Goal: Information Seeking & Learning: Learn about a topic

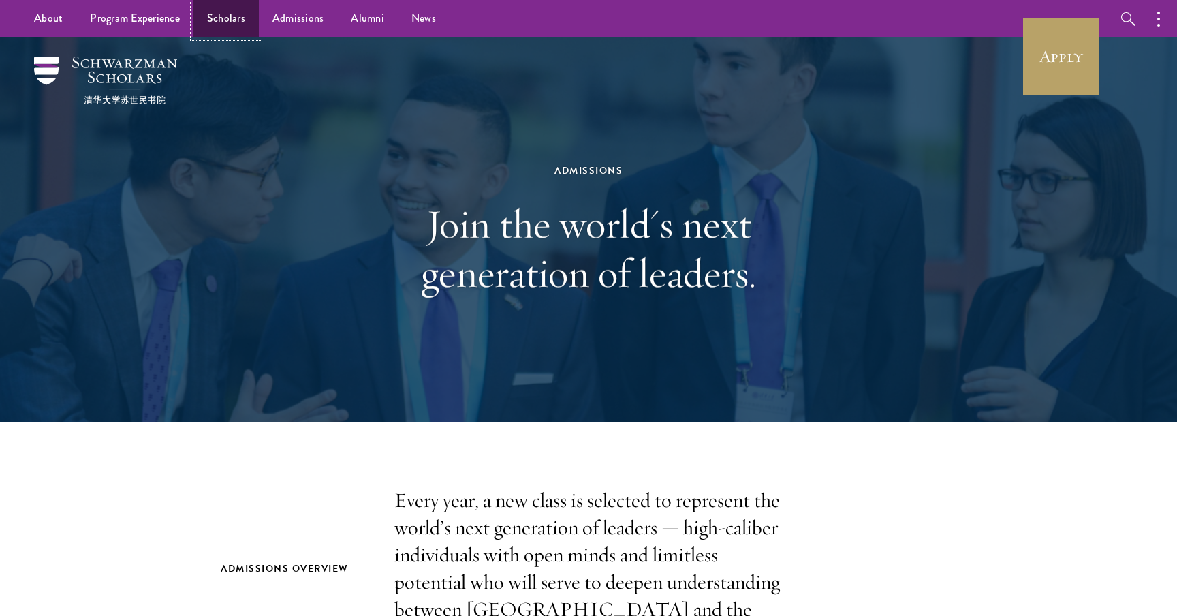
click at [238, 12] on link "Scholars" at bounding box center [225, 18] width 65 height 37
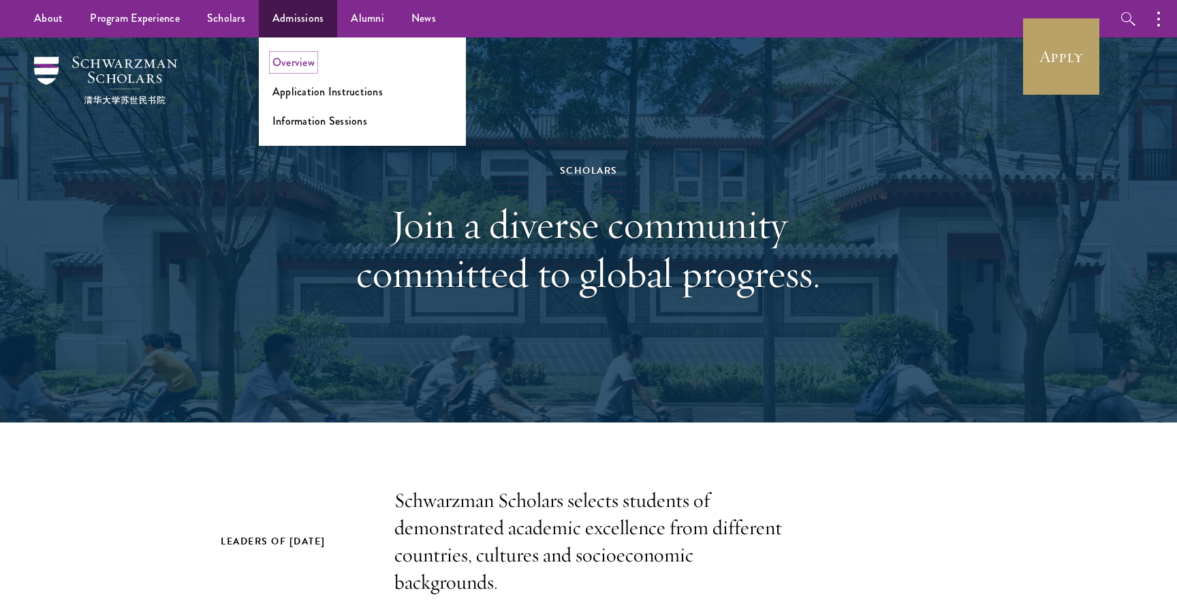
click at [291, 59] on link "Overview" at bounding box center [294, 63] width 42 height 16
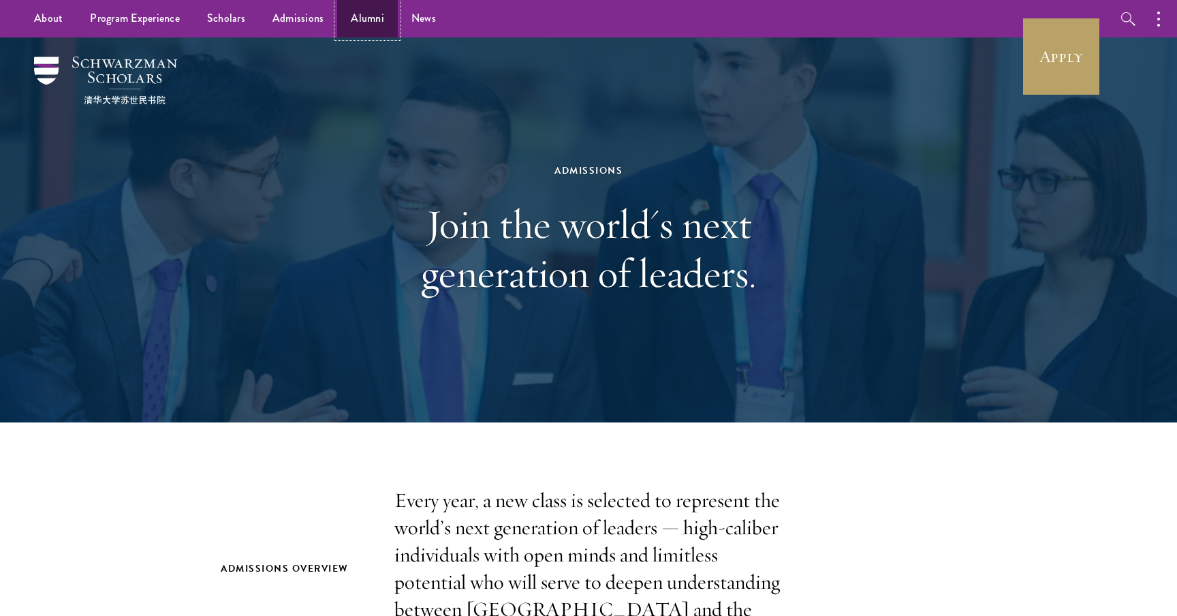
click at [355, 20] on link "Alumni" at bounding box center [367, 18] width 61 height 37
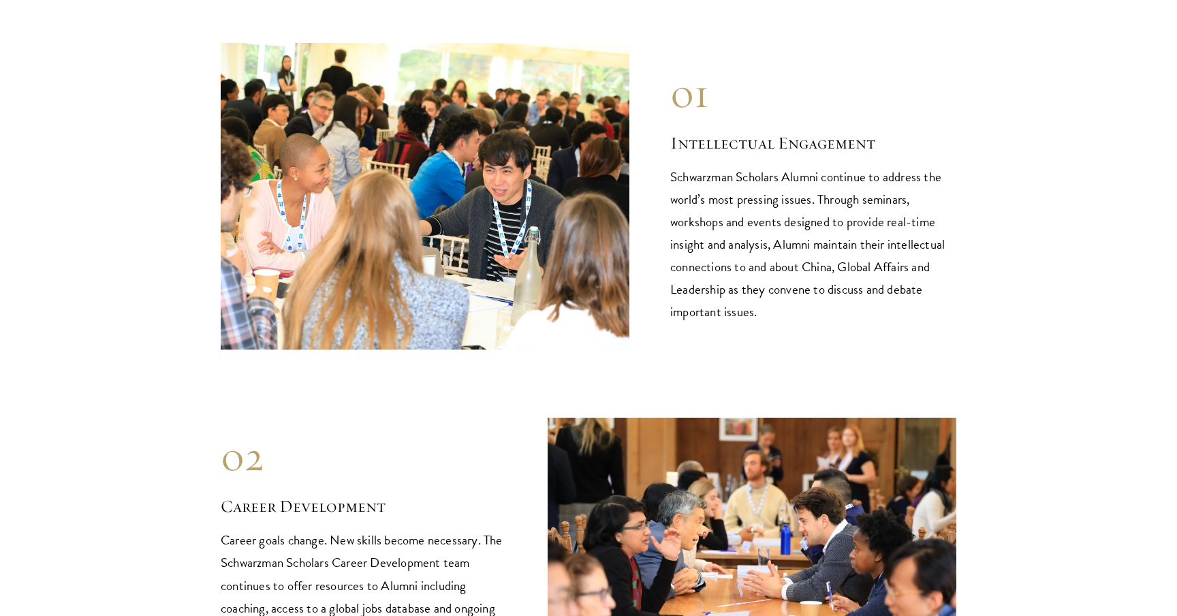
scroll to position [1380, 0]
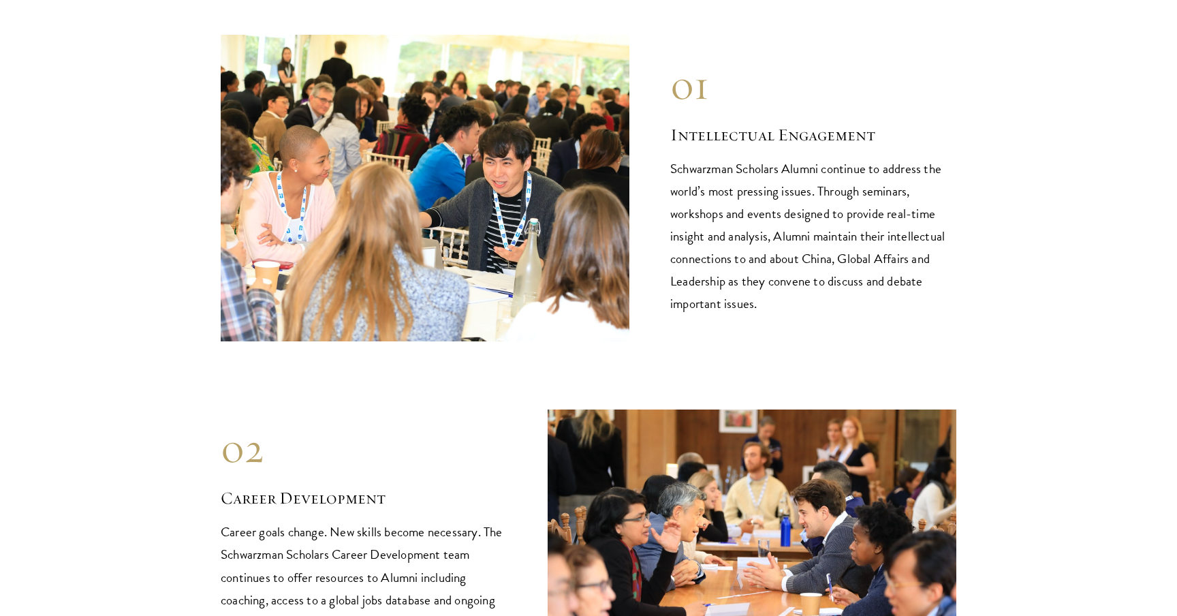
click at [698, 157] on p "Schwarzman Scholars Alumni continue to address the world’s most pressing issues…" at bounding box center [813, 235] width 286 height 157
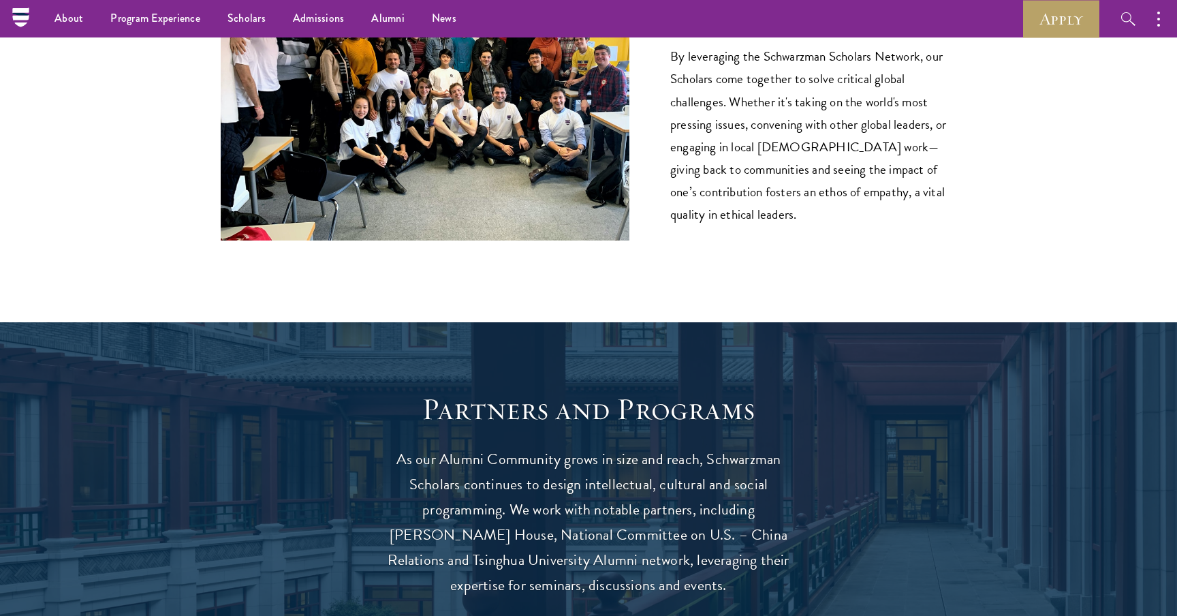
scroll to position [1901, 0]
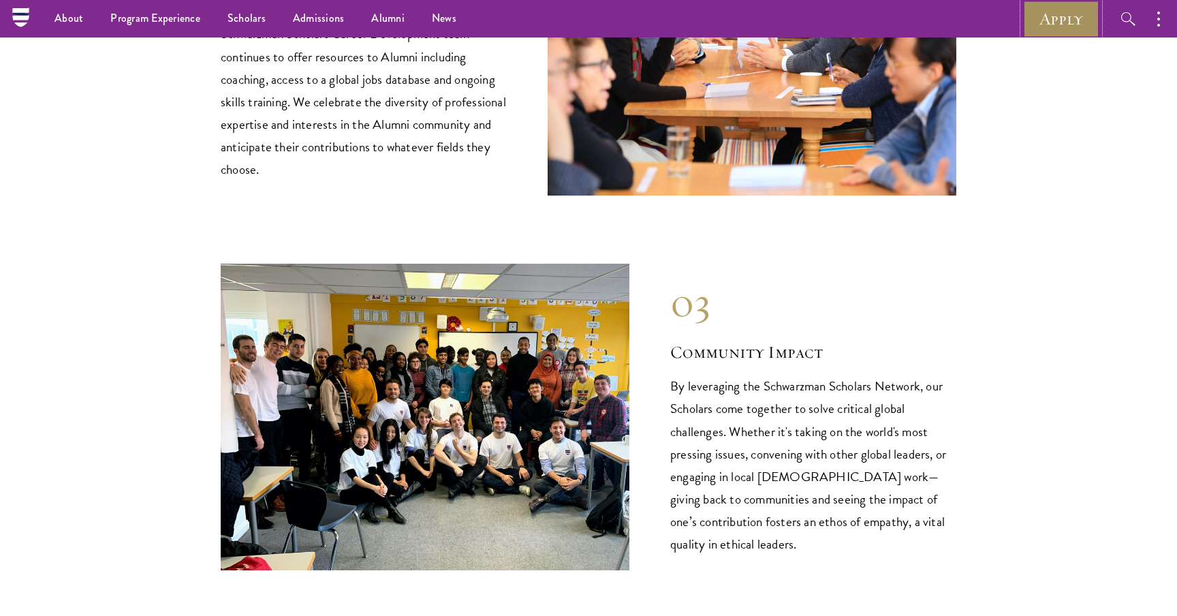
click at [1071, 24] on link "Apply" at bounding box center [1061, 18] width 76 height 37
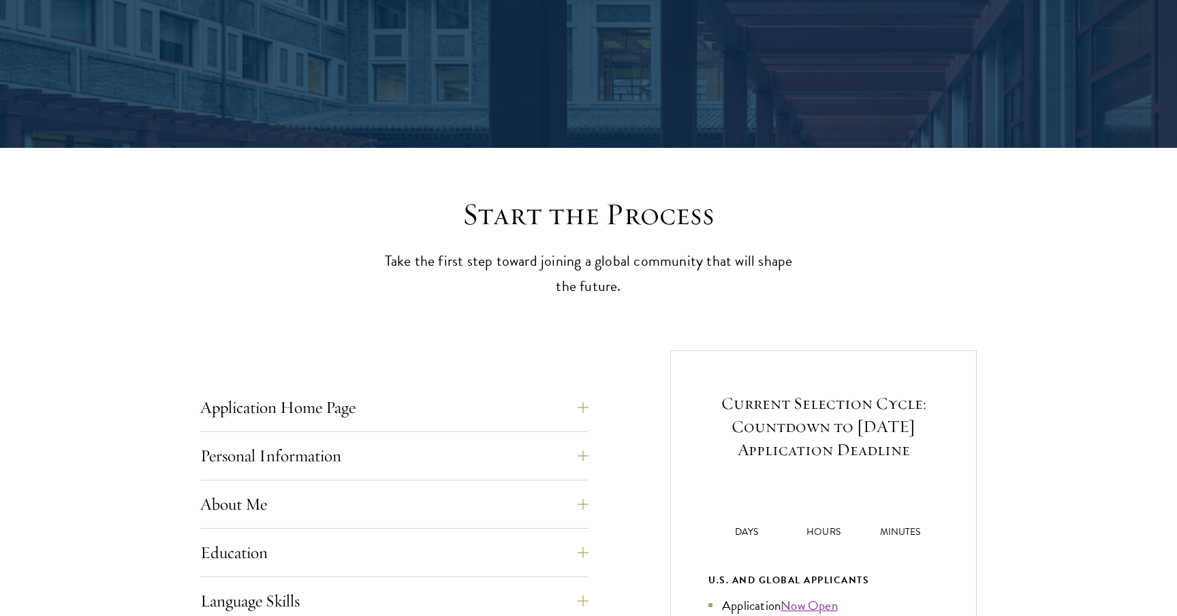
scroll to position [463, 0]
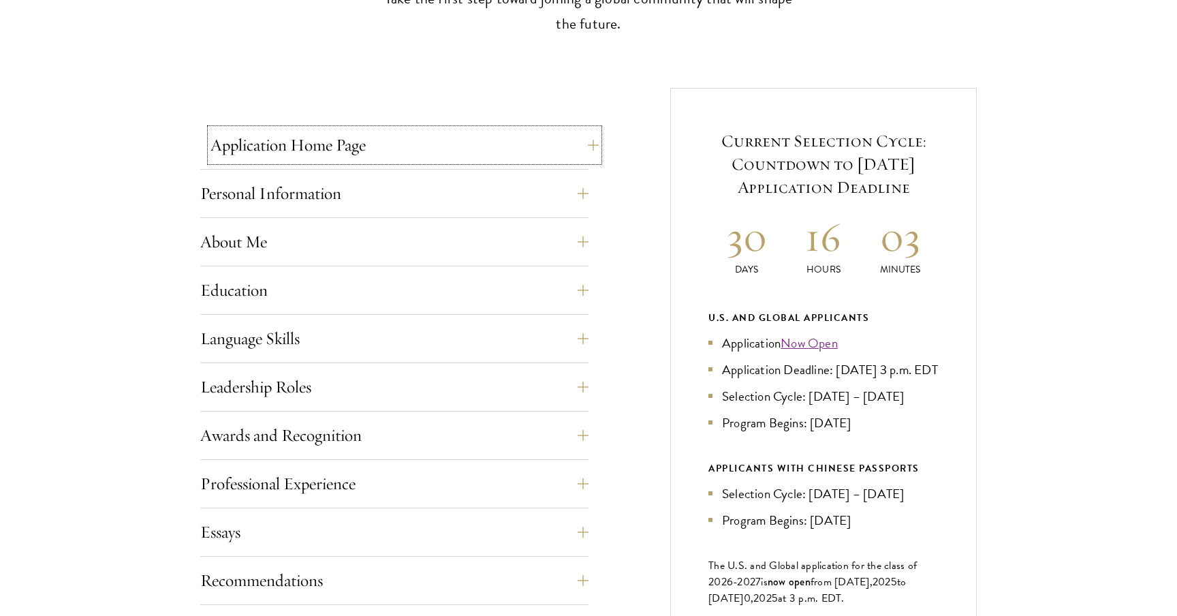
click at [538, 139] on button "Application Home Page" at bounding box center [405, 145] width 388 height 33
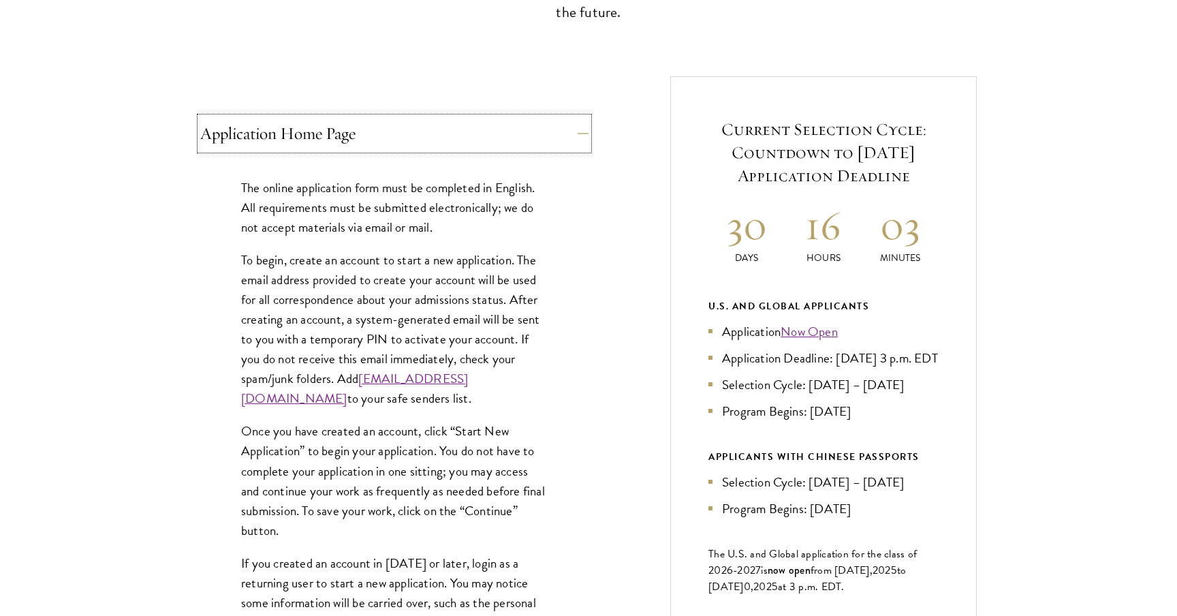
scroll to position [478, 0]
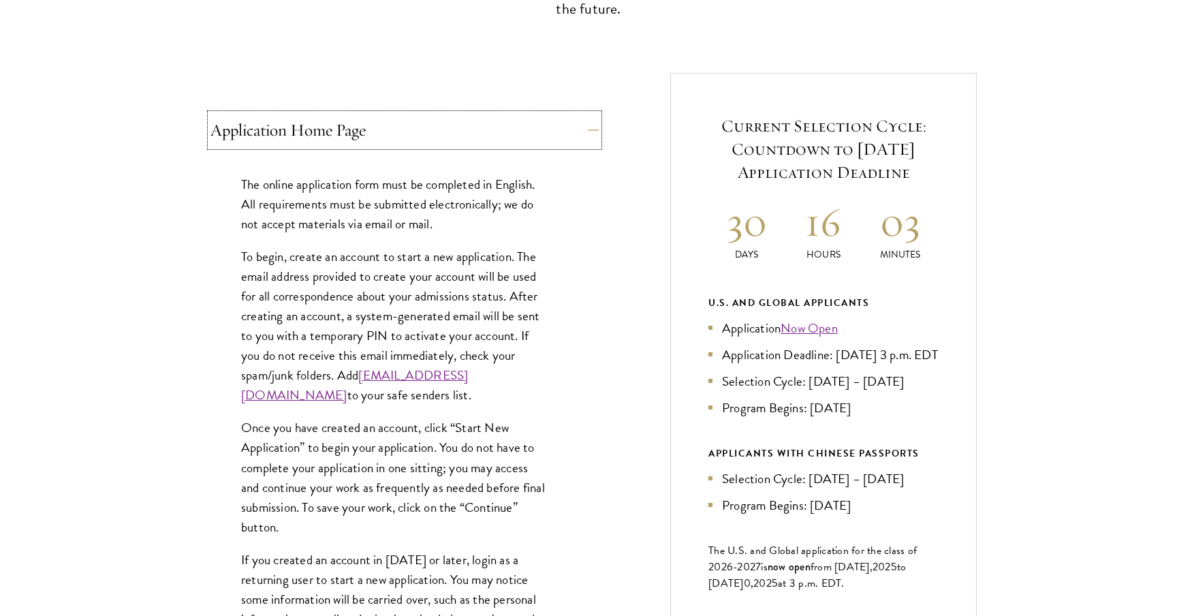
click at [529, 134] on button "Application Home Page" at bounding box center [405, 130] width 388 height 33
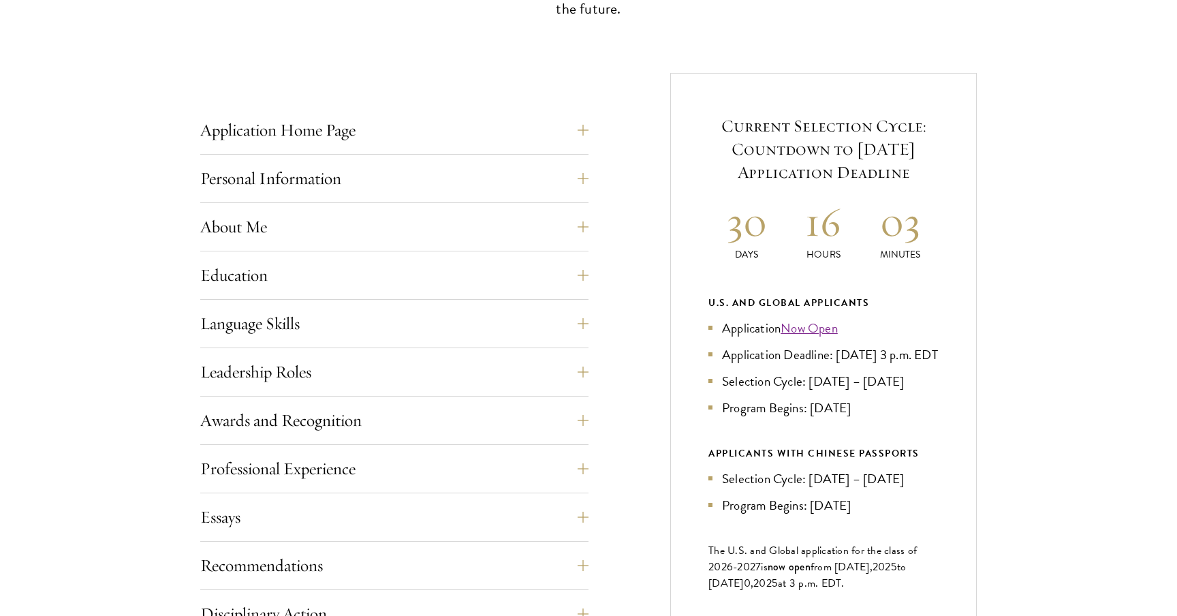
click at [501, 198] on div "Personal Information This section requests applicant biographical and contact i…" at bounding box center [394, 182] width 388 height 41
click at [501, 181] on button "Personal Information" at bounding box center [405, 178] width 388 height 33
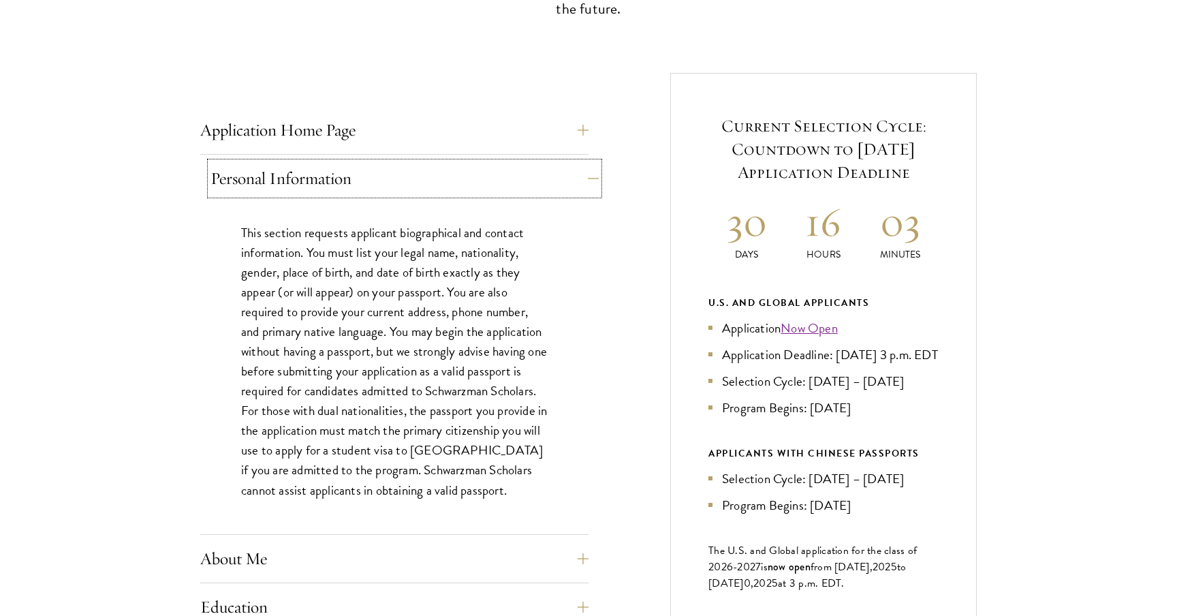
click at [501, 181] on button "Personal Information" at bounding box center [405, 178] width 388 height 33
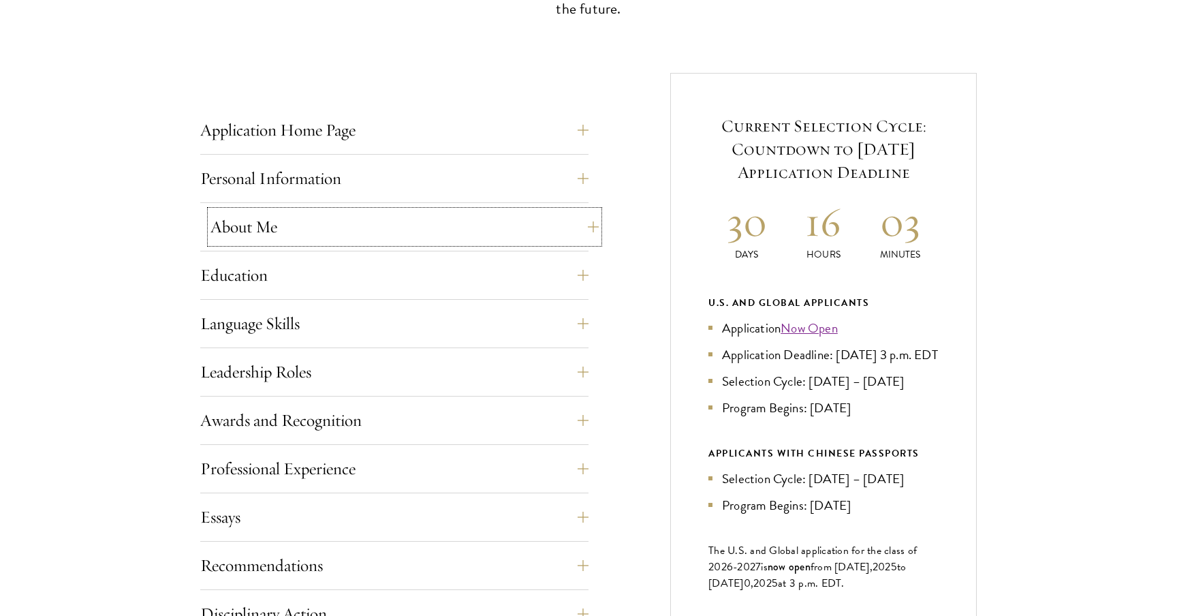
click at [482, 221] on button "About Me" at bounding box center [405, 227] width 388 height 33
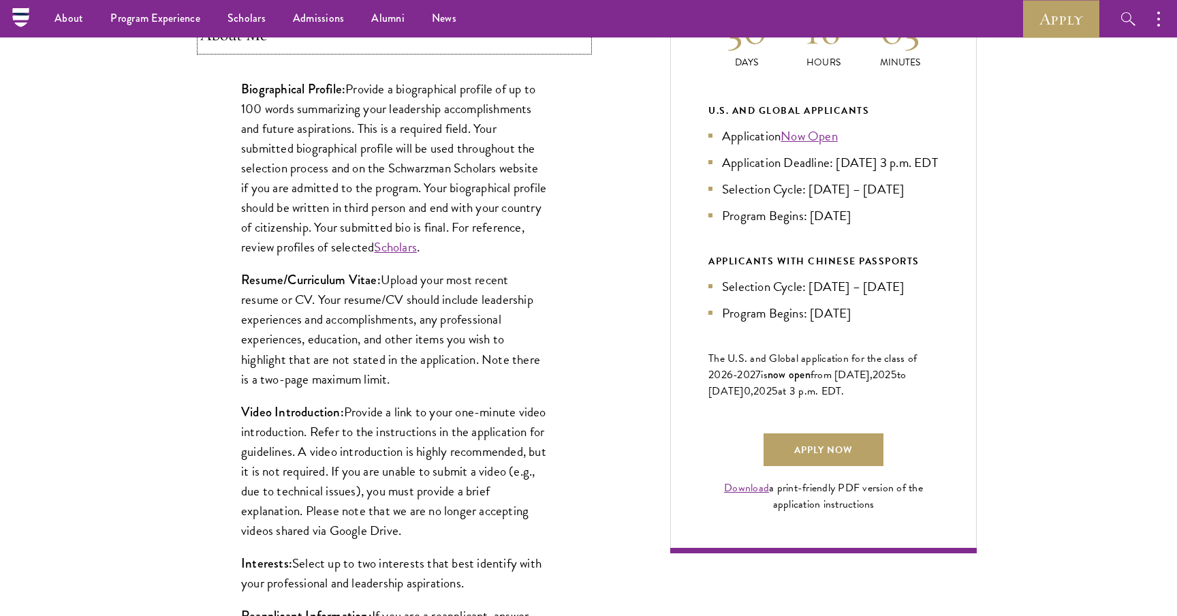
scroll to position [647, 0]
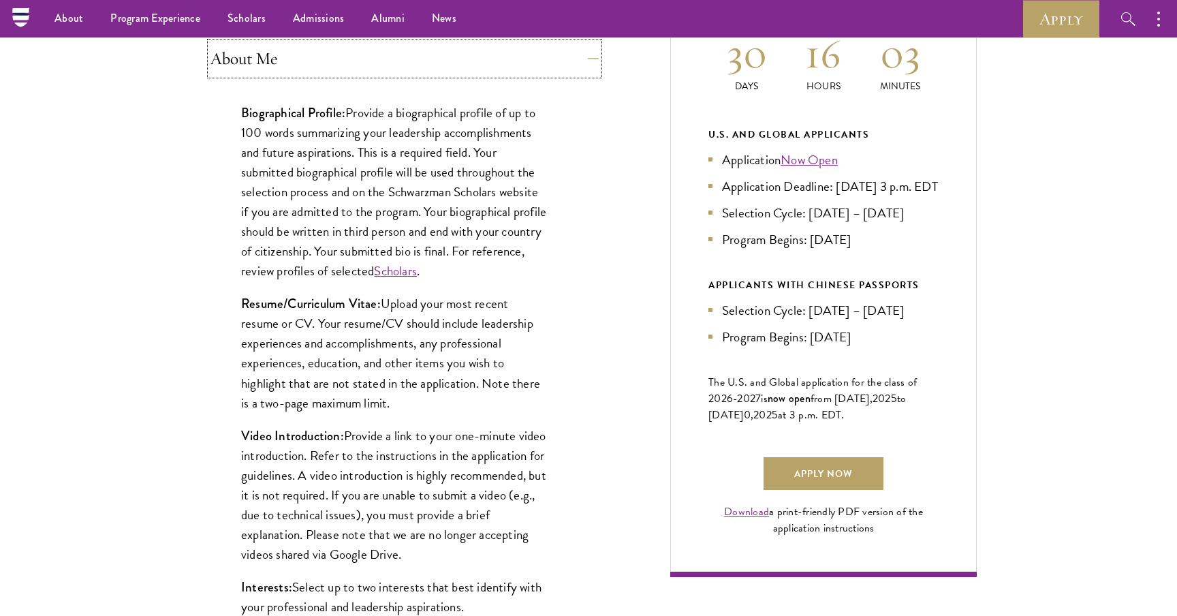
click at [484, 69] on button "About Me" at bounding box center [405, 58] width 388 height 33
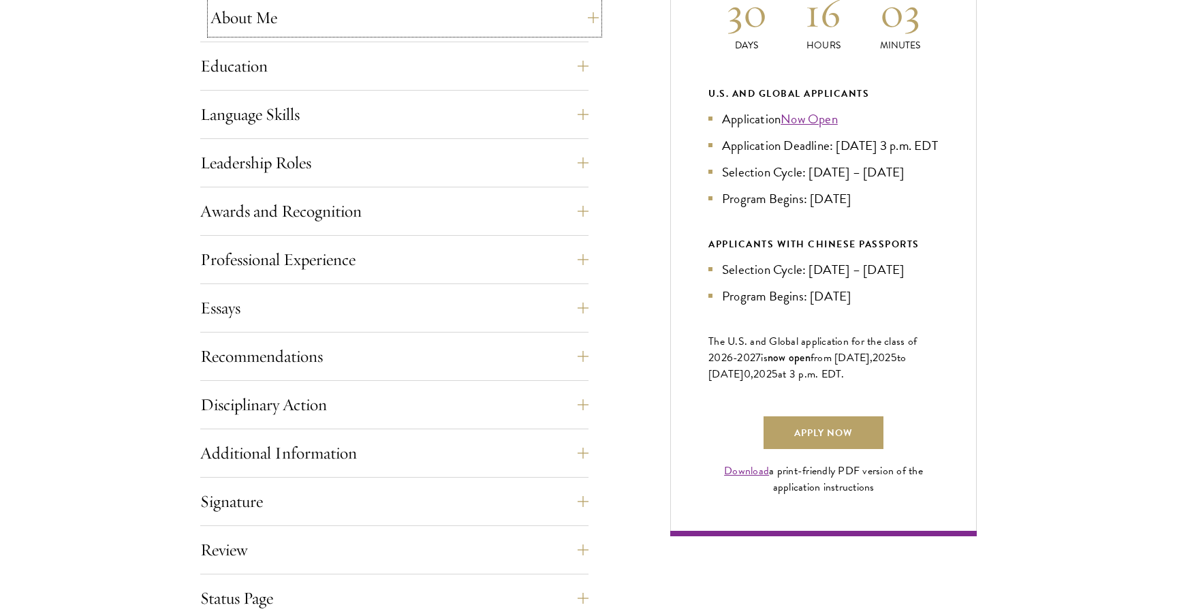
scroll to position [693, 0]
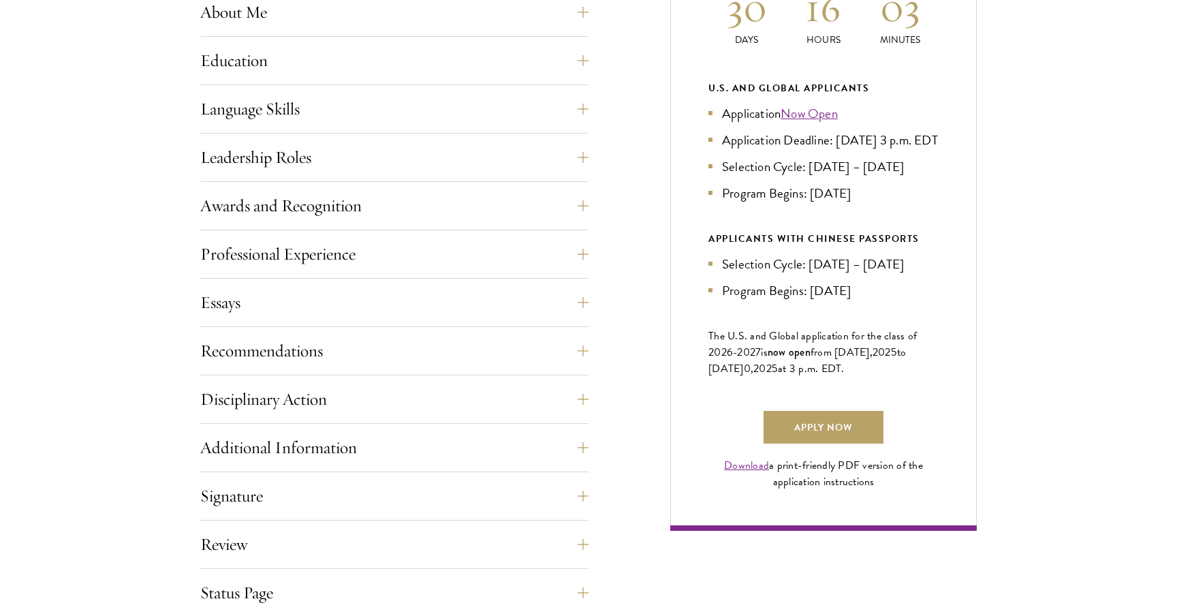
click at [471, 88] on div "Application Home Page The online application form must be completed in English.…" at bounding box center [394, 282] width 388 height 766
click at [463, 101] on button "Language Skills" at bounding box center [405, 109] width 388 height 33
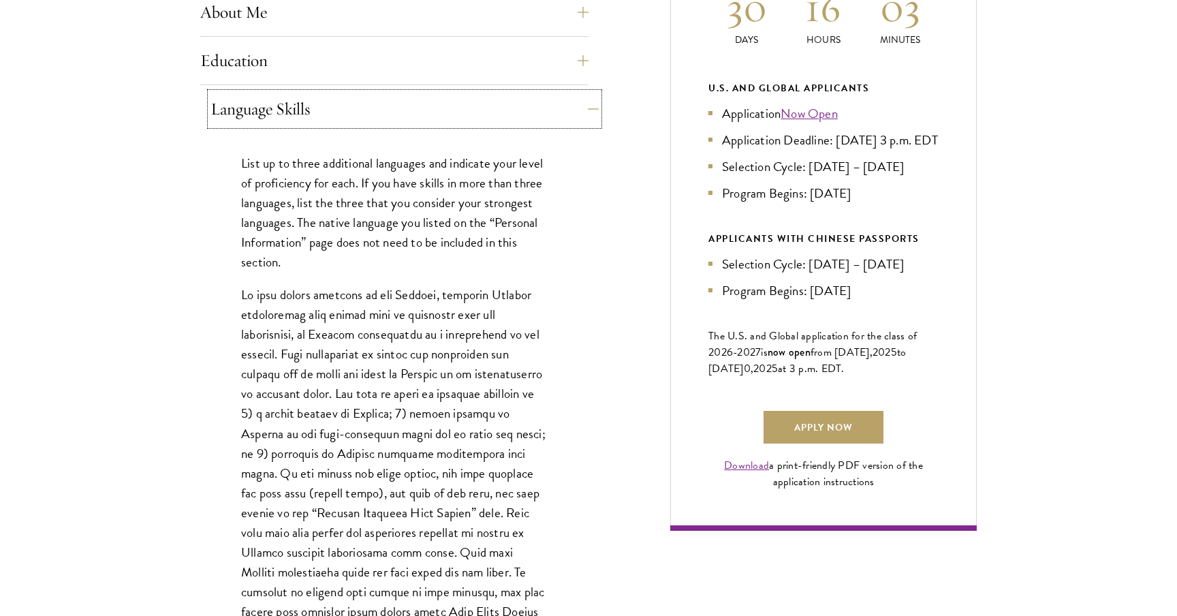
click at [460, 105] on button "Language Skills" at bounding box center [405, 109] width 388 height 33
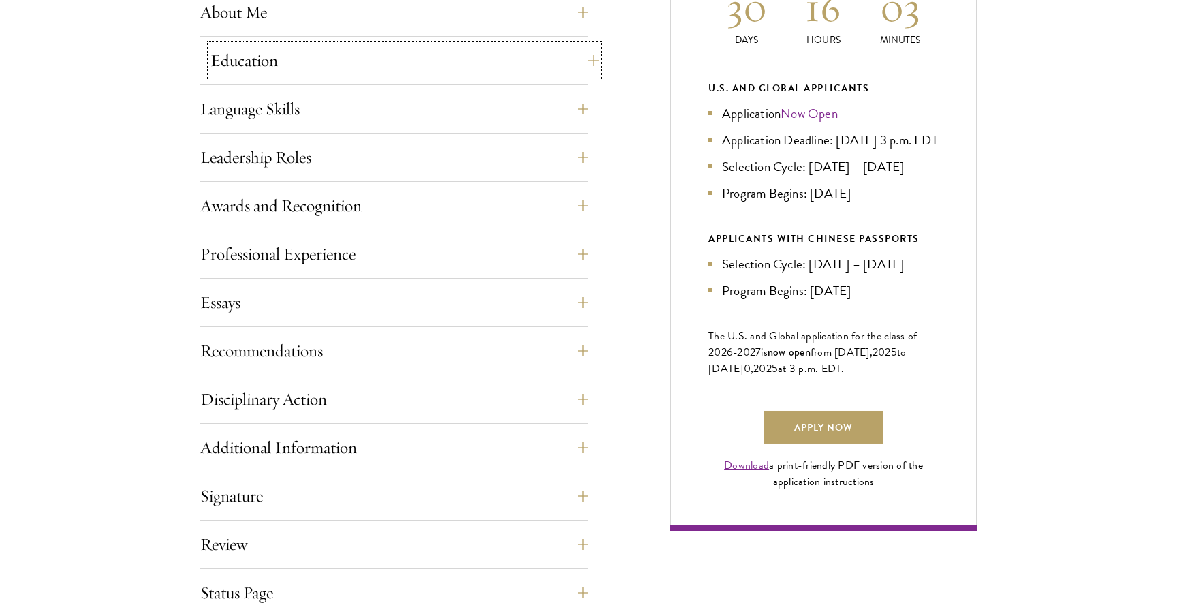
click at [460, 61] on button "Education" at bounding box center [405, 60] width 388 height 33
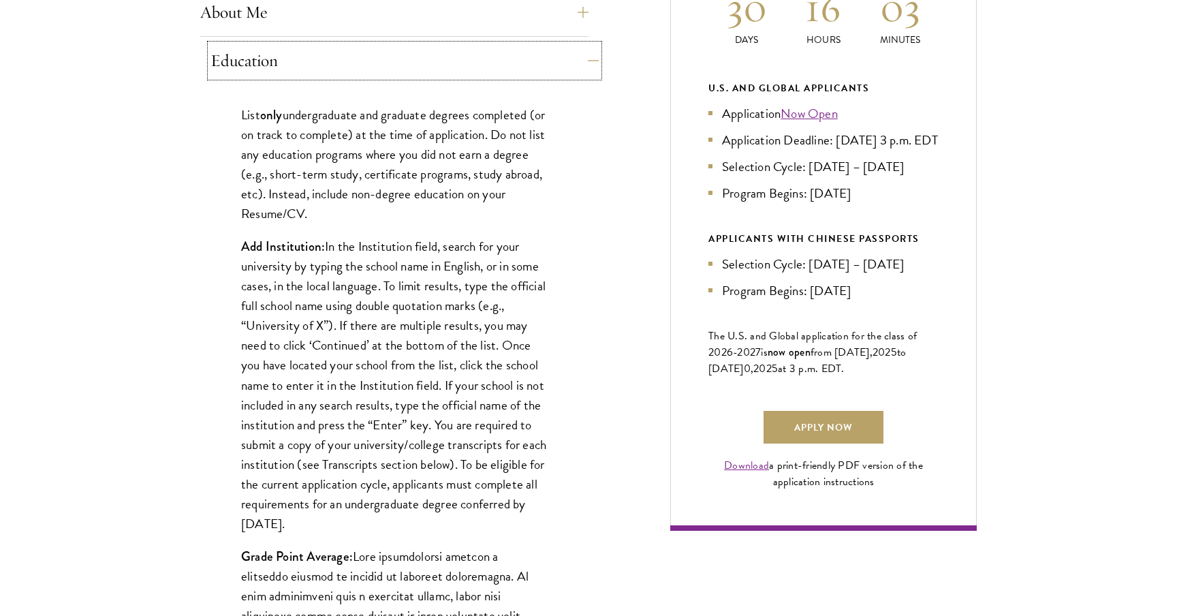
click at [460, 61] on button "Education" at bounding box center [405, 60] width 388 height 33
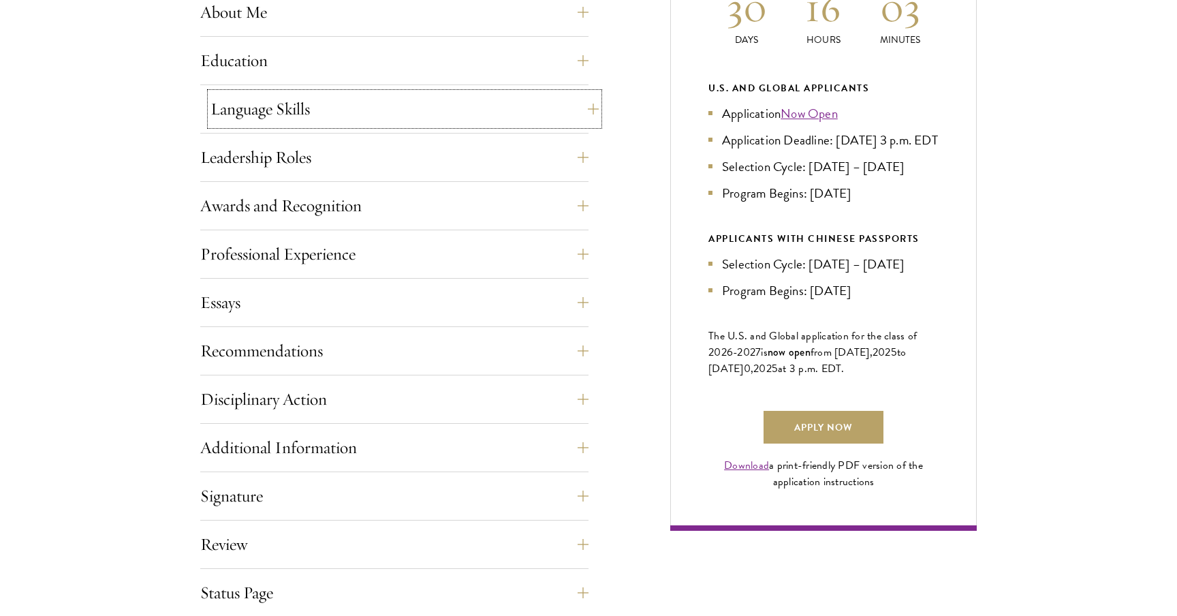
click at [445, 104] on button "Language Skills" at bounding box center [405, 109] width 388 height 33
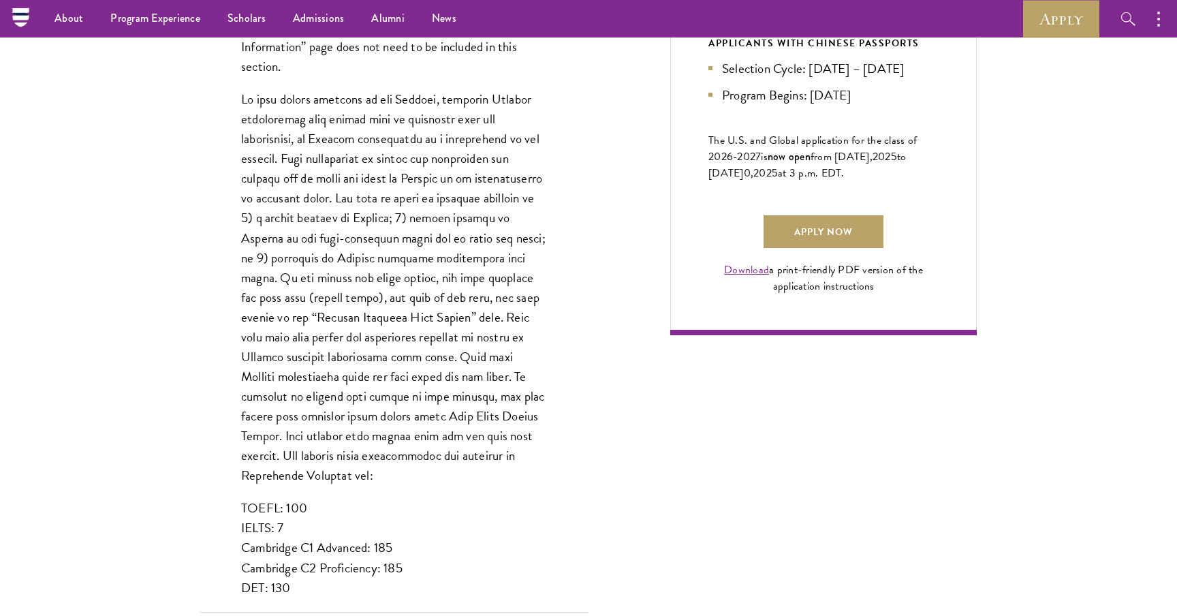
scroll to position [746, 0]
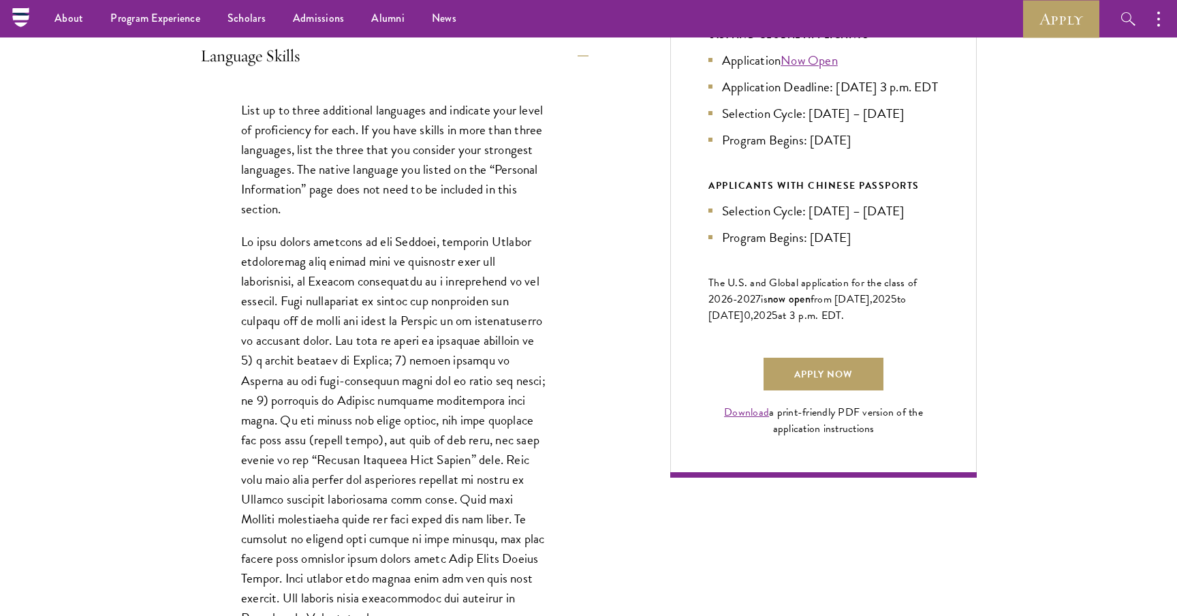
click at [434, 77] on div "Language Skills List up to three additional languages and indicate your level o…" at bounding box center [394, 397] width 388 height 715
click at [434, 67] on button "Language Skills" at bounding box center [405, 56] width 388 height 33
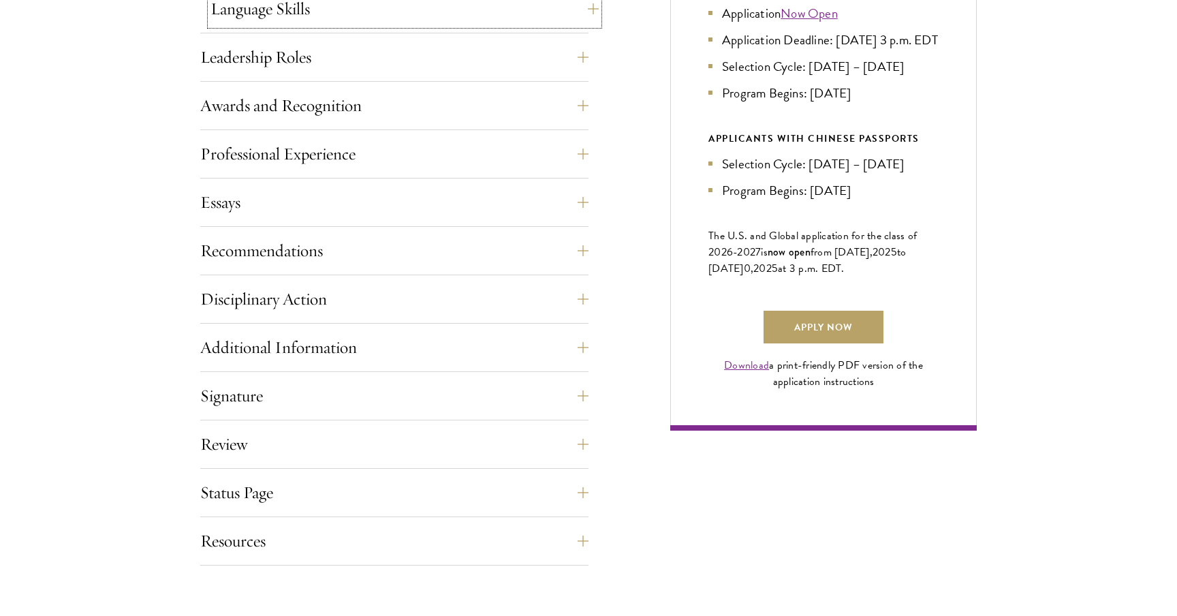
scroll to position [801, 0]
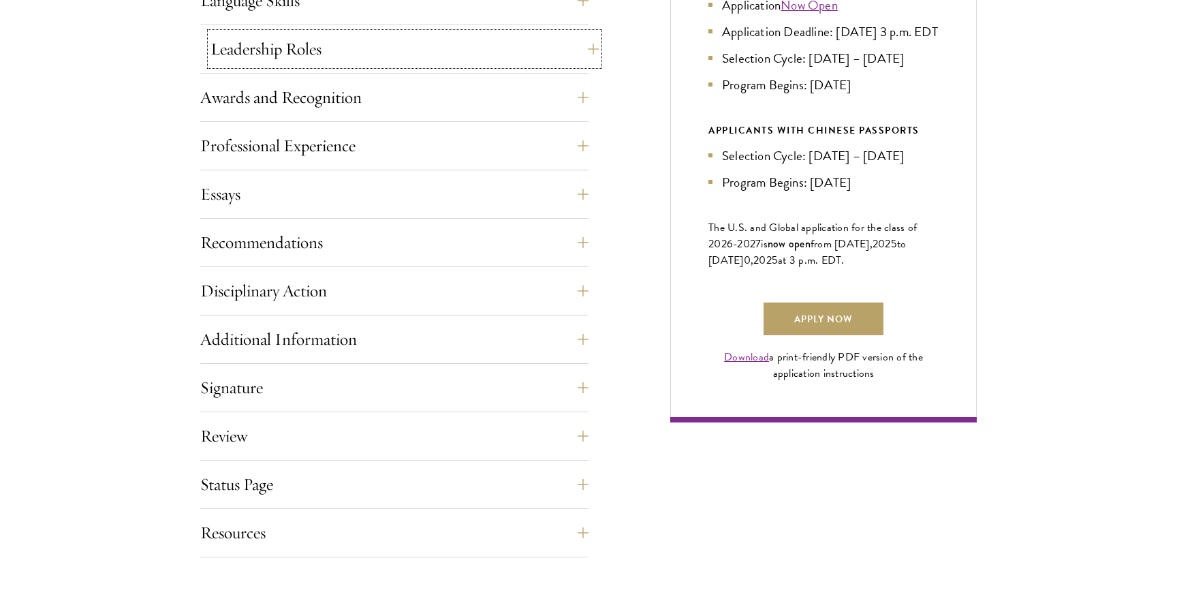
click at [434, 55] on button "Leadership Roles" at bounding box center [405, 49] width 388 height 33
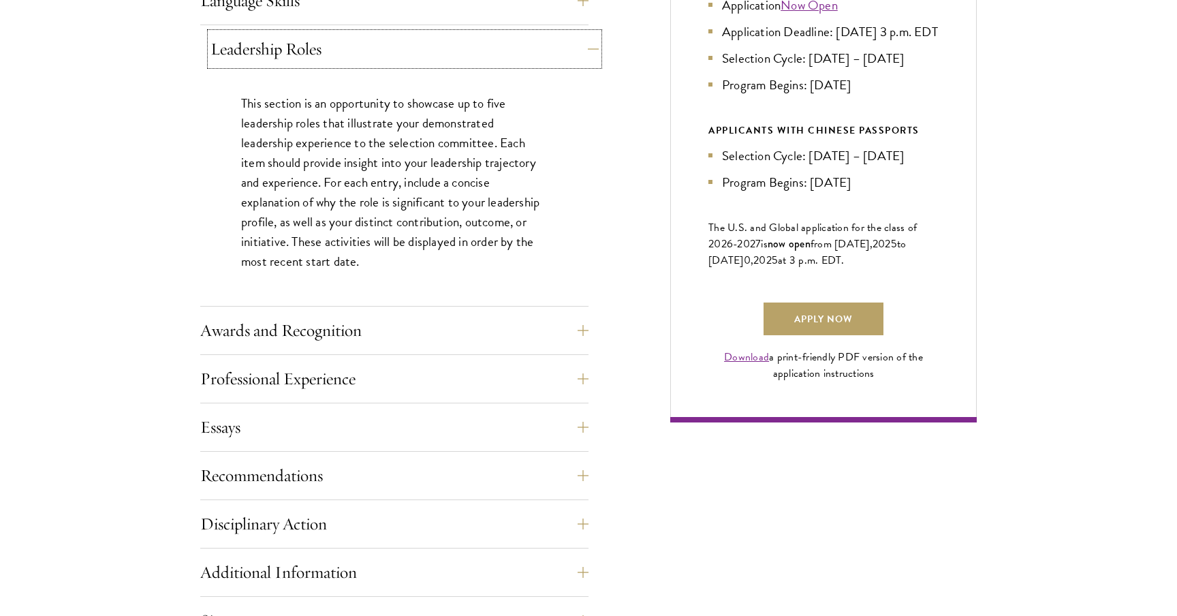
click at [434, 55] on button "Leadership Roles" at bounding box center [405, 49] width 388 height 33
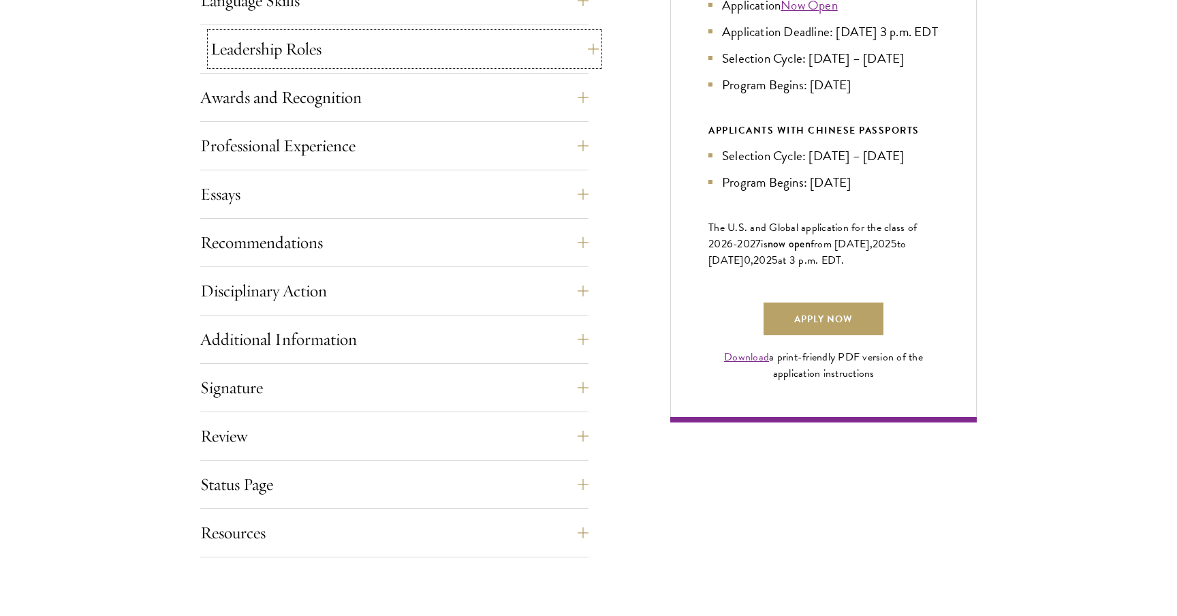
scroll to position [820, 0]
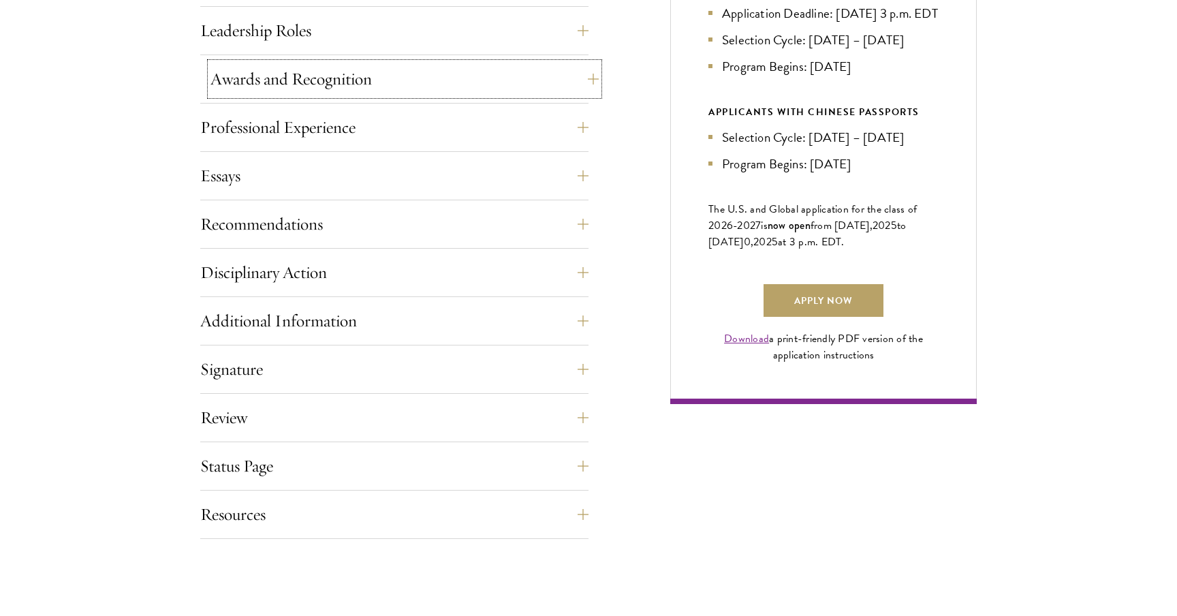
click at [429, 69] on button "Awards and Recognition" at bounding box center [405, 79] width 388 height 33
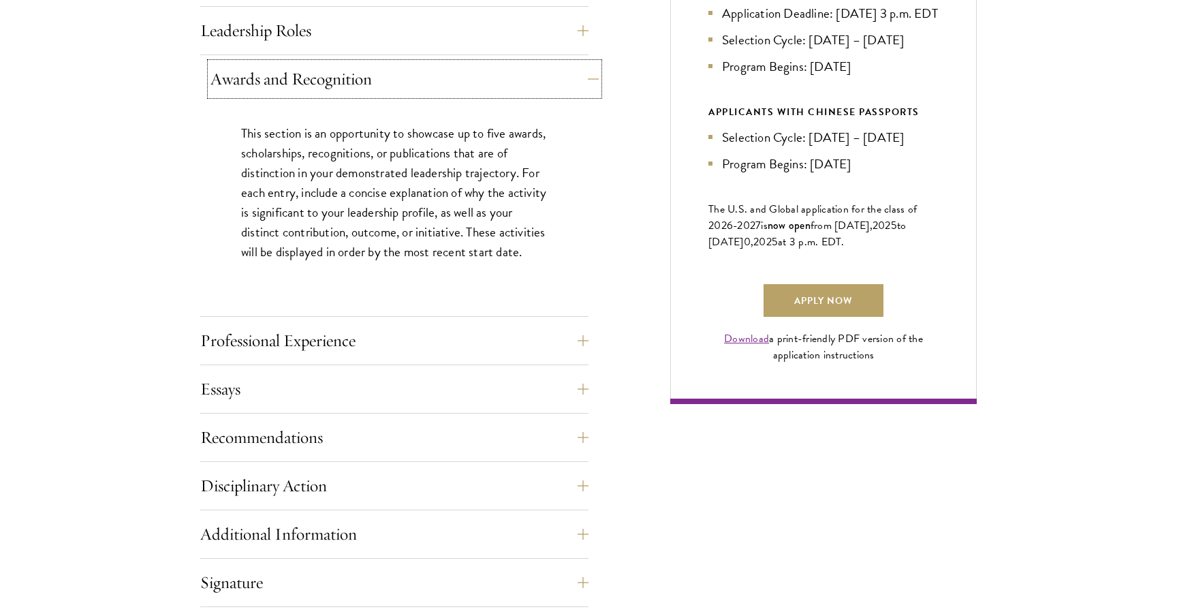
click at [429, 69] on button "Awards and Recognition" at bounding box center [405, 79] width 388 height 33
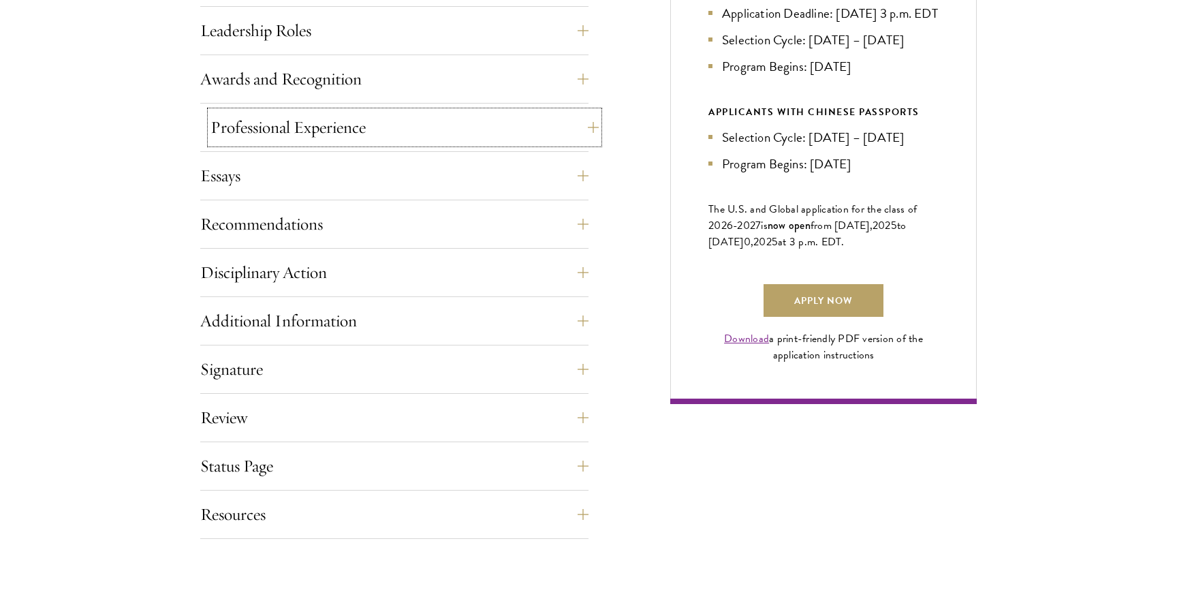
click at [407, 119] on button "Professional Experience" at bounding box center [405, 127] width 388 height 33
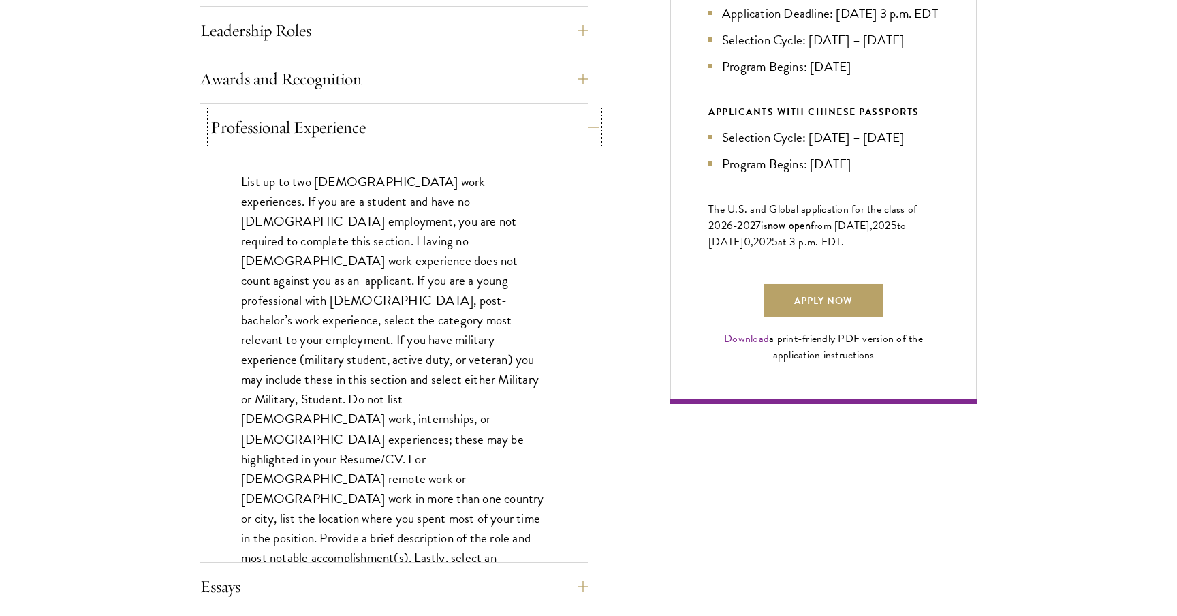
click at [407, 119] on button "Professional Experience" at bounding box center [405, 127] width 388 height 33
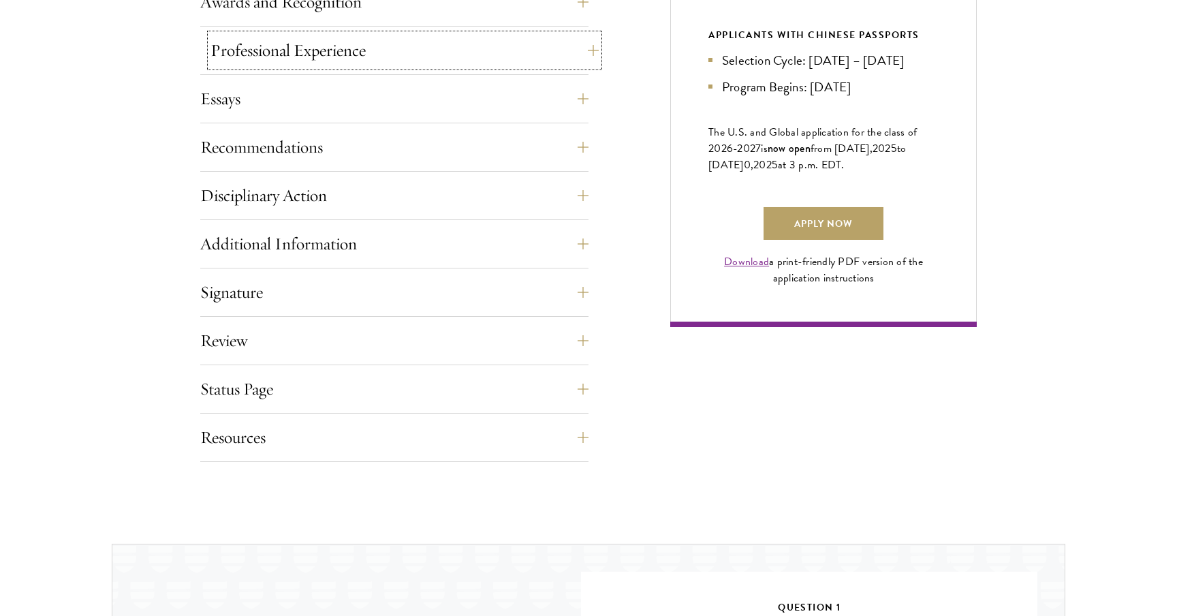
scroll to position [905, 0]
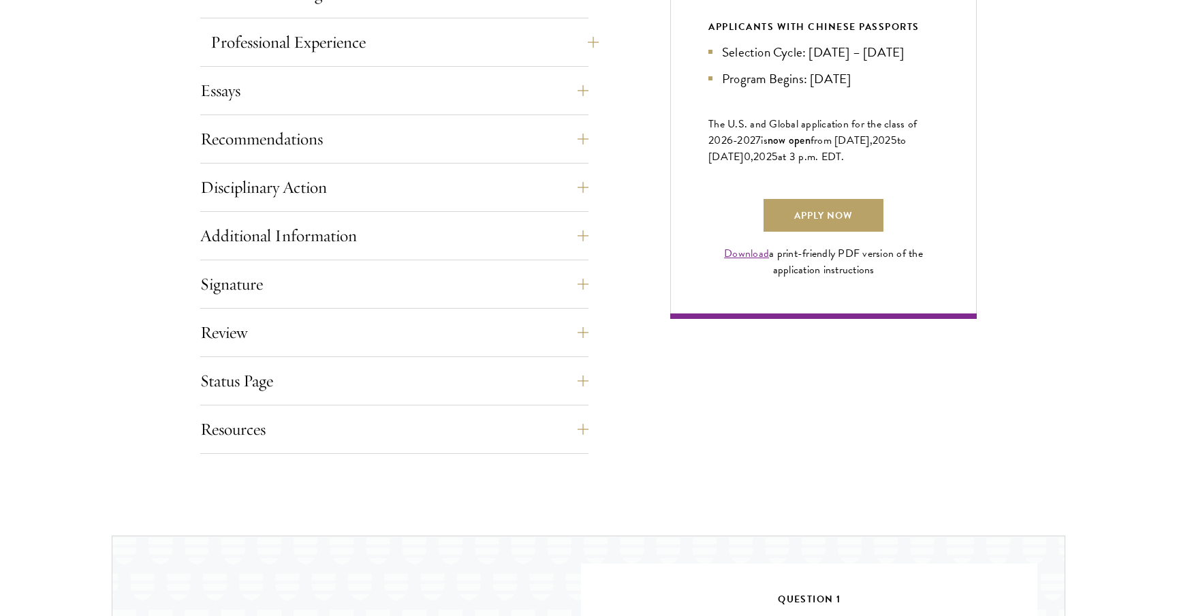
click at [407, 119] on div "Application Home Page The online application form must be completed in English.…" at bounding box center [394, 70] width 388 height 766
click at [407, 95] on button "Essays" at bounding box center [405, 90] width 388 height 33
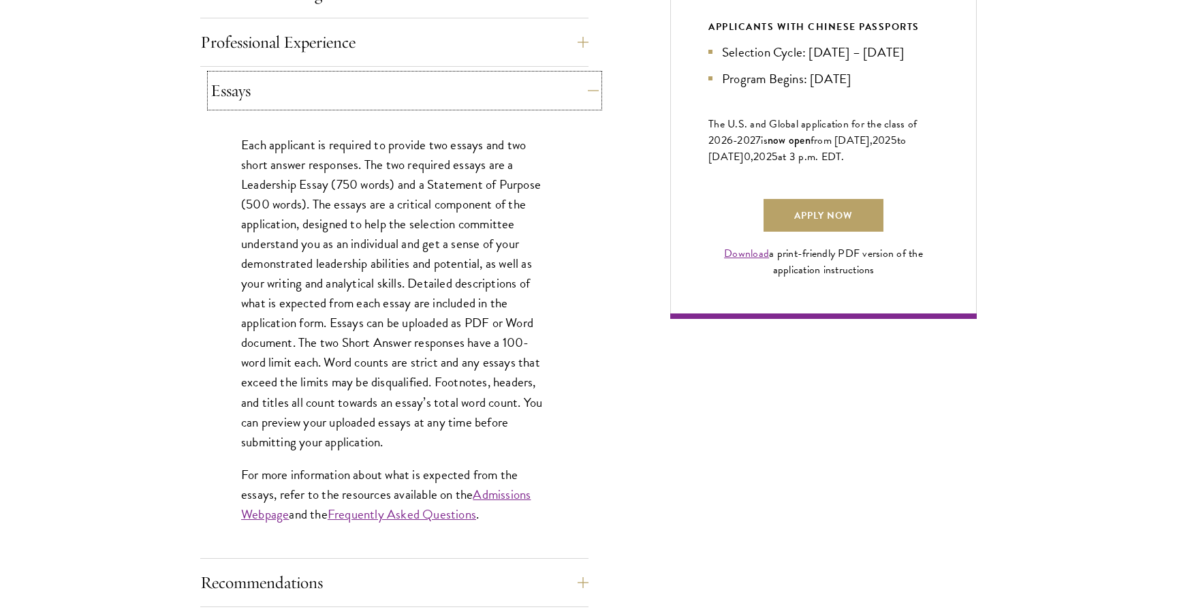
click at [407, 95] on button "Essays" at bounding box center [405, 90] width 388 height 33
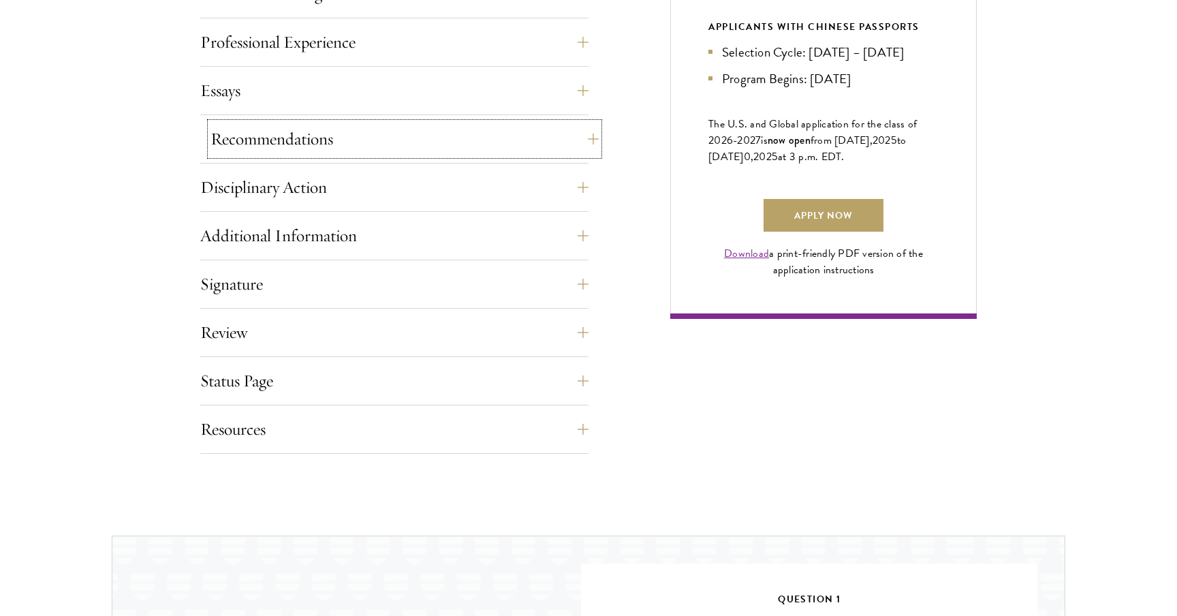
click at [384, 149] on button "Recommendations" at bounding box center [405, 139] width 388 height 33
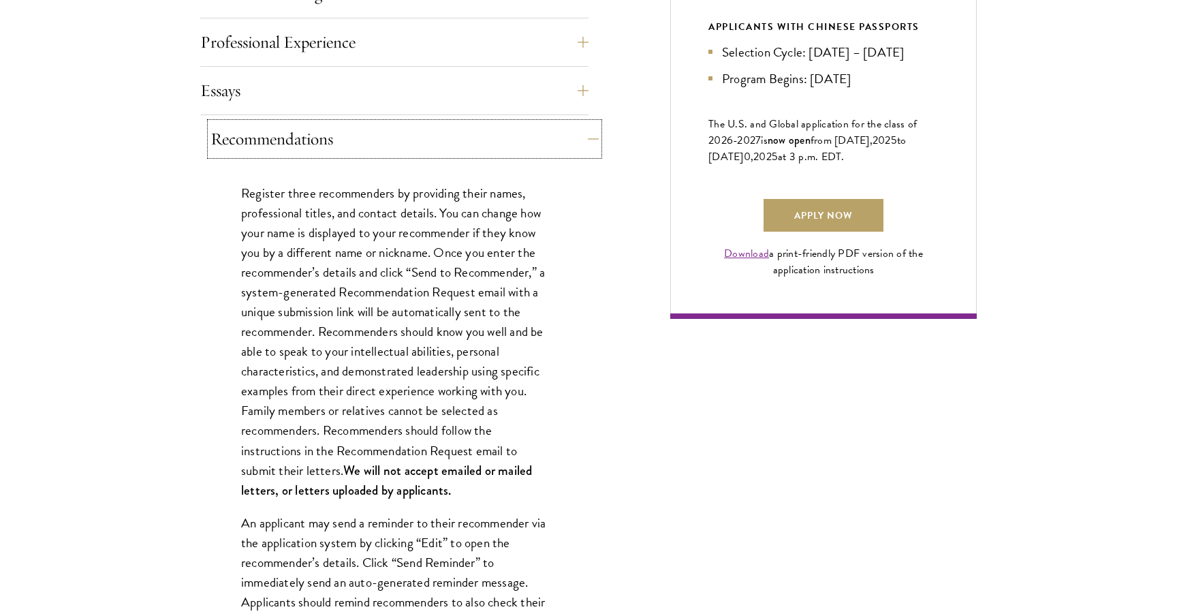
click at [386, 149] on button "Recommendations" at bounding box center [405, 139] width 388 height 33
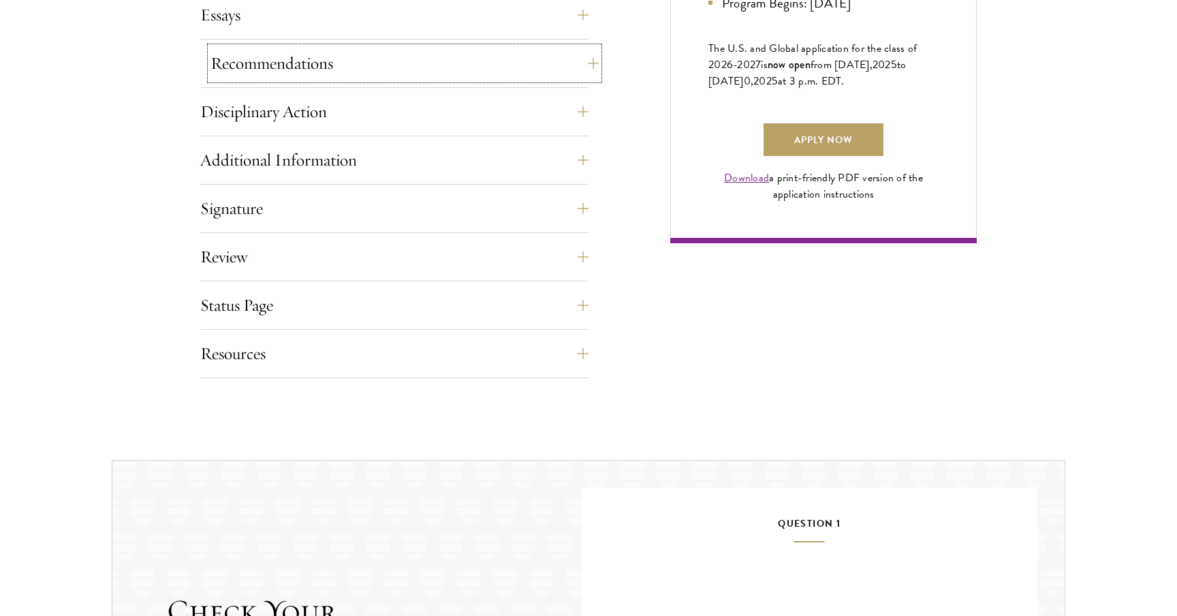
scroll to position [1027, 0]
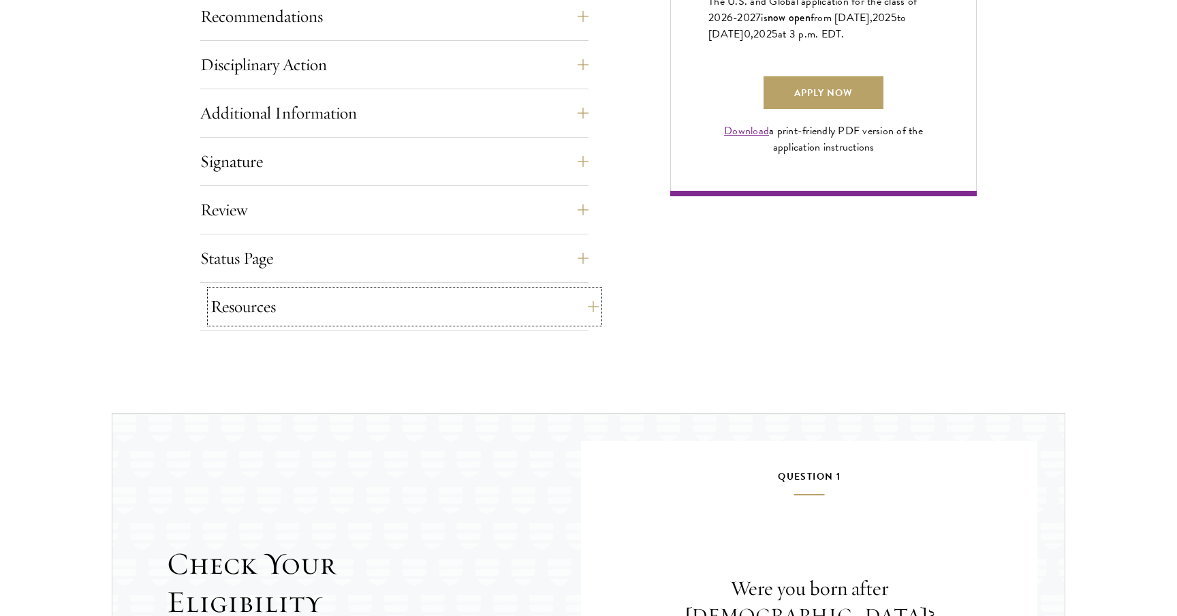
click at [301, 302] on button "Resources" at bounding box center [405, 306] width 388 height 33
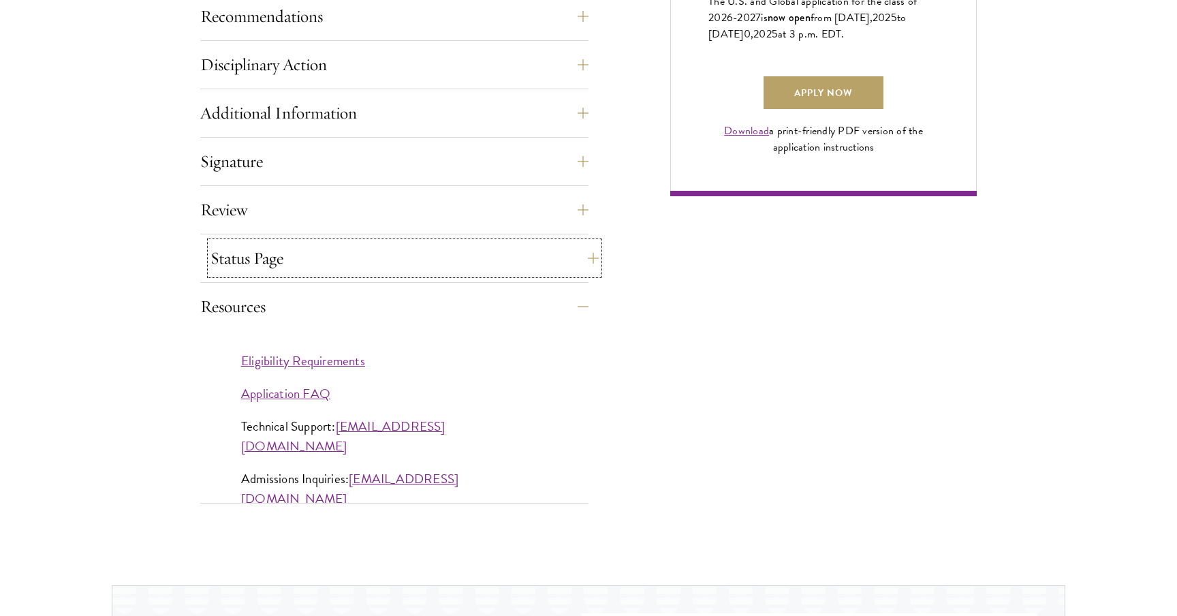
click at [312, 268] on button "Status Page" at bounding box center [405, 258] width 388 height 33
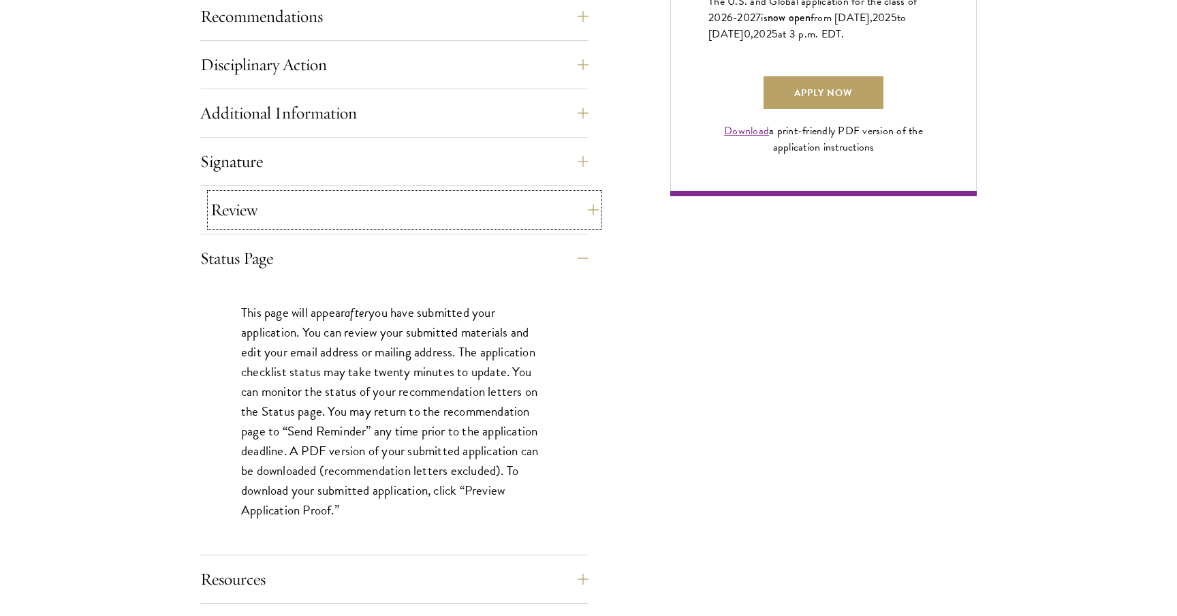
click at [334, 208] on button "Review" at bounding box center [405, 209] width 388 height 33
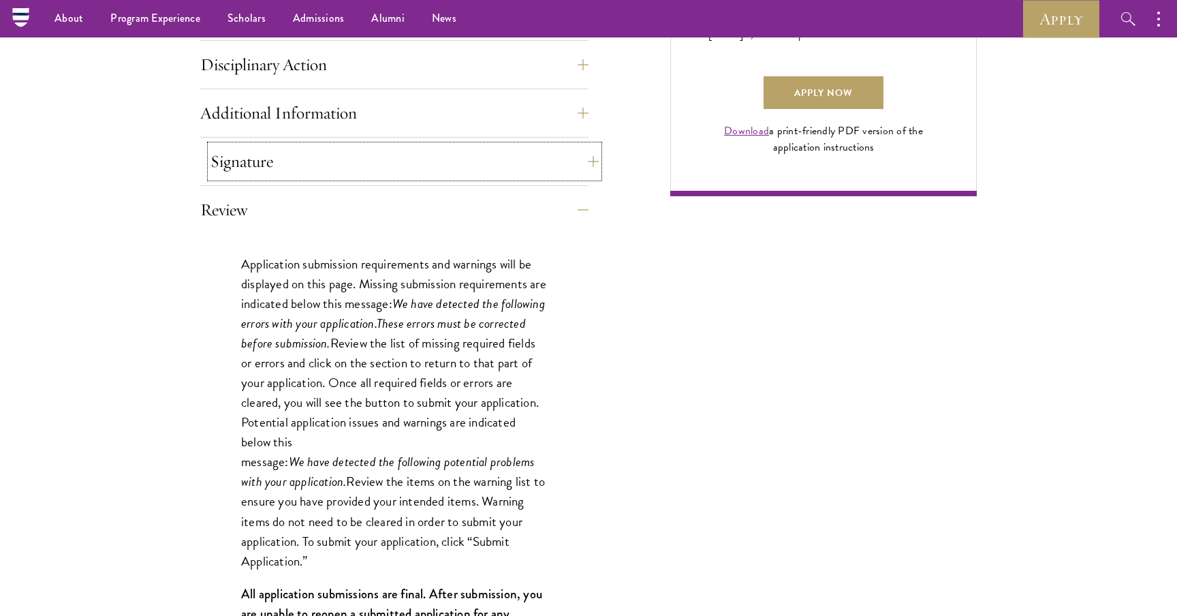
click at [339, 171] on button "Signature" at bounding box center [405, 161] width 388 height 33
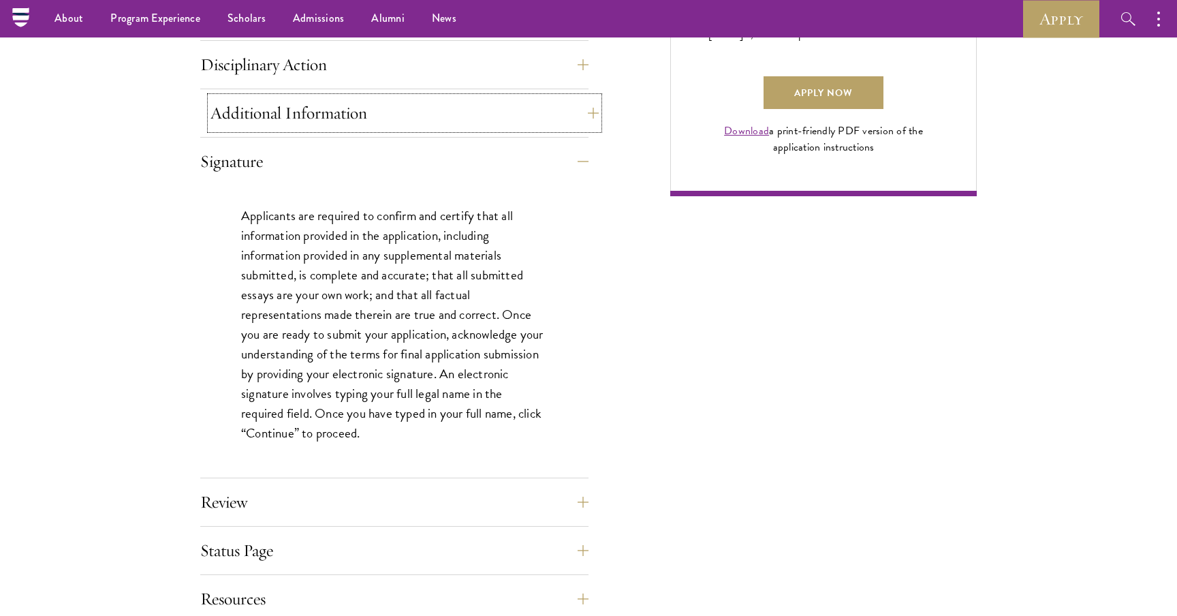
click at [345, 116] on button "Additional Information" at bounding box center [405, 113] width 388 height 33
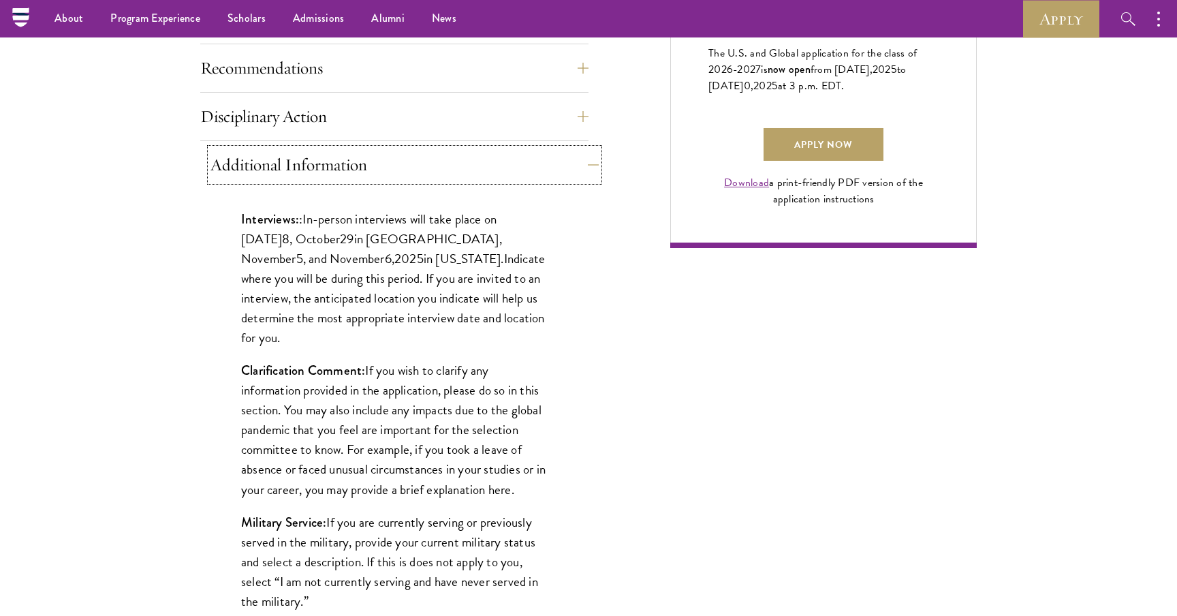
scroll to position [970, 0]
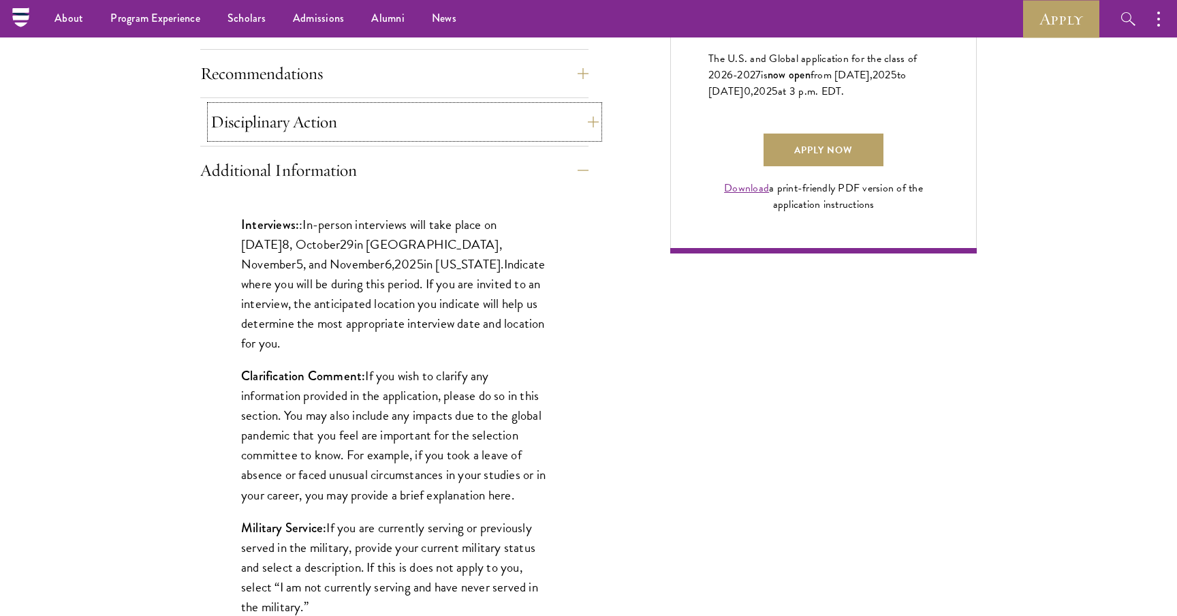
click at [343, 110] on button "Disciplinary Action" at bounding box center [405, 122] width 388 height 33
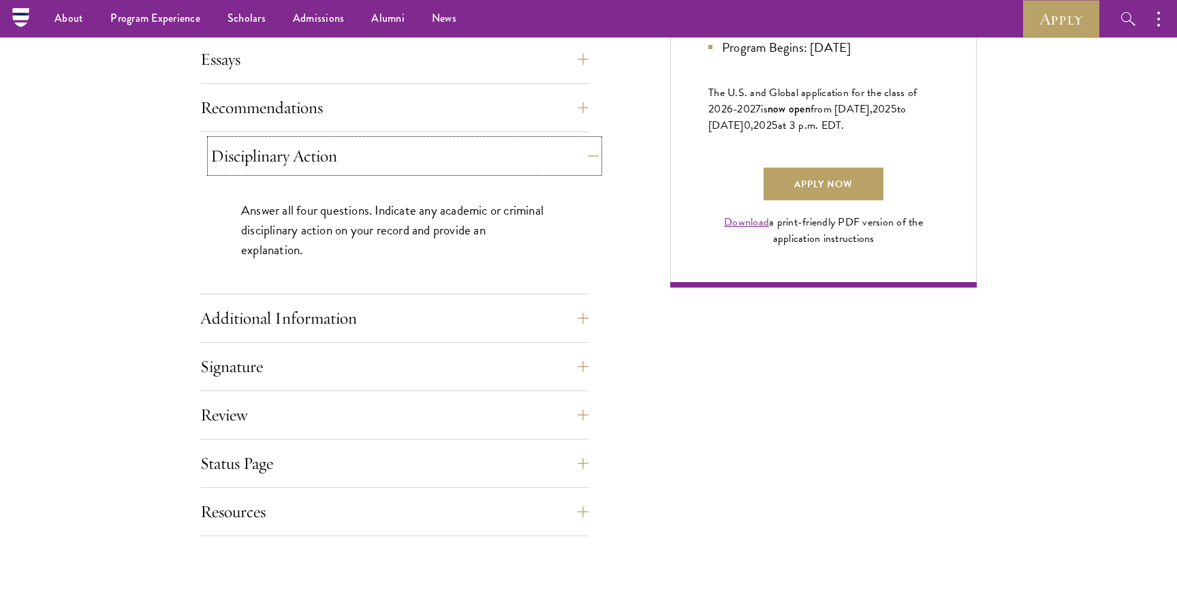
scroll to position [933, 0]
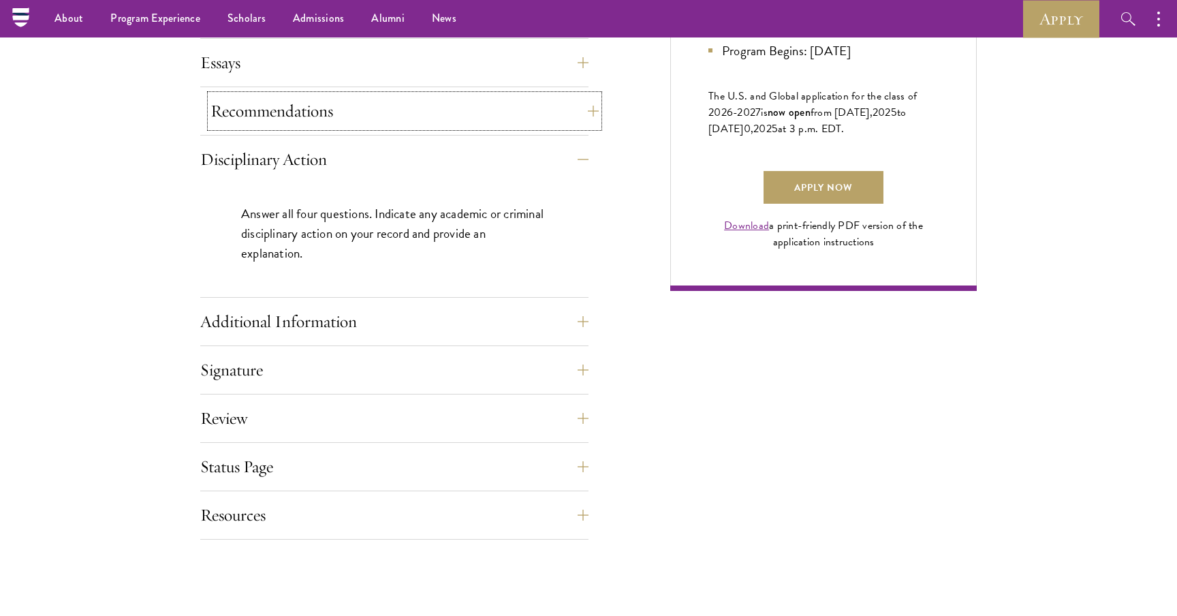
click at [339, 104] on button "Recommendations" at bounding box center [405, 111] width 388 height 33
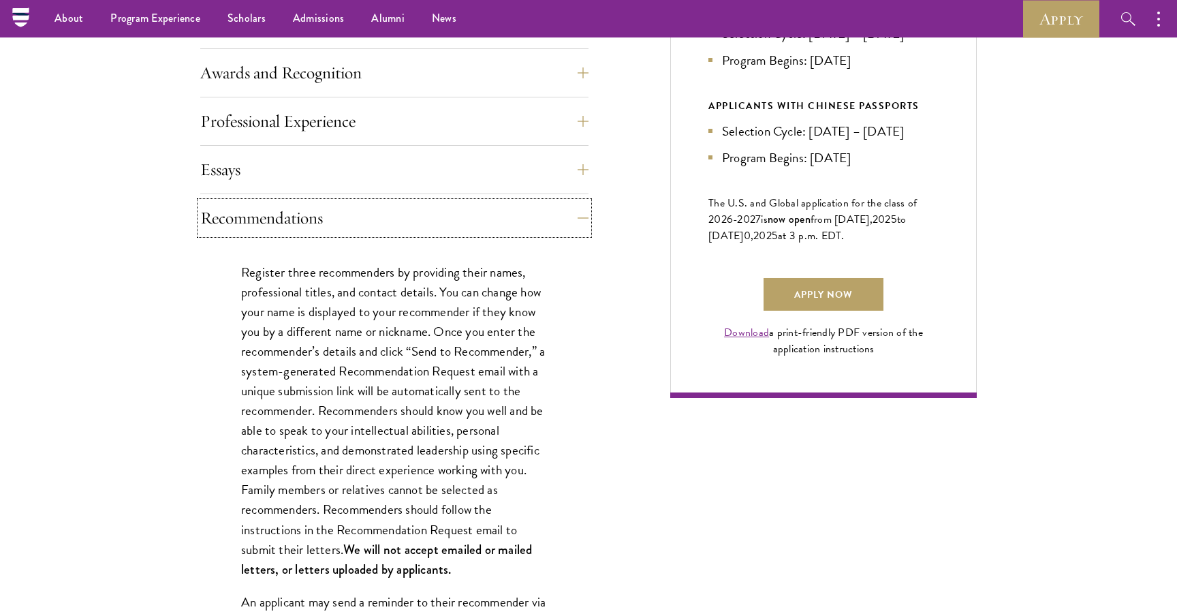
scroll to position [816, 0]
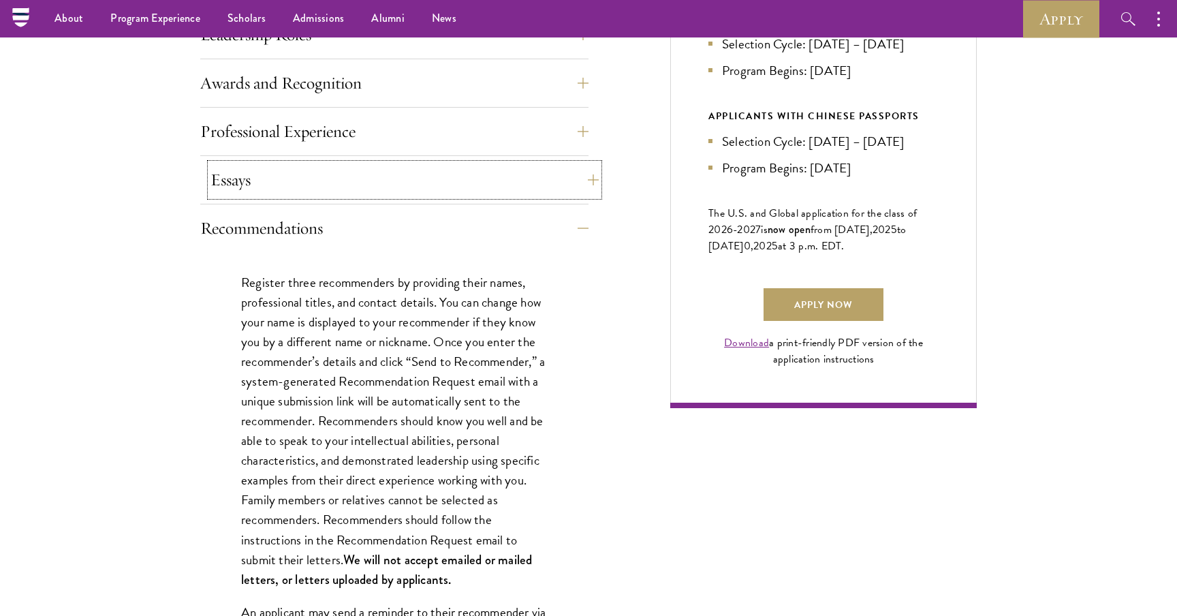
click at [344, 191] on button "Essays" at bounding box center [405, 180] width 388 height 33
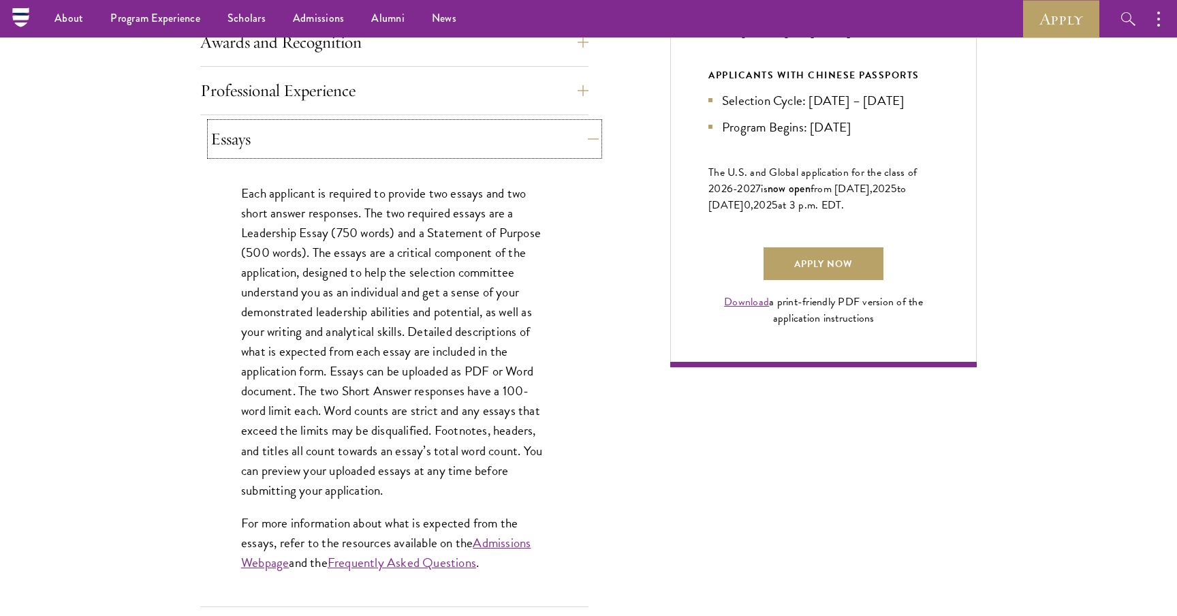
scroll to position [850, 0]
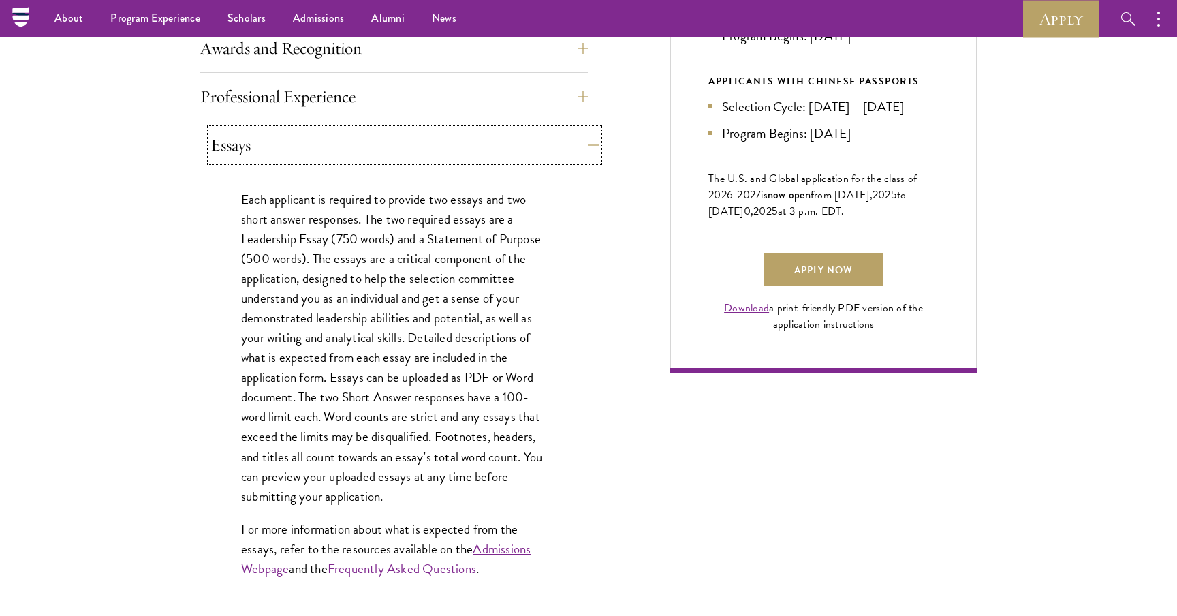
click at [346, 153] on button "Essays" at bounding box center [405, 145] width 388 height 33
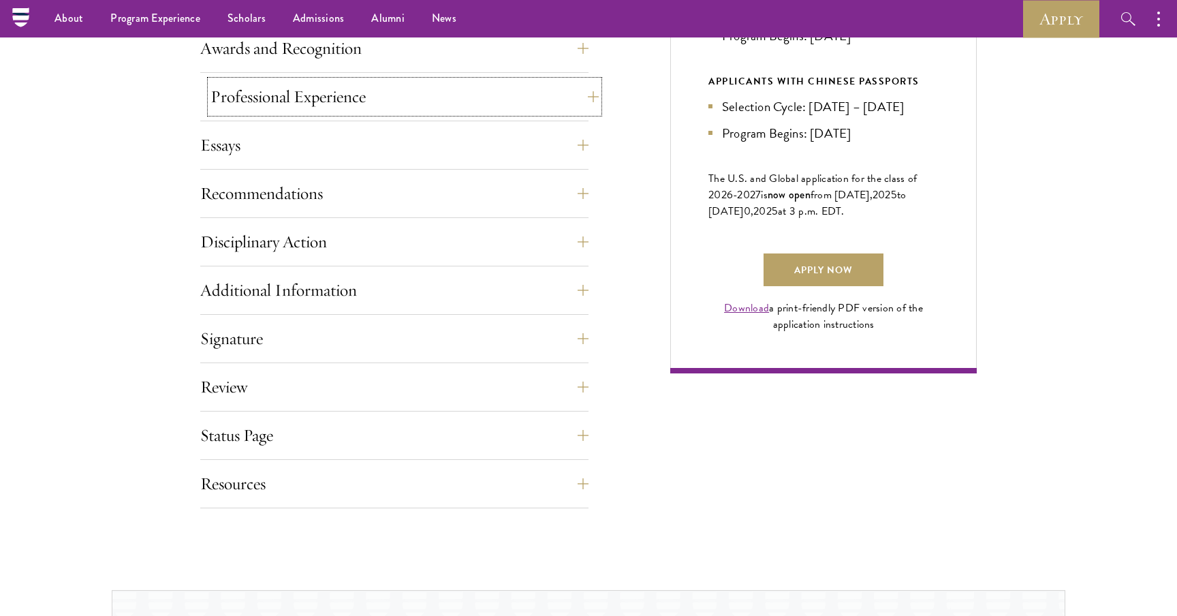
click at [352, 101] on button "Professional Experience" at bounding box center [405, 96] width 388 height 33
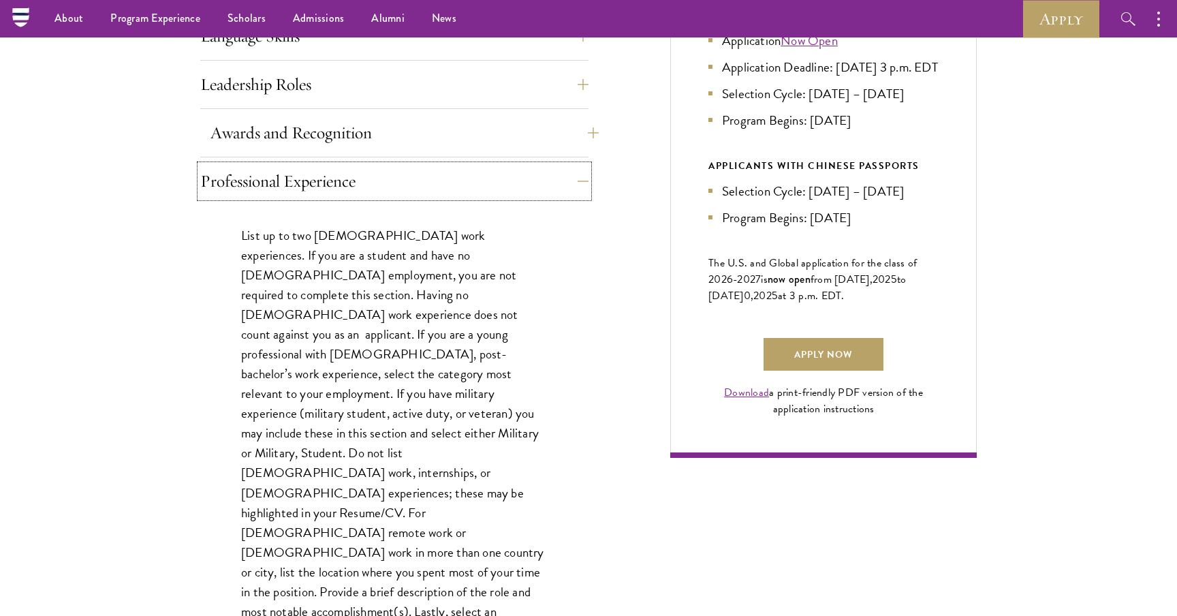
scroll to position [758, 0]
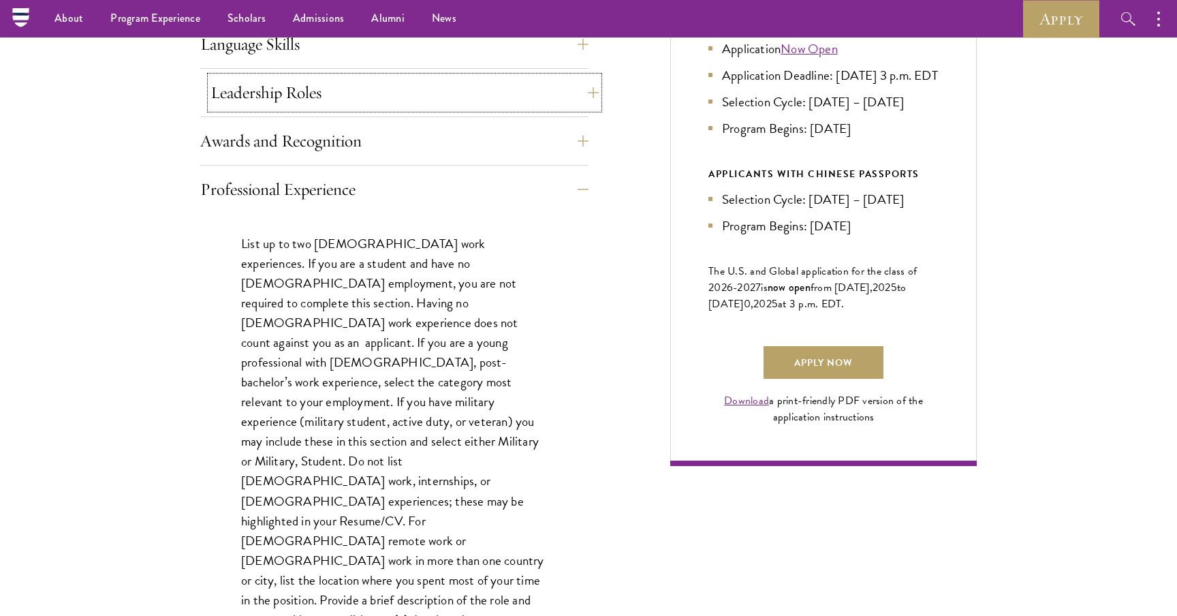
click at [353, 95] on button "Leadership Roles" at bounding box center [405, 92] width 388 height 33
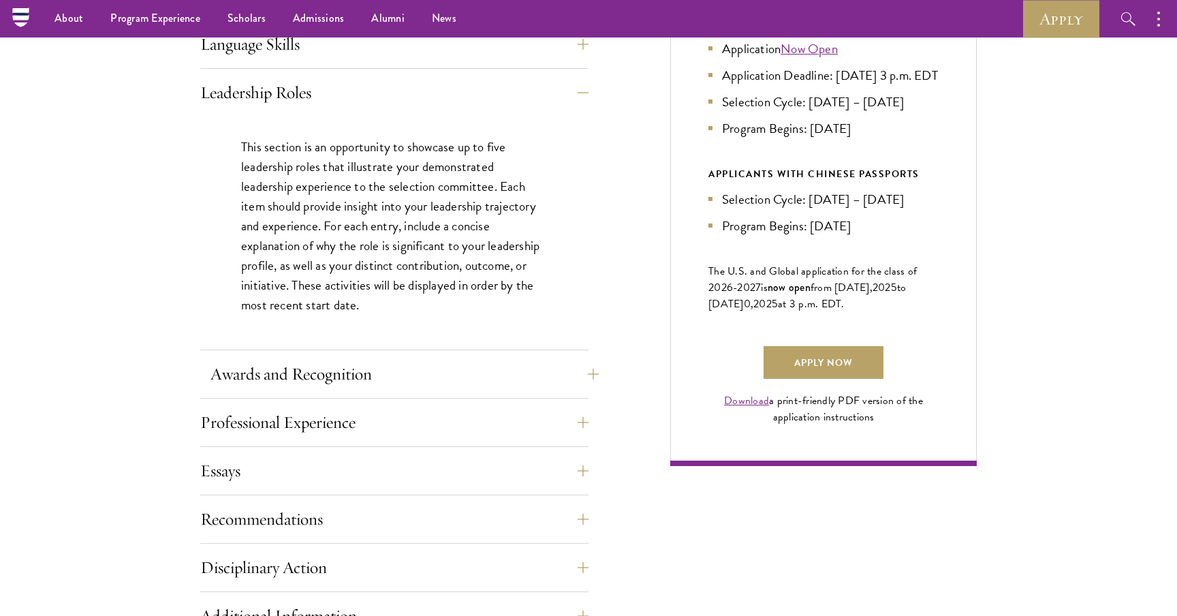
click at [291, 357] on div "Application Home Page The online application form must be completed in English.…" at bounding box center [394, 334] width 388 height 1000
click at [292, 360] on button "Awards and Recognition" at bounding box center [405, 374] width 388 height 33
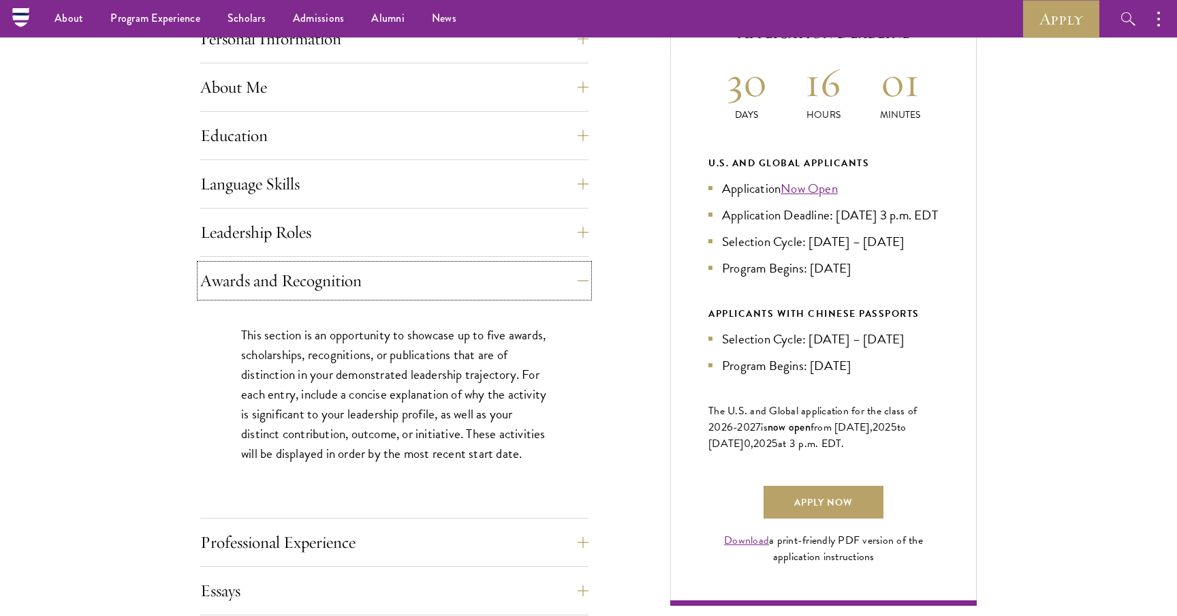
scroll to position [592, 0]
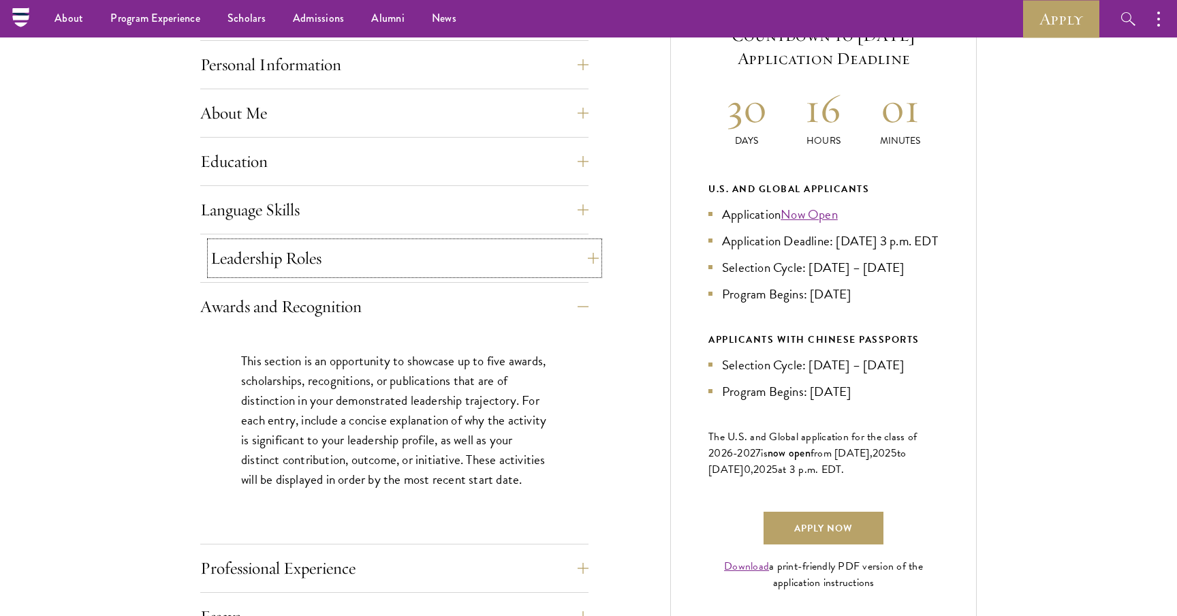
click at [392, 261] on button "Leadership Roles" at bounding box center [405, 258] width 388 height 33
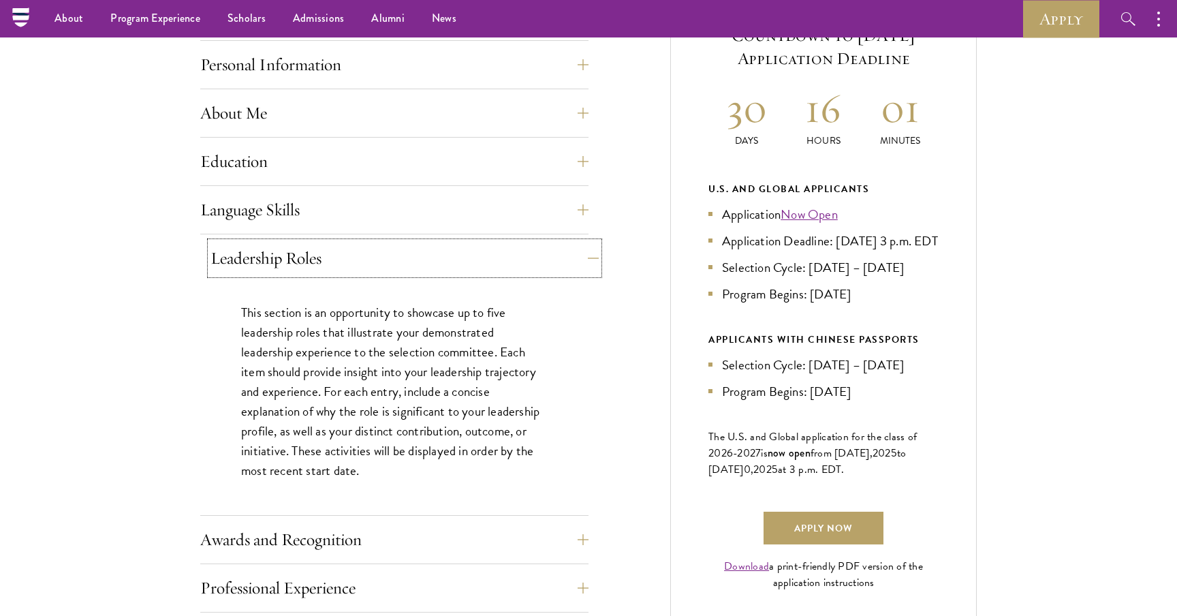
click at [375, 258] on button "Leadership Roles" at bounding box center [405, 258] width 388 height 33
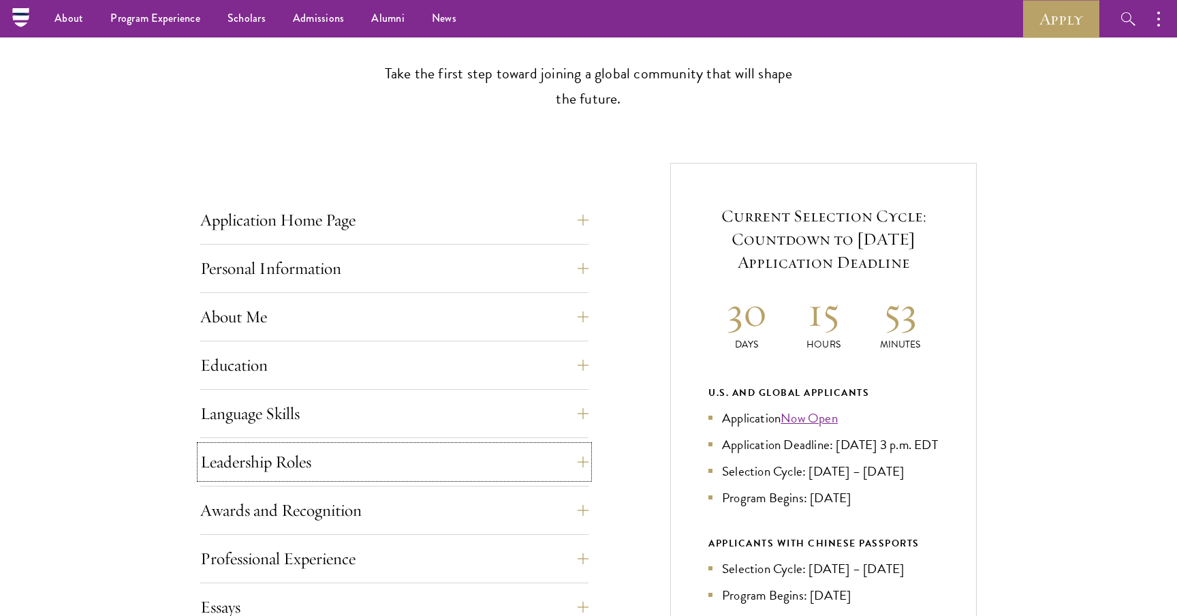
scroll to position [0, 0]
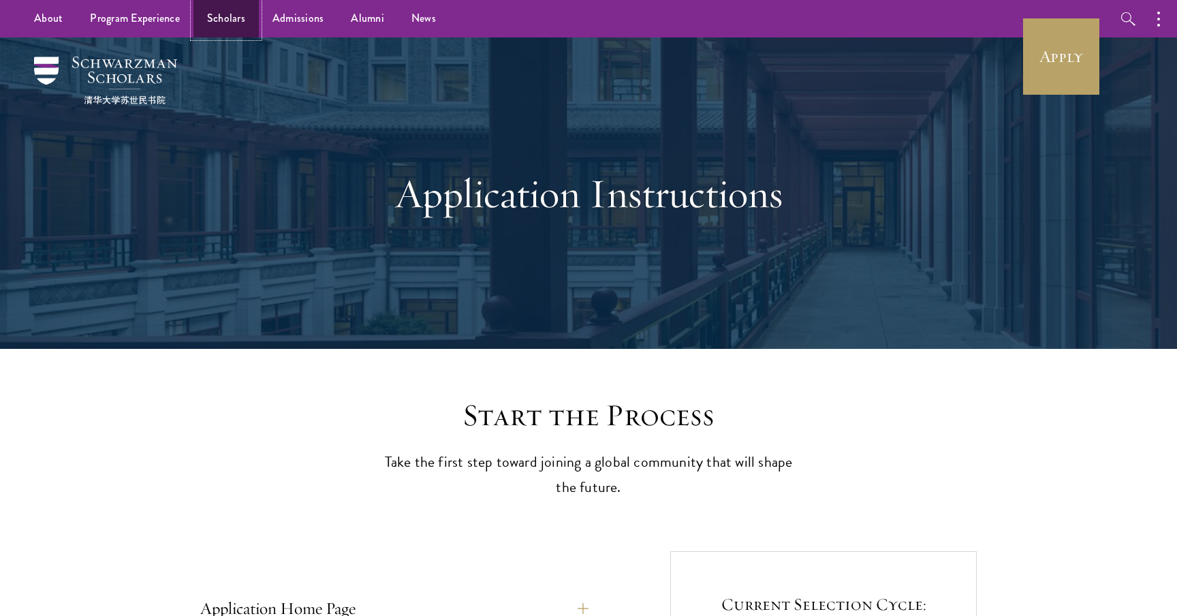
click at [239, 33] on link "Scholars" at bounding box center [225, 18] width 65 height 37
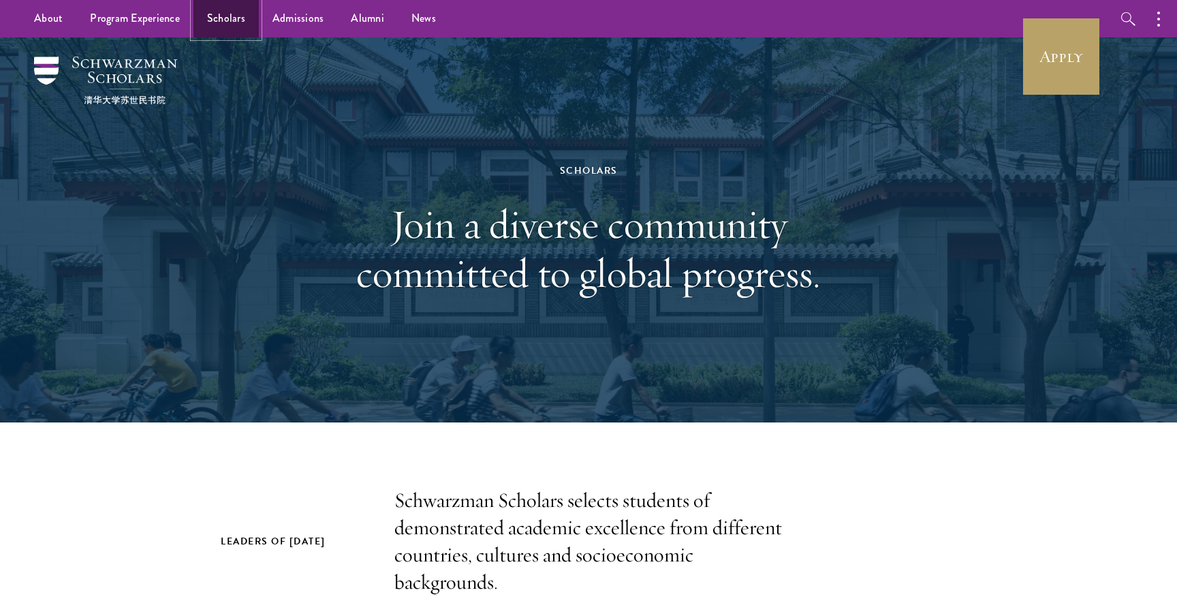
click at [234, 14] on link "Scholars" at bounding box center [225, 18] width 65 height 37
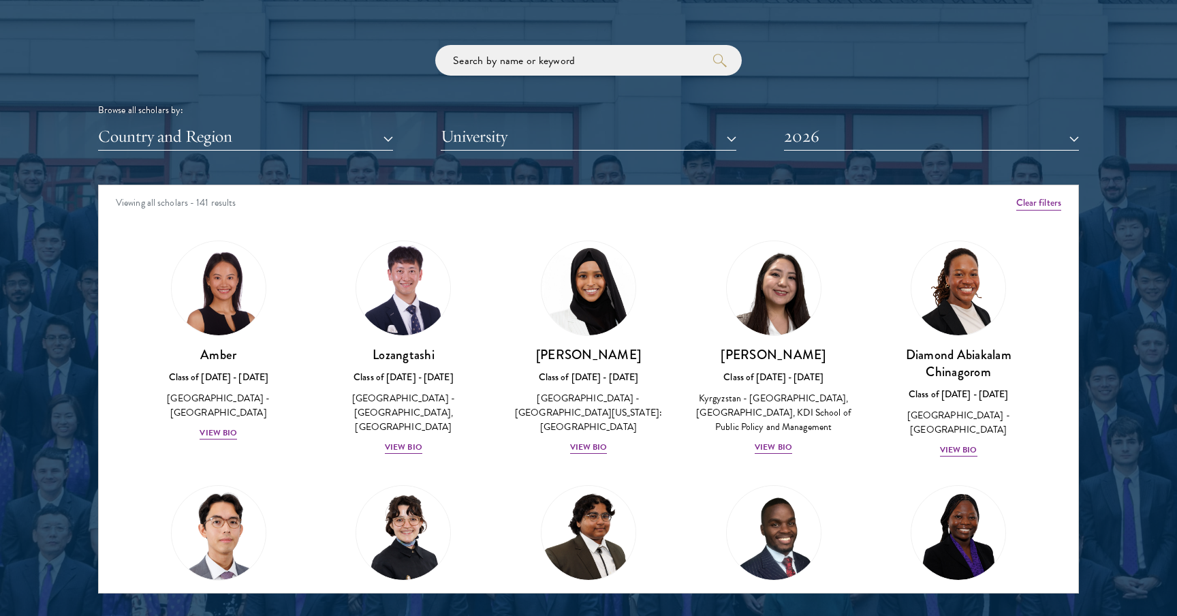
scroll to position [1690, 0]
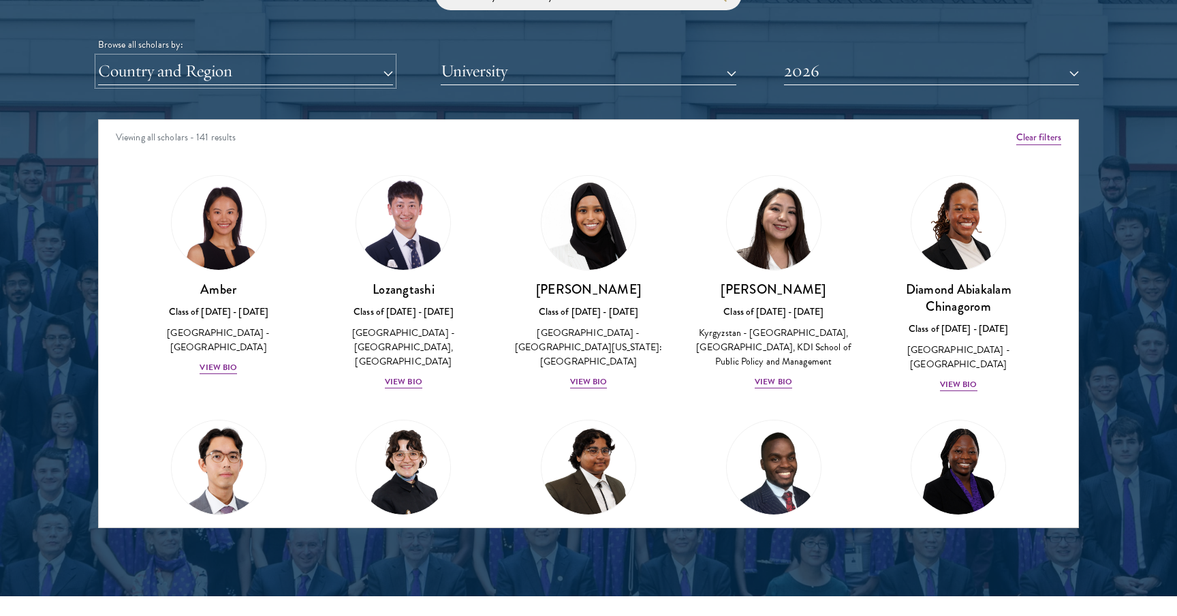
click at [302, 72] on button "Country and Region" at bounding box center [245, 71] width 295 height 28
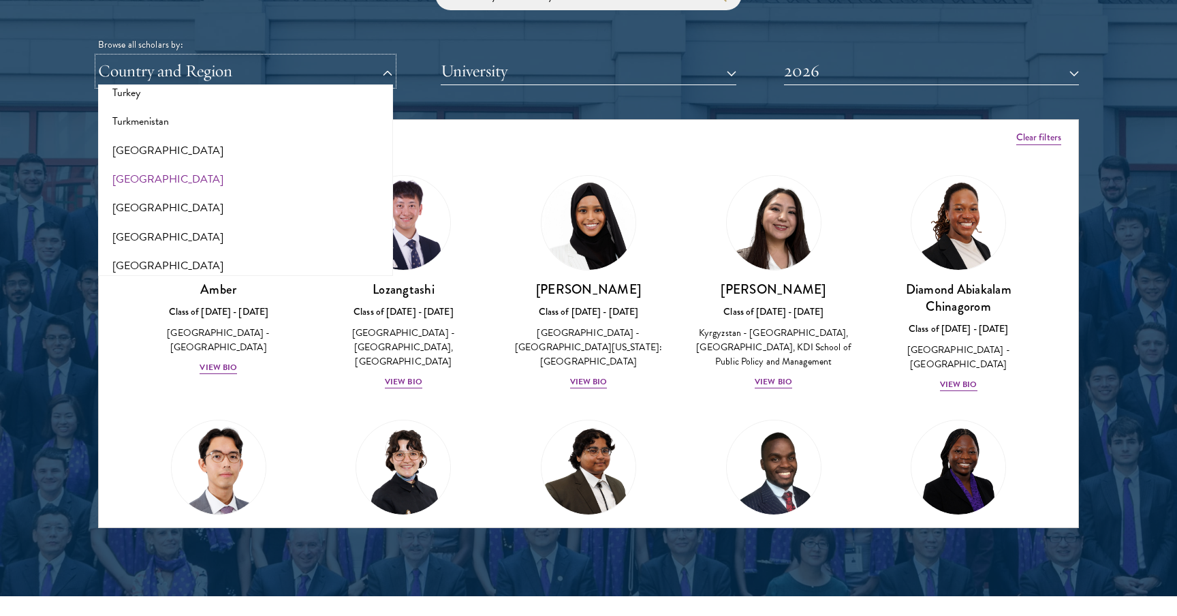
scroll to position [2743, 0]
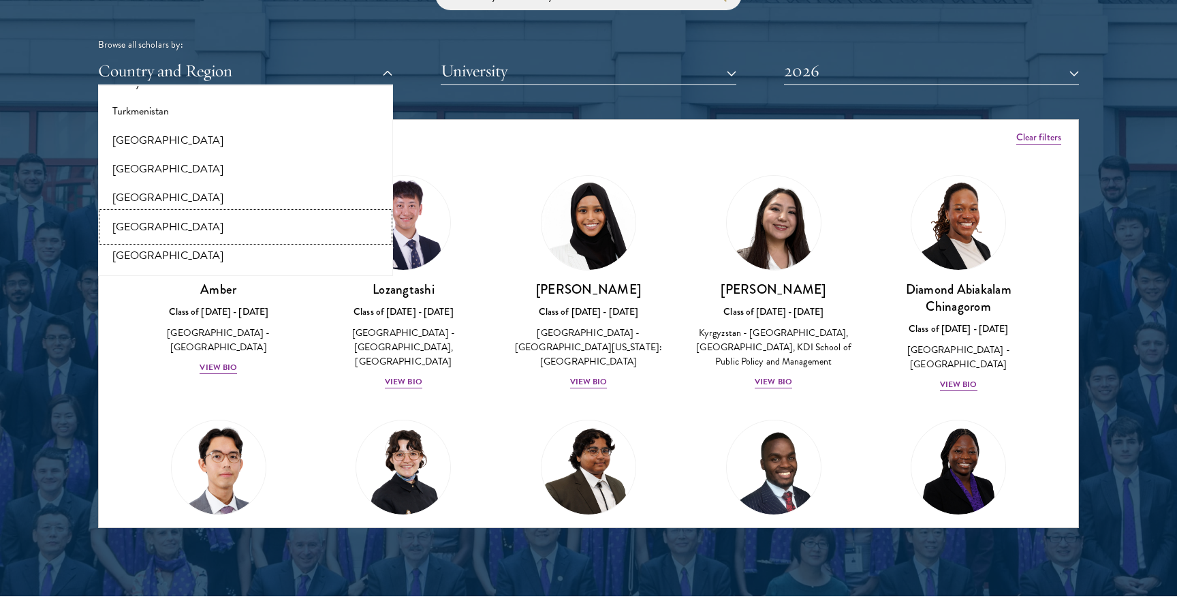
click at [233, 225] on button "[GEOGRAPHIC_DATA]" at bounding box center [245, 227] width 287 height 29
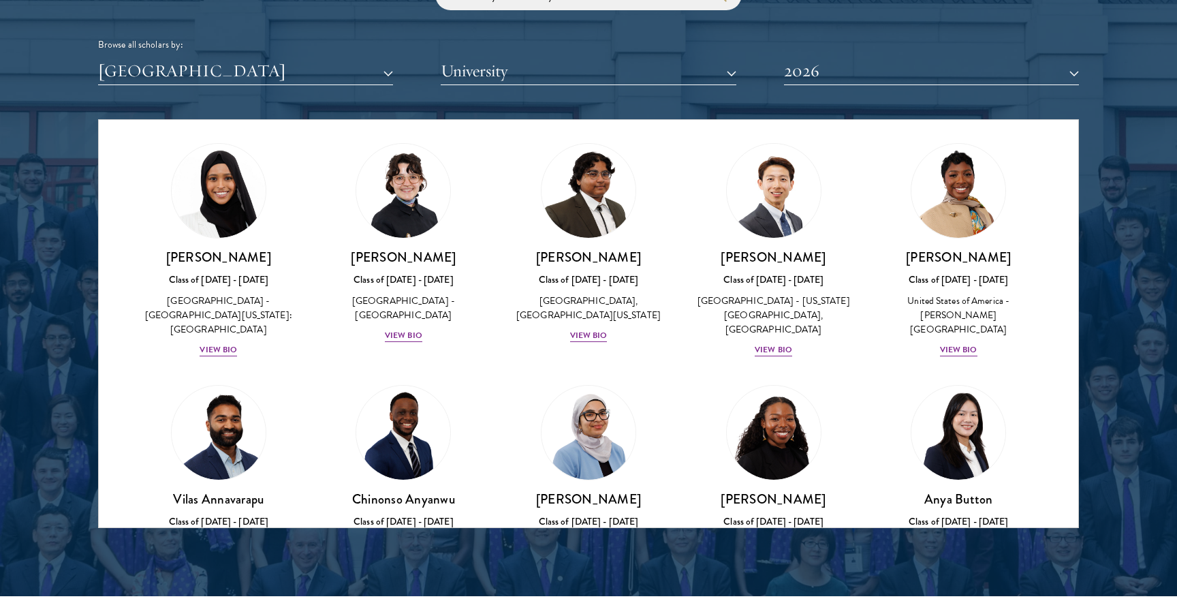
scroll to position [40, 0]
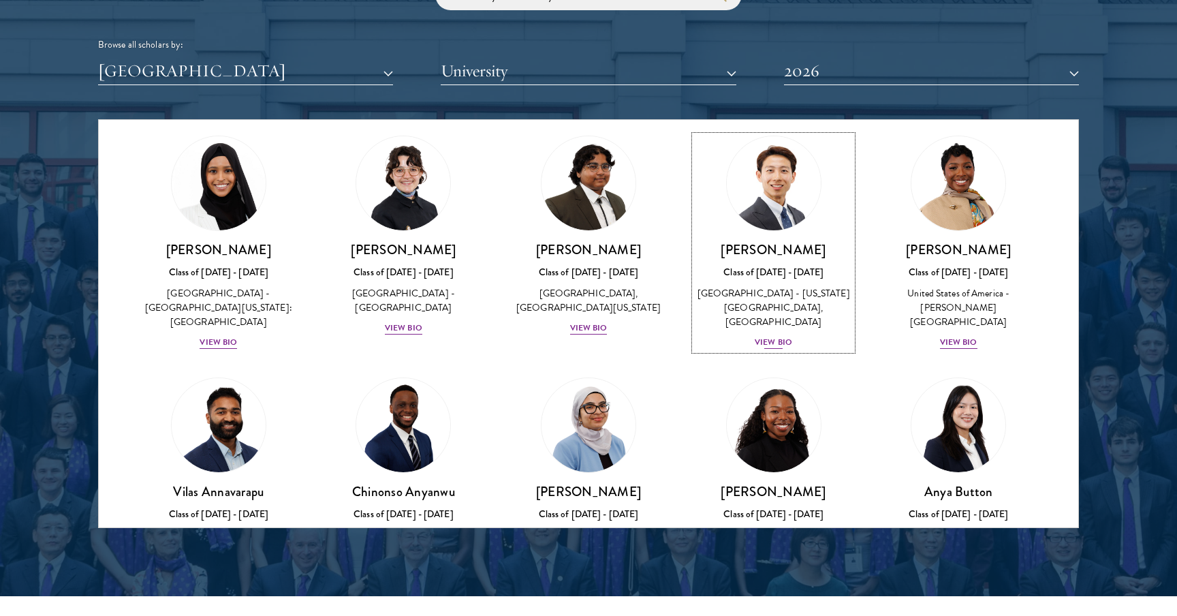
click at [792, 183] on img at bounding box center [774, 183] width 104 height 104
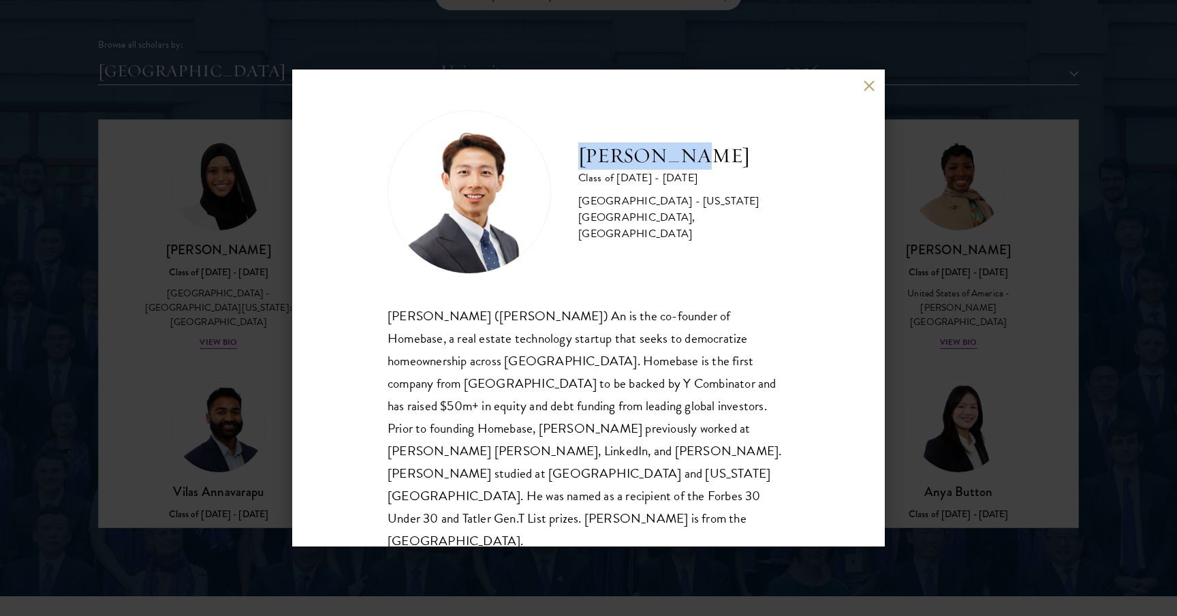
drag, startPoint x: 691, startPoint y: 161, endPoint x: 578, endPoint y: 161, distance: 112.4
click at [578, 161] on h2 "[PERSON_NAME]" at bounding box center [683, 155] width 211 height 27
copy h2 "[PERSON_NAME]"
click at [864, 84] on button at bounding box center [869, 86] width 12 height 12
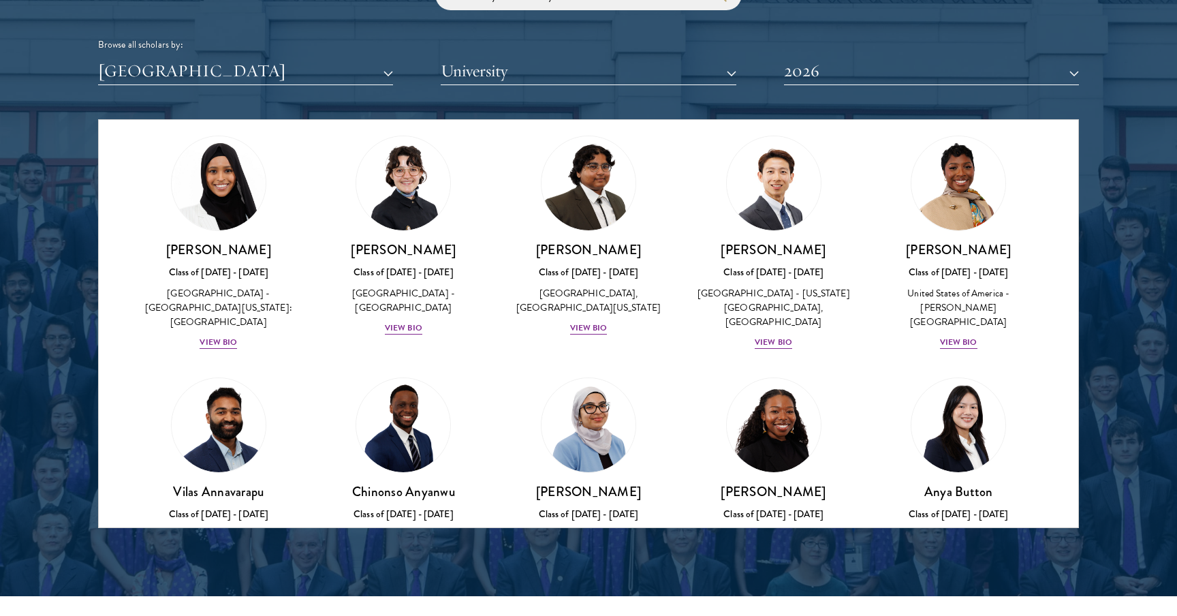
click at [1097, 213] on div at bounding box center [588, 181] width 1177 height 829
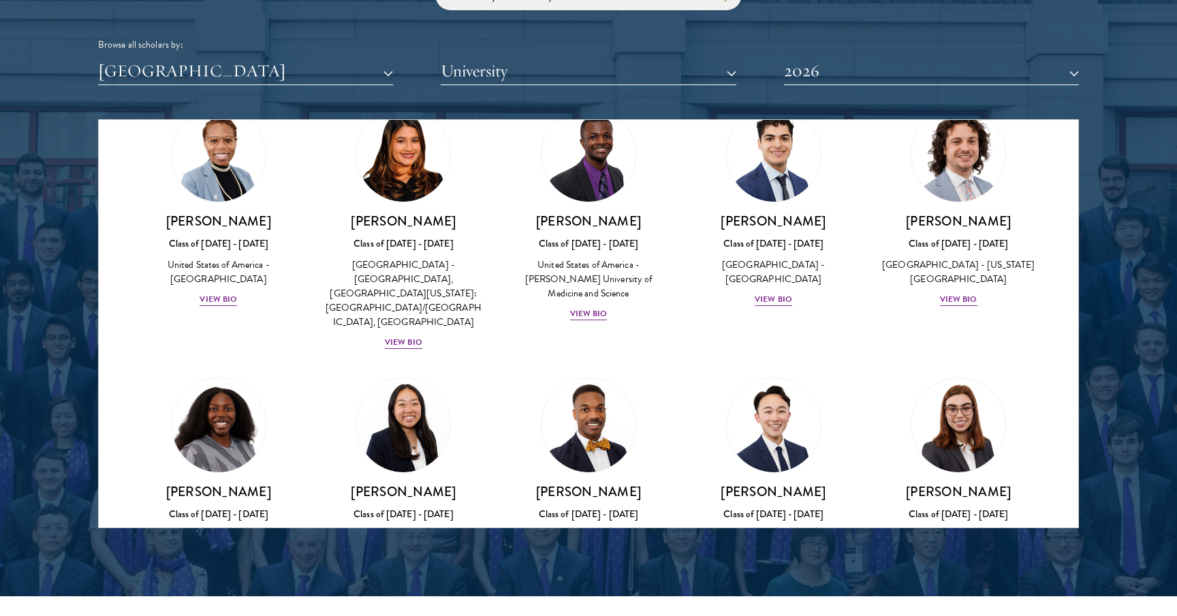
scroll to position [849, 0]
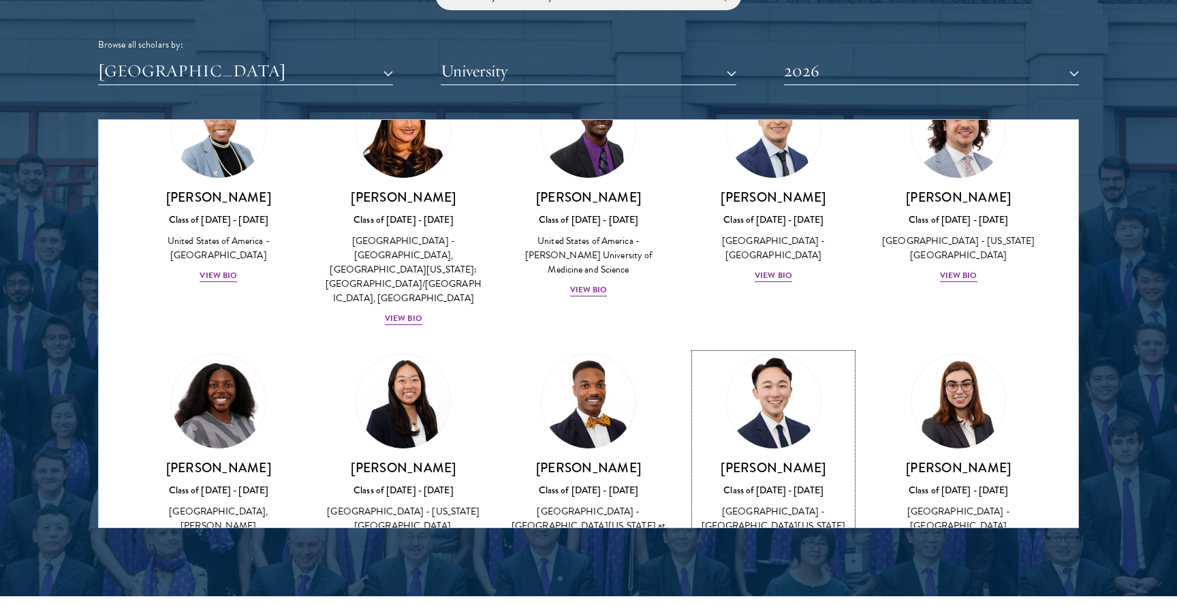
click at [763, 350] on img at bounding box center [774, 402] width 104 height 104
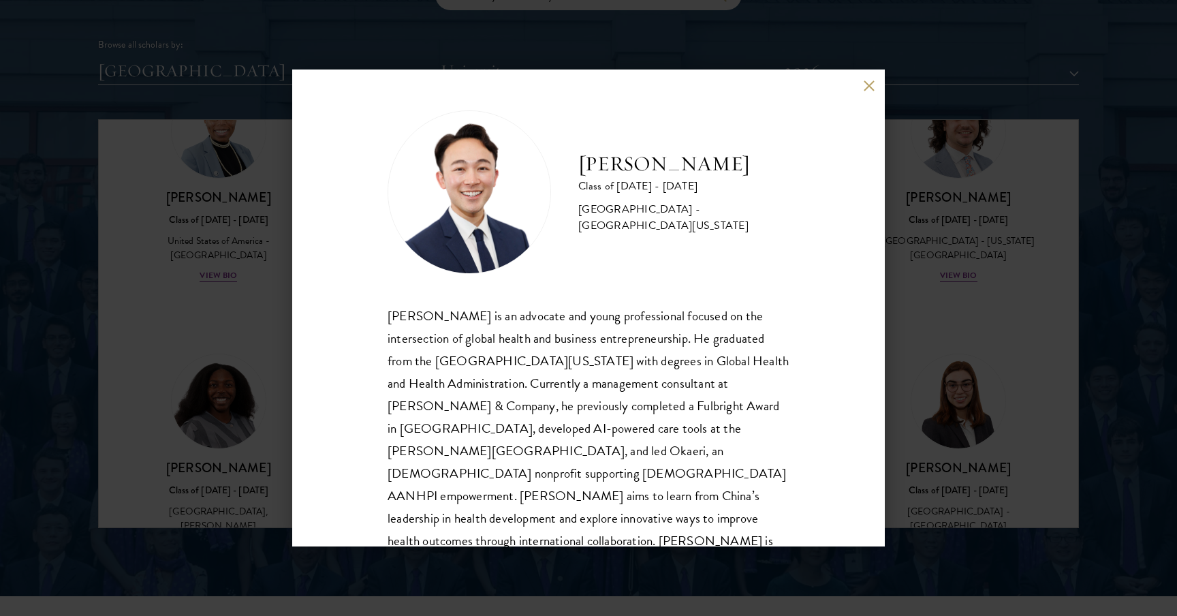
click at [869, 84] on button at bounding box center [869, 86] width 12 height 12
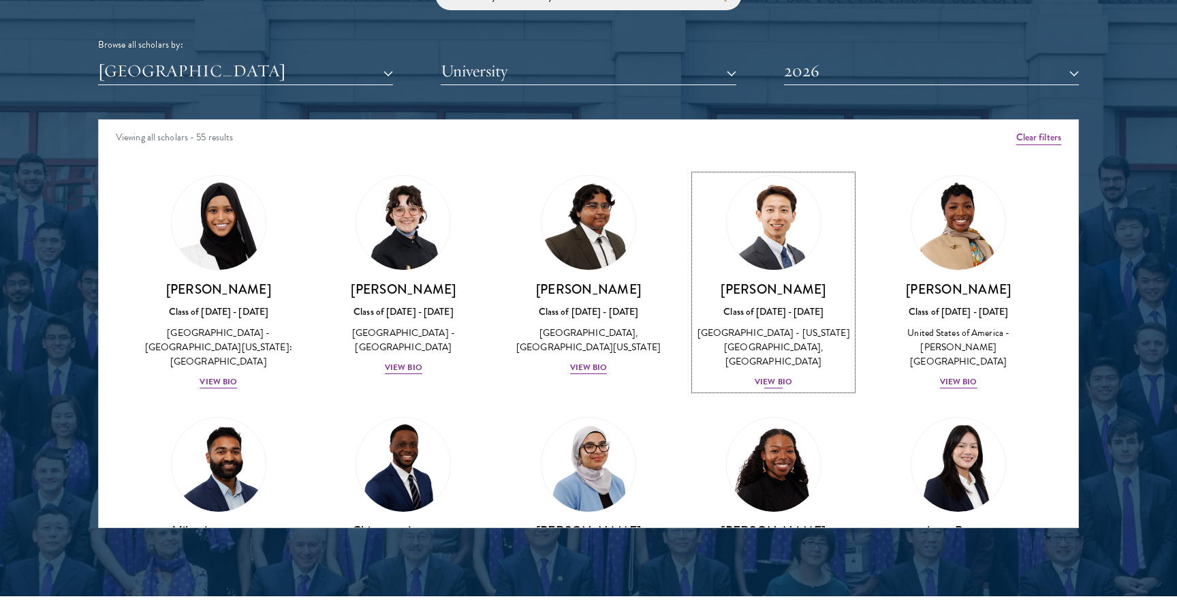
click at [766, 254] on img at bounding box center [774, 223] width 104 height 104
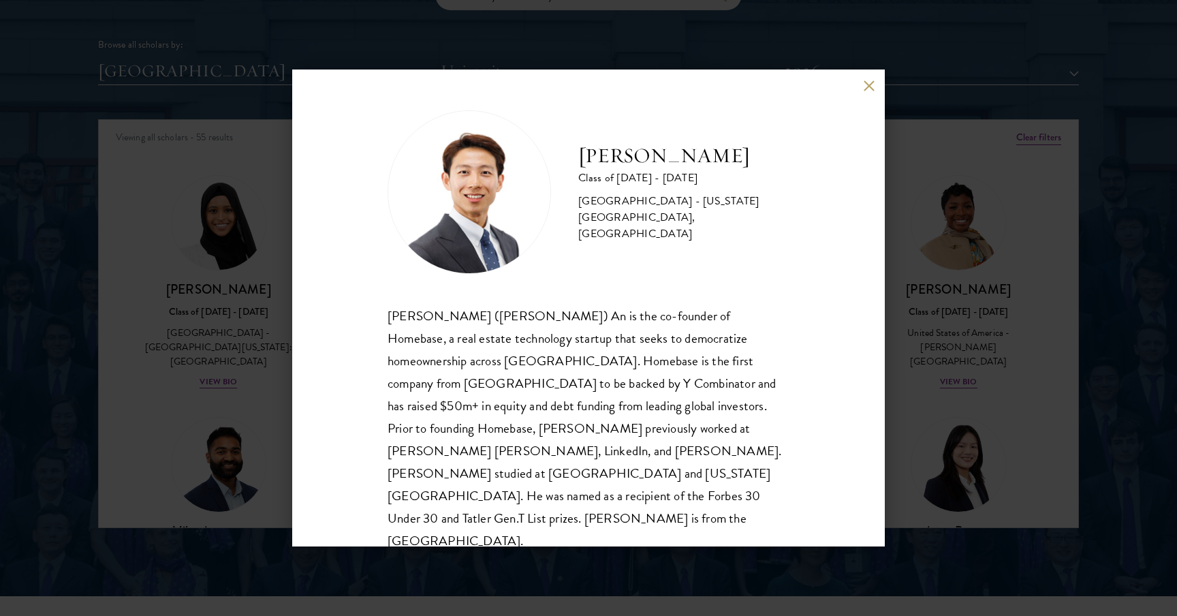
scroll to position [1, 0]
click at [869, 97] on div "[PERSON_NAME] Class of [DATE] - [DATE] [GEOGRAPHIC_DATA] - [US_STATE][GEOGRAPHI…" at bounding box center [588, 307] width 593 height 477
click at [860, 85] on div "[PERSON_NAME] Class of [DATE] - [DATE] [GEOGRAPHIC_DATA] - [US_STATE][GEOGRAPHI…" at bounding box center [588, 307] width 593 height 477
click at [866, 83] on button at bounding box center [869, 86] width 12 height 12
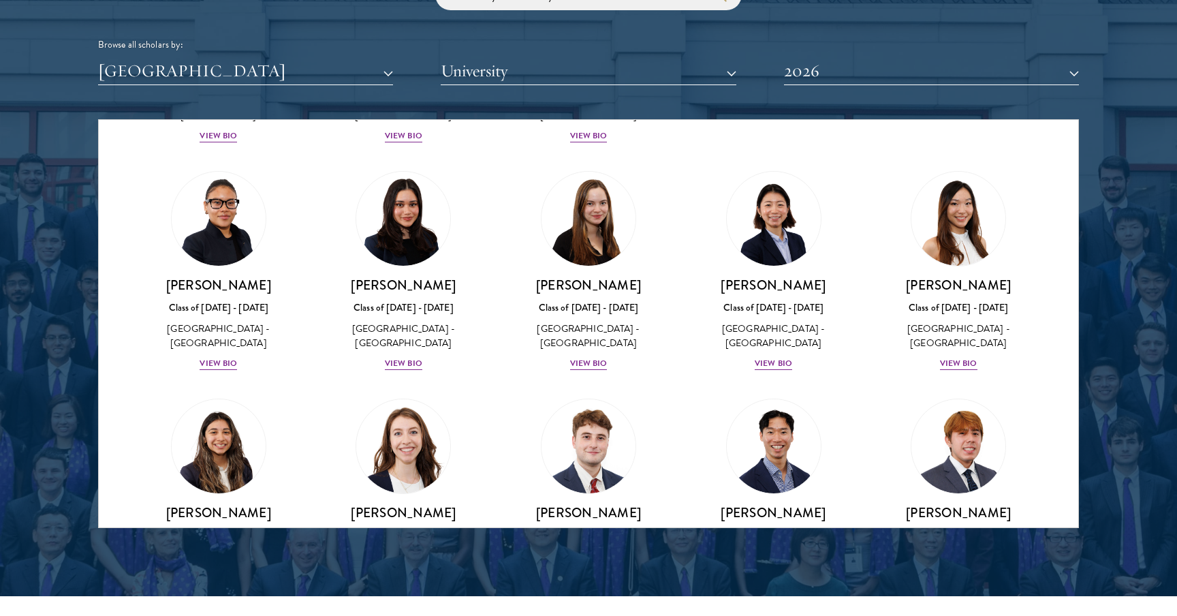
scroll to position [1290, 0]
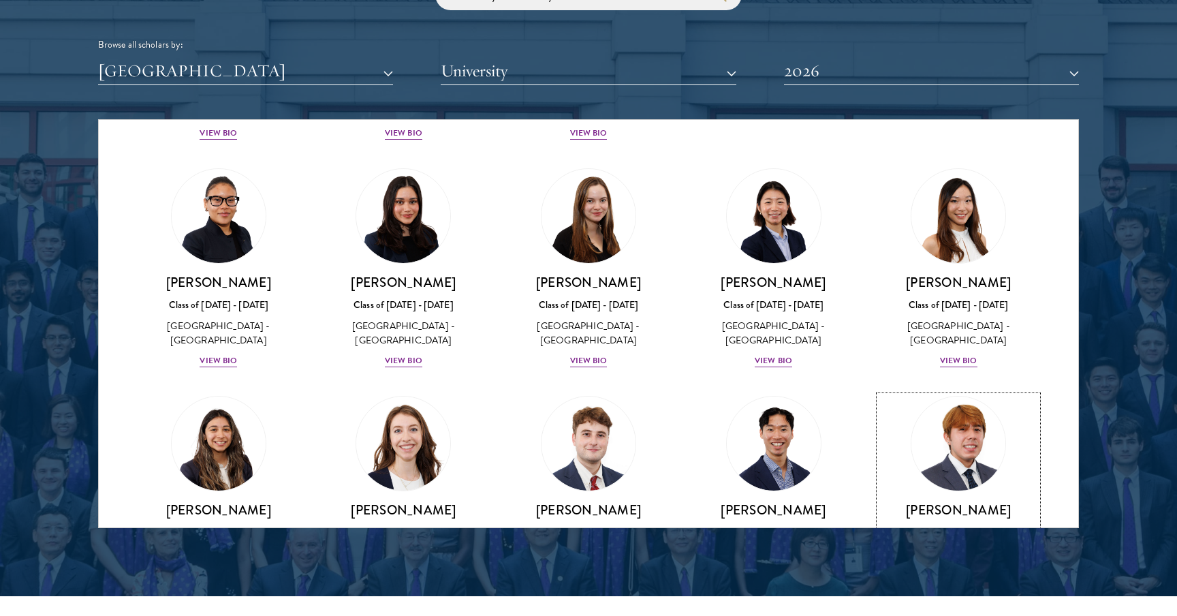
click at [955, 392] on img at bounding box center [959, 444] width 104 height 104
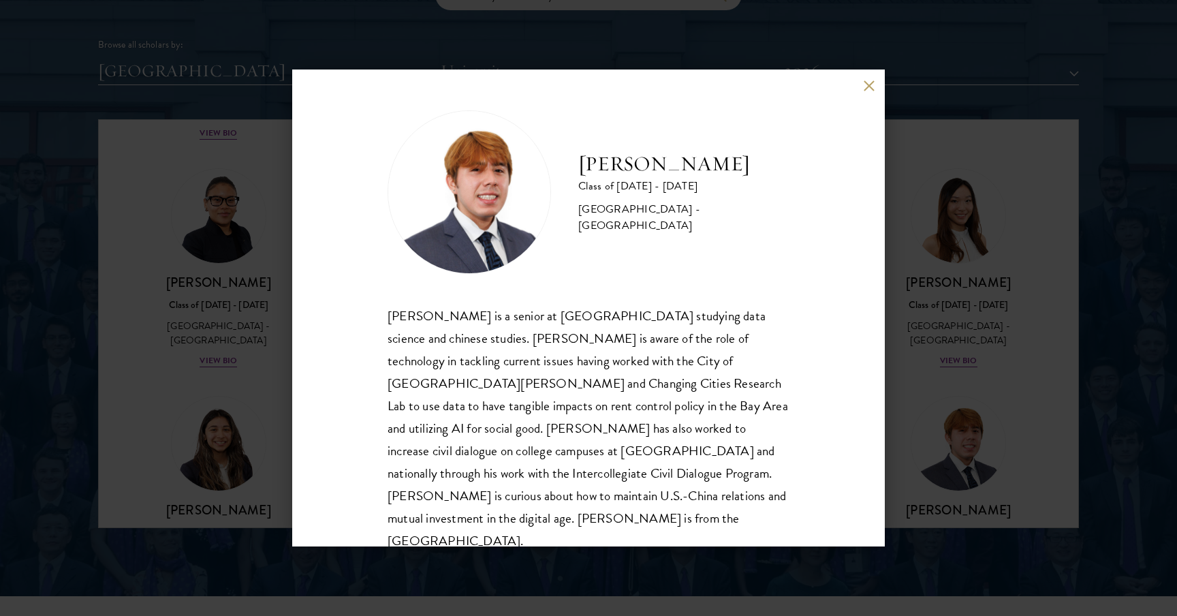
click at [869, 84] on button at bounding box center [869, 86] width 12 height 12
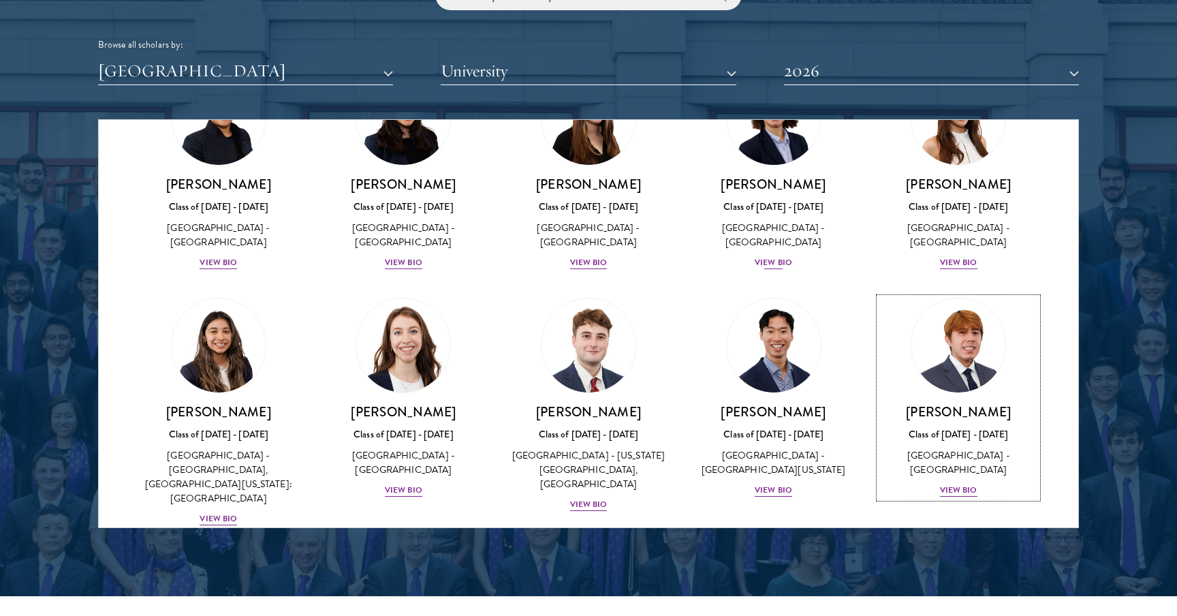
scroll to position [1407, 0]
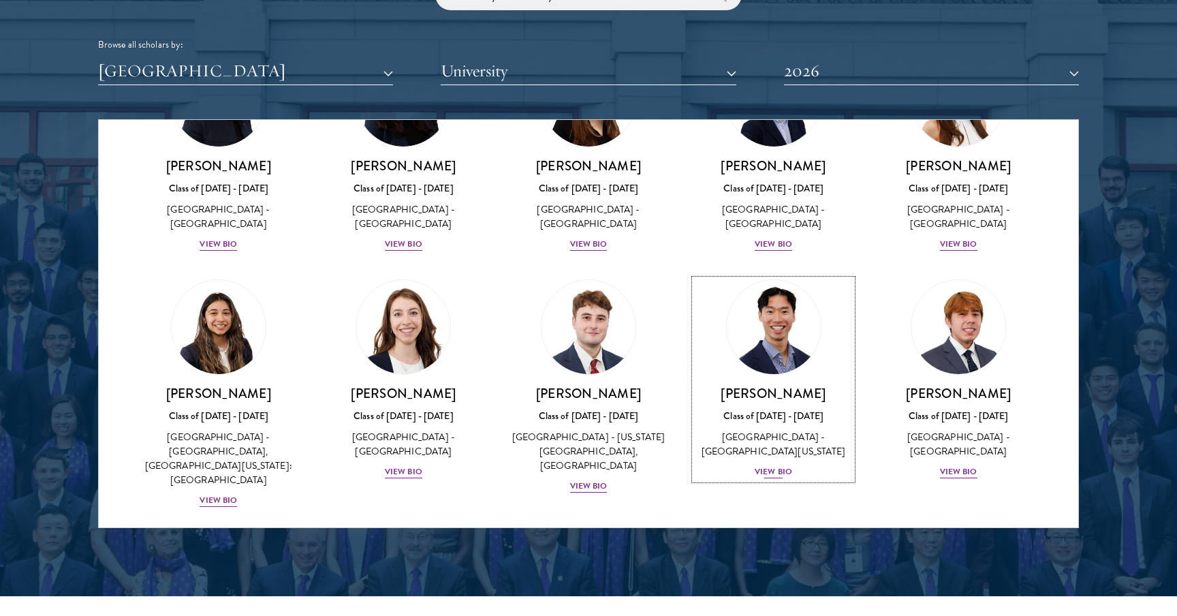
click at [777, 275] on img at bounding box center [774, 327] width 104 height 104
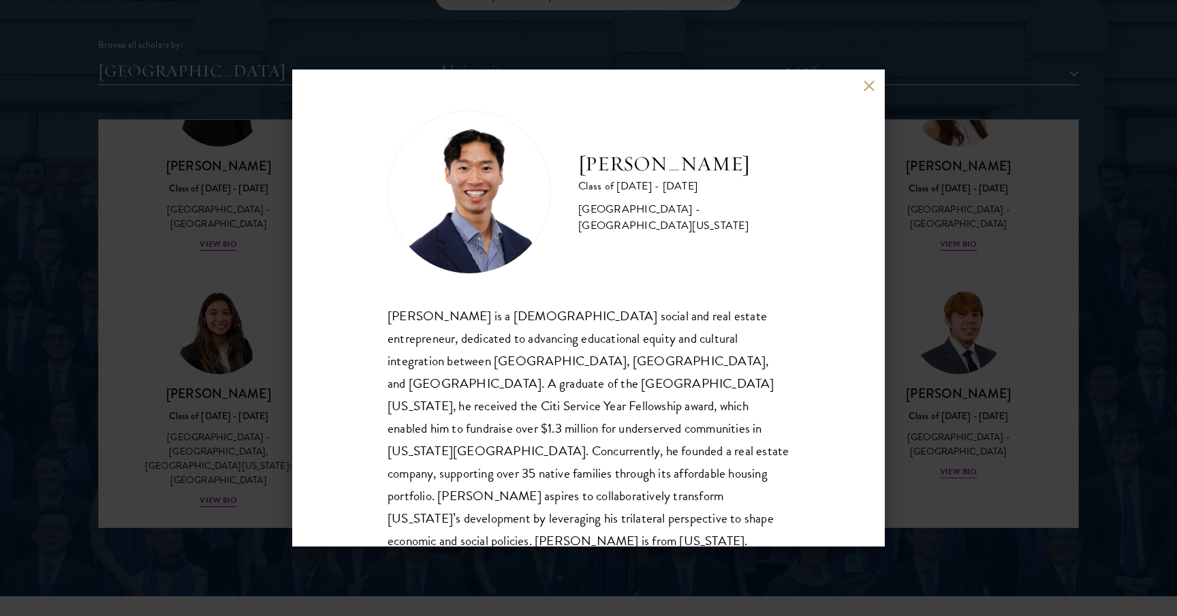
click at [863, 86] on button at bounding box center [869, 86] width 12 height 12
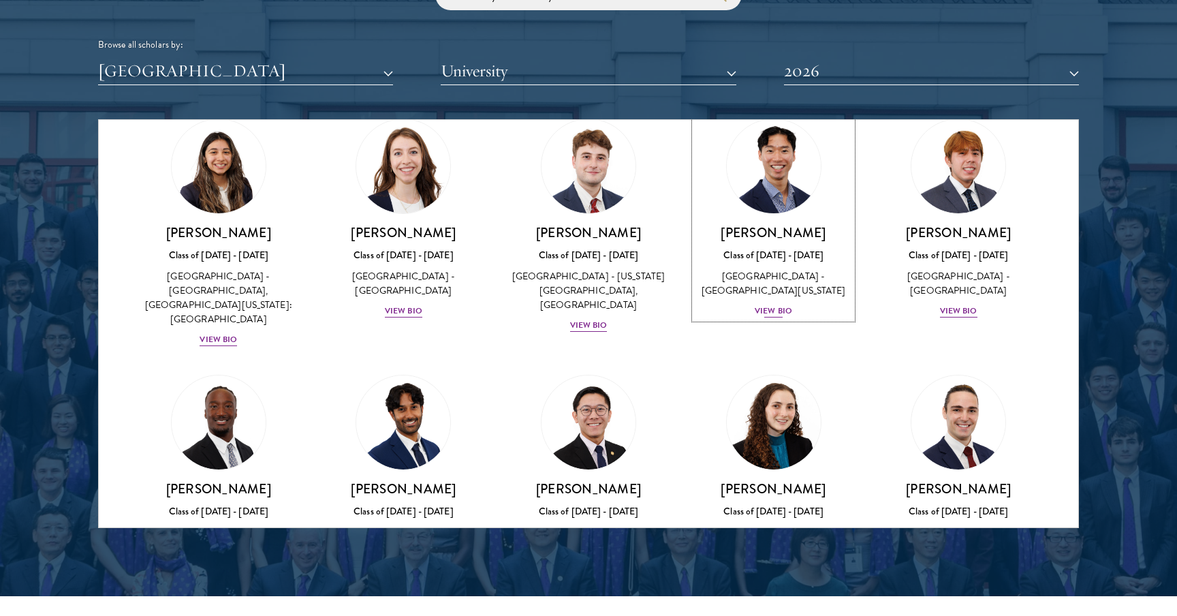
scroll to position [1580, 0]
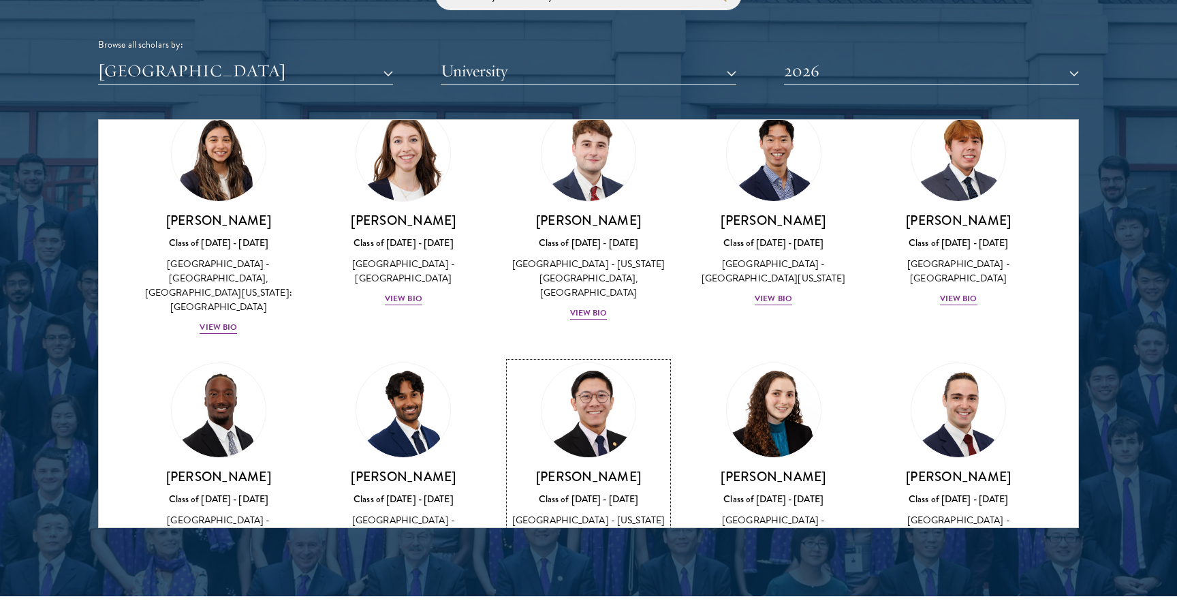
click at [610, 358] on img at bounding box center [589, 410] width 104 height 104
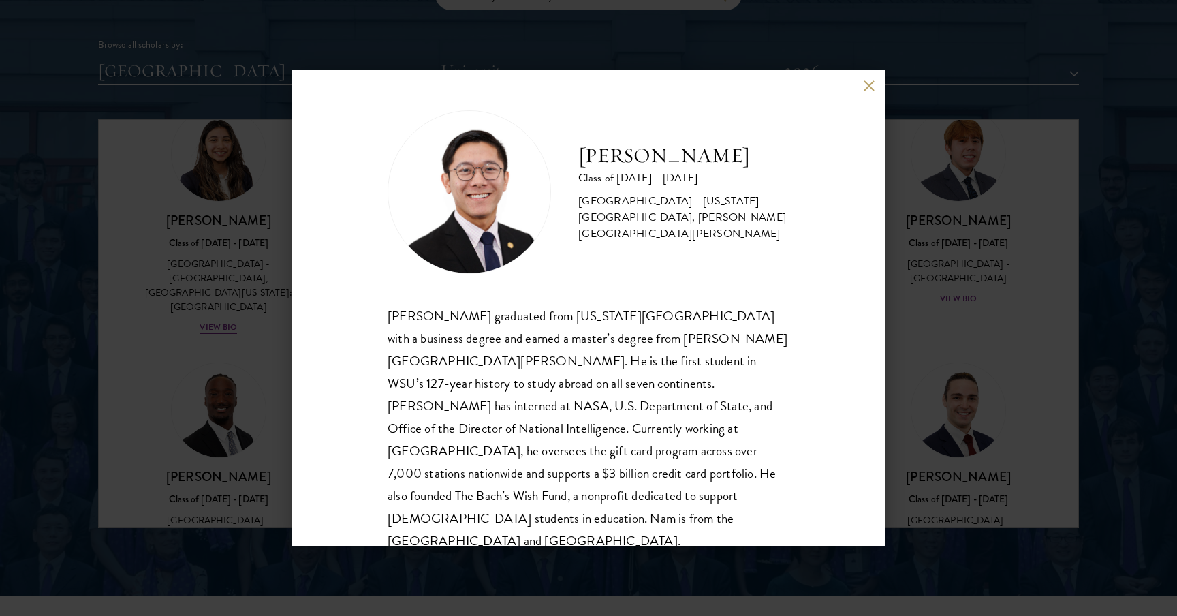
click at [863, 84] on button at bounding box center [869, 86] width 12 height 12
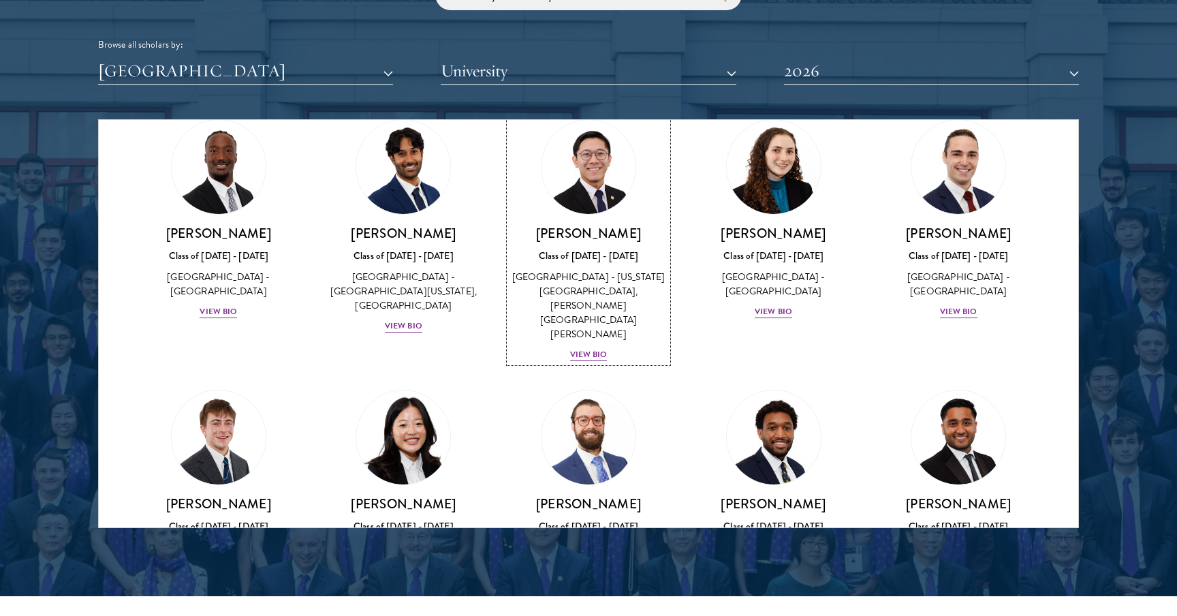
scroll to position [1848, 0]
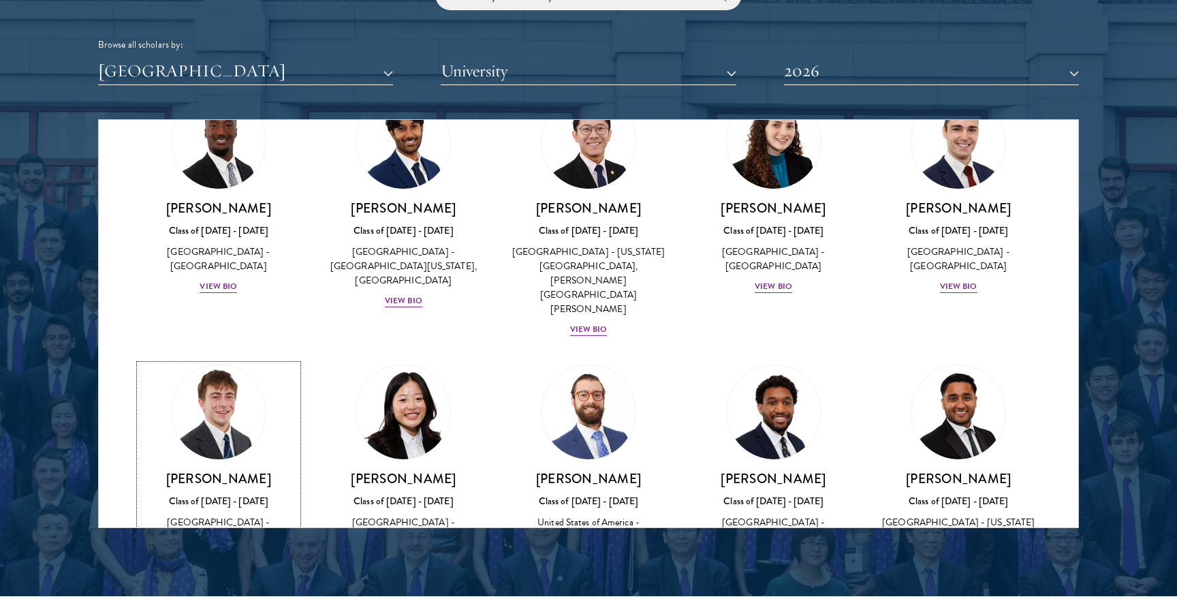
click at [215, 360] on img at bounding box center [219, 412] width 104 height 104
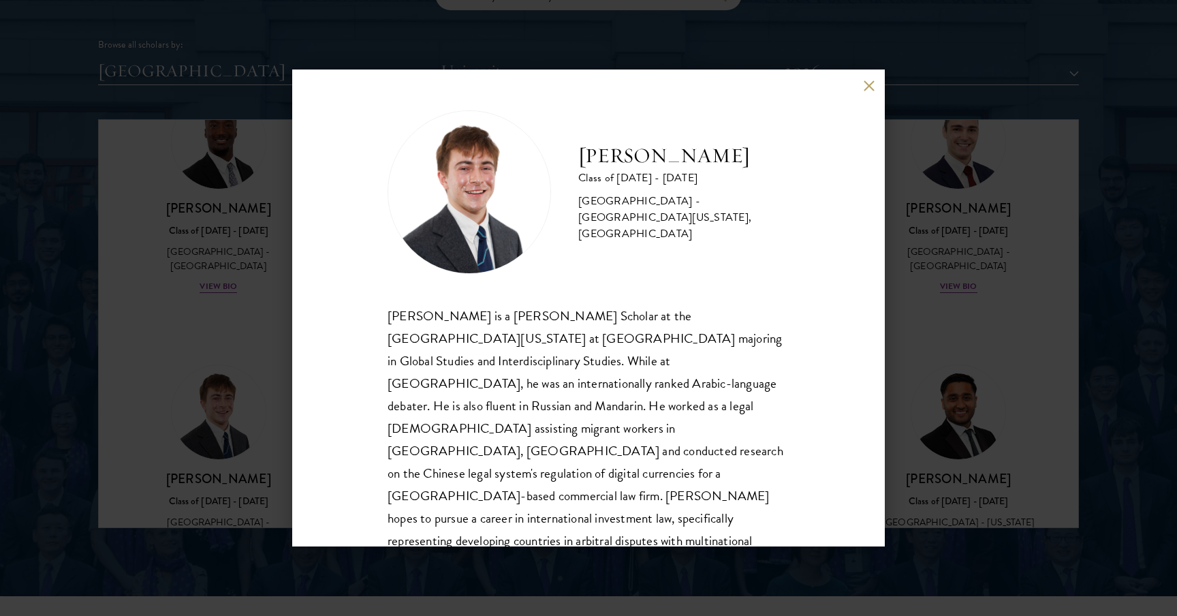
click at [860, 95] on div "[PERSON_NAME] Class of [DATE] - [DATE] [GEOGRAPHIC_DATA] - [GEOGRAPHIC_DATA][US…" at bounding box center [588, 307] width 593 height 477
click at [863, 88] on button at bounding box center [869, 86] width 12 height 12
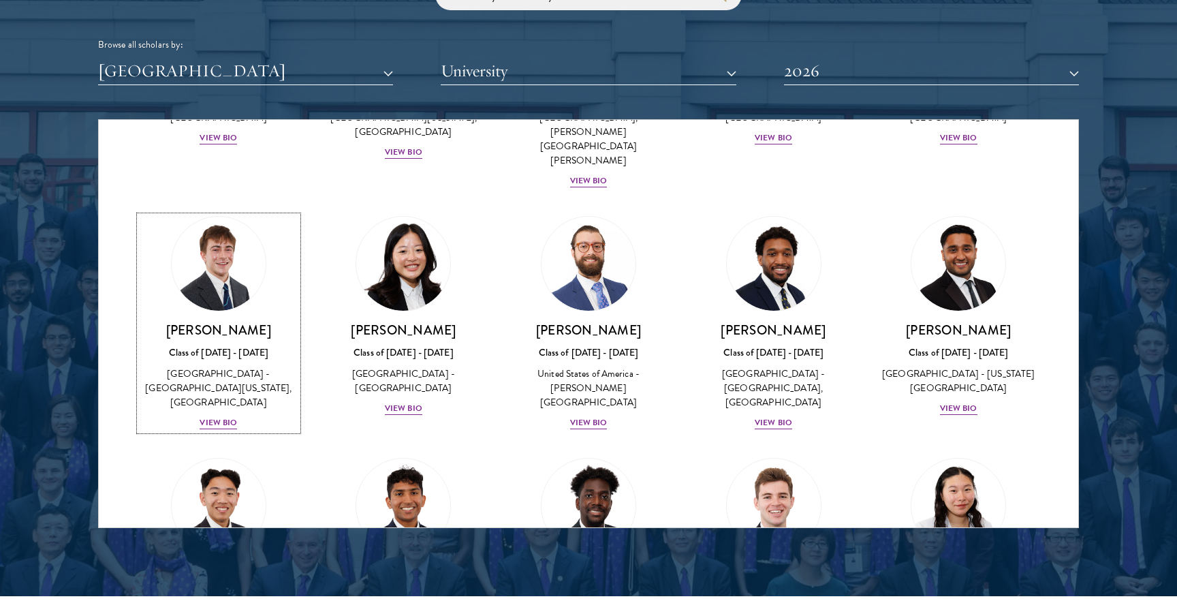
scroll to position [2134, 0]
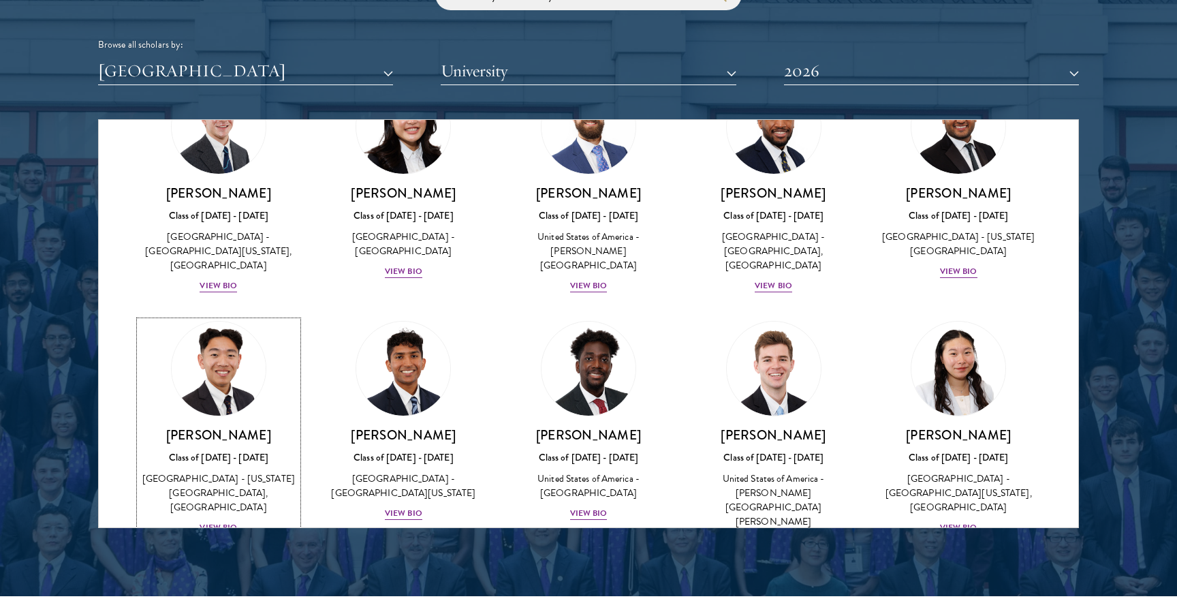
click at [228, 317] on img at bounding box center [219, 369] width 104 height 104
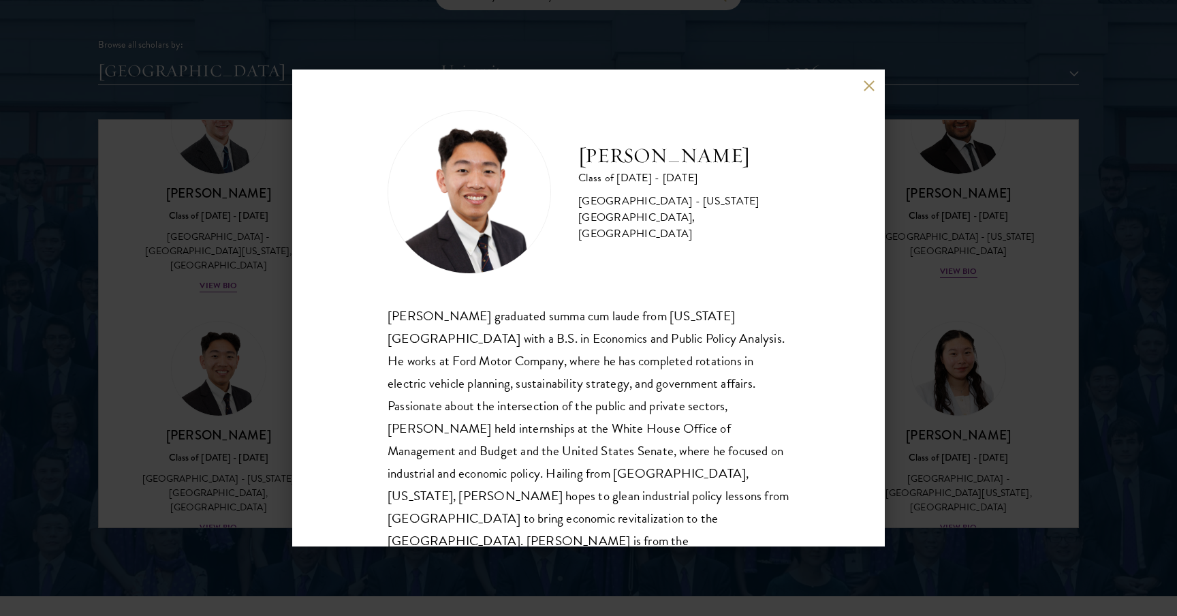
click at [872, 79] on div "[PERSON_NAME] Class of [DATE] - [DATE] [GEOGRAPHIC_DATA] - [US_STATE][GEOGRAPHI…" at bounding box center [588, 307] width 593 height 477
click at [858, 81] on div "[PERSON_NAME] Class of [DATE] - [DATE] [GEOGRAPHIC_DATA] - [US_STATE][GEOGRAPHI…" at bounding box center [588, 307] width 593 height 477
click at [866, 82] on button at bounding box center [869, 86] width 12 height 12
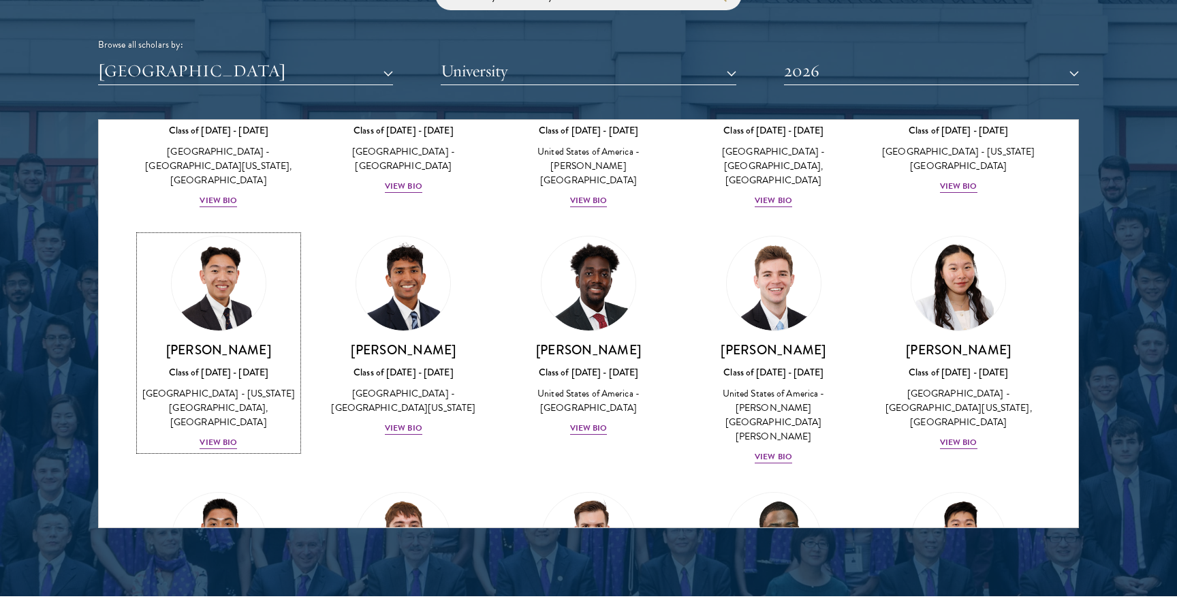
scroll to position [2253, 0]
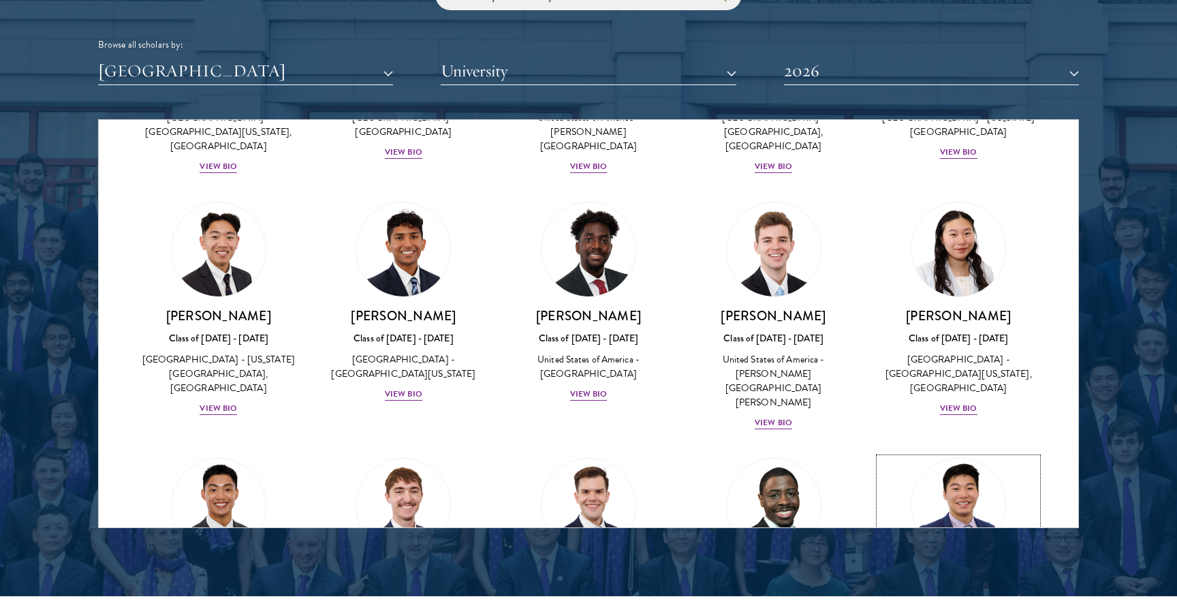
click at [950, 454] on img at bounding box center [959, 506] width 104 height 104
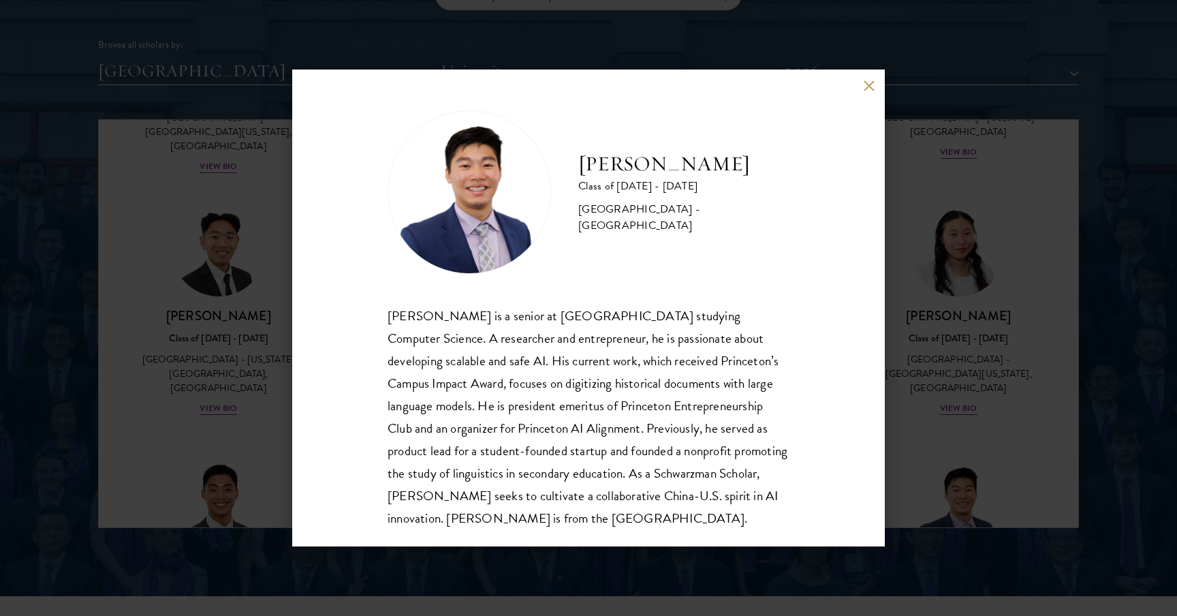
click at [875, 85] on div "[PERSON_NAME] Class of [DATE] - [DATE] [GEOGRAPHIC_DATA] - [GEOGRAPHIC_DATA] [P…" at bounding box center [588, 307] width 593 height 477
click at [865, 89] on button at bounding box center [869, 86] width 12 height 12
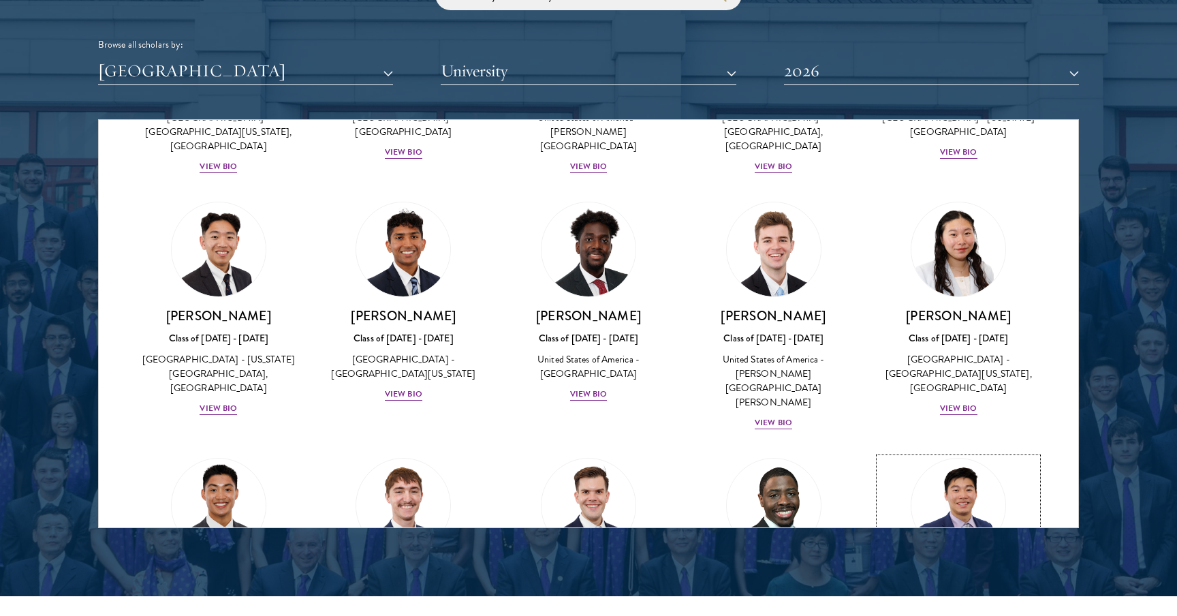
scroll to position [2279, 0]
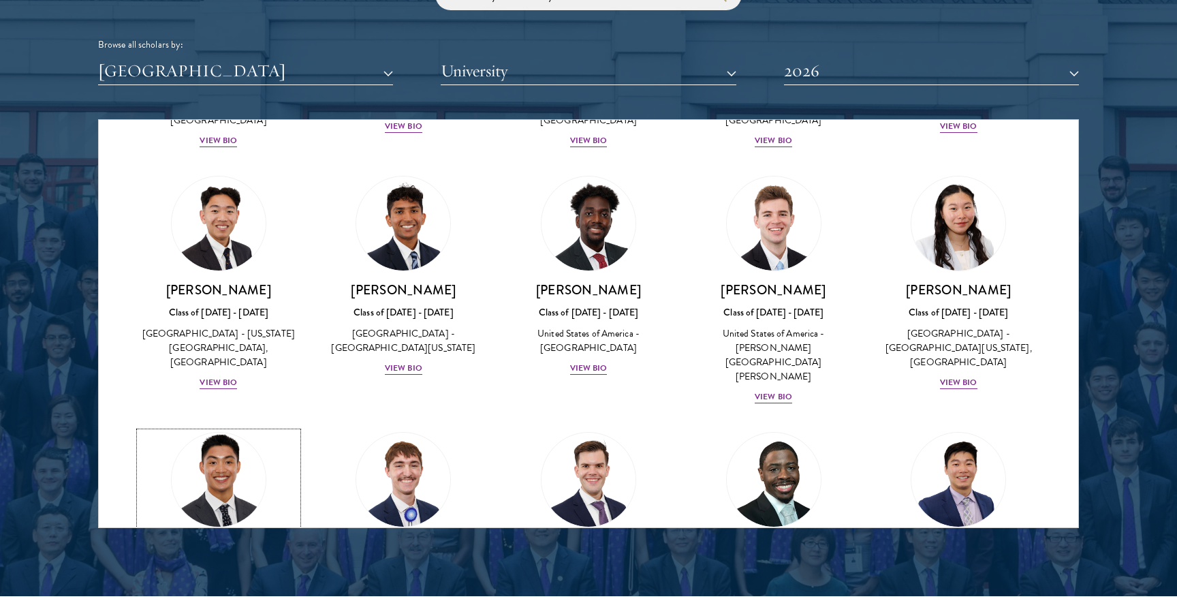
click at [264, 432] on link "[PERSON_NAME] Class of [DATE] - [DATE] [GEOGRAPHIC_DATA] - [GEOGRAPHIC_DATA] Vi…" at bounding box center [219, 532] width 158 height 200
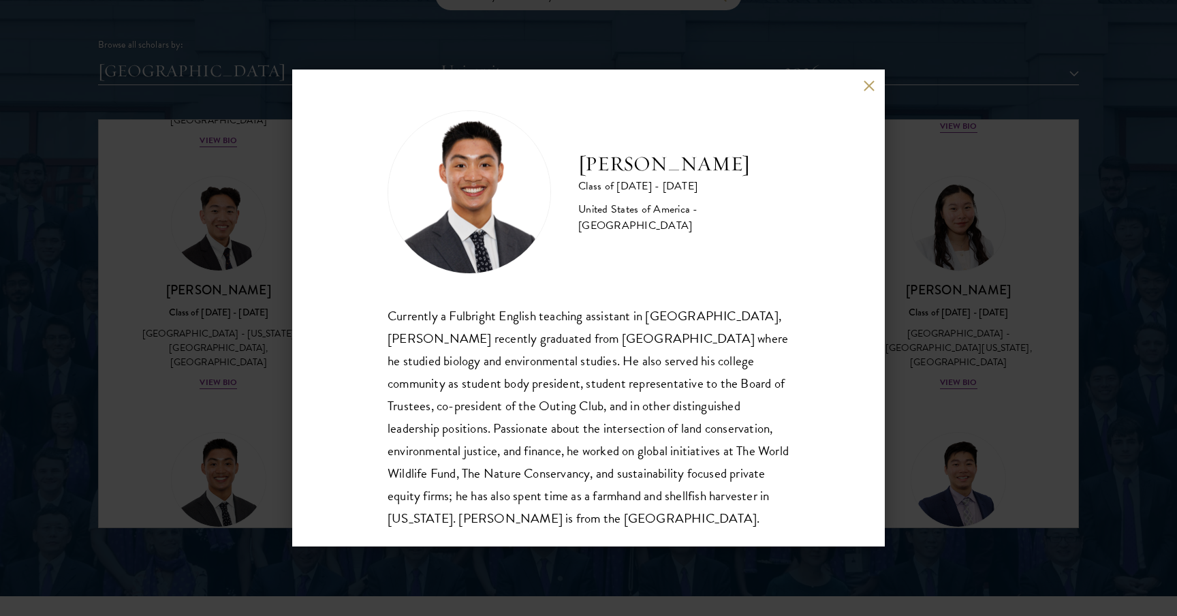
click at [866, 87] on button at bounding box center [869, 86] width 12 height 12
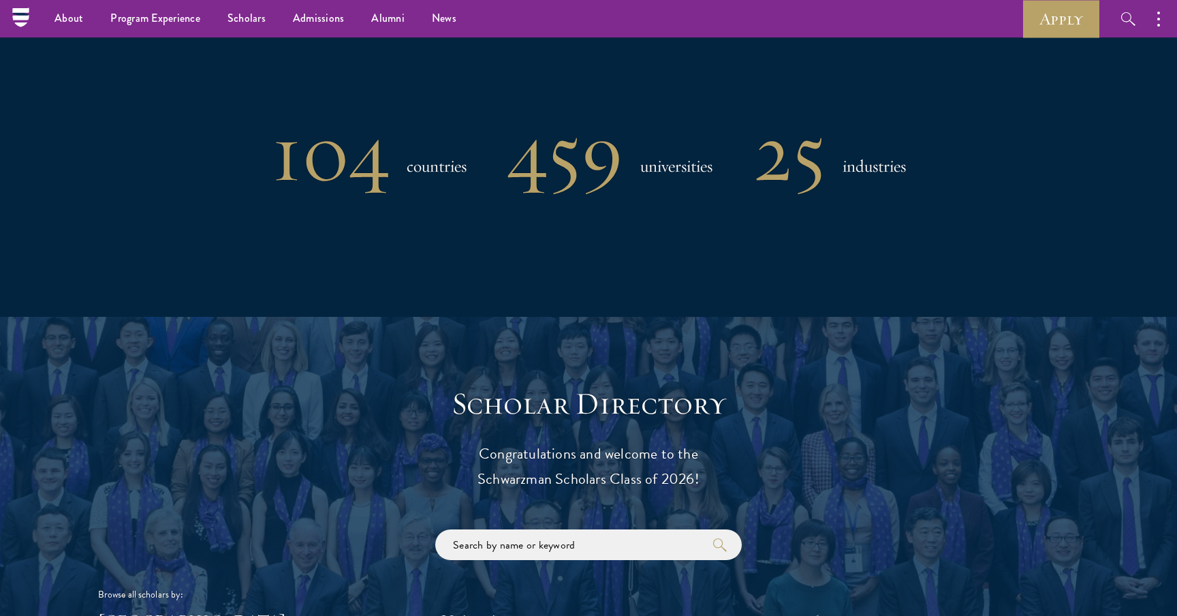
scroll to position [984, 0]
